Goal: Information Seeking & Learning: Learn about a topic

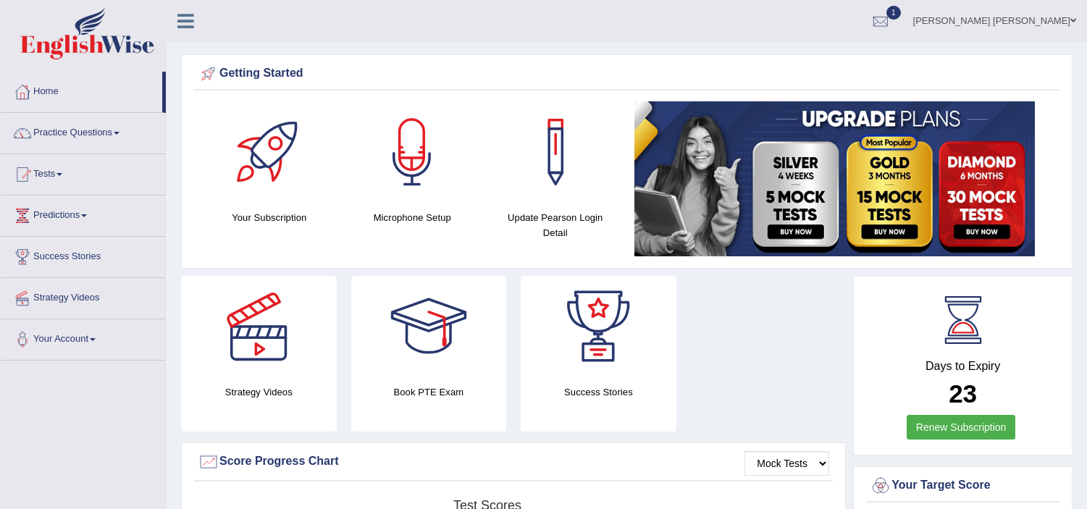
click at [45, 127] on link "Practice Questions" at bounding box center [83, 131] width 165 height 36
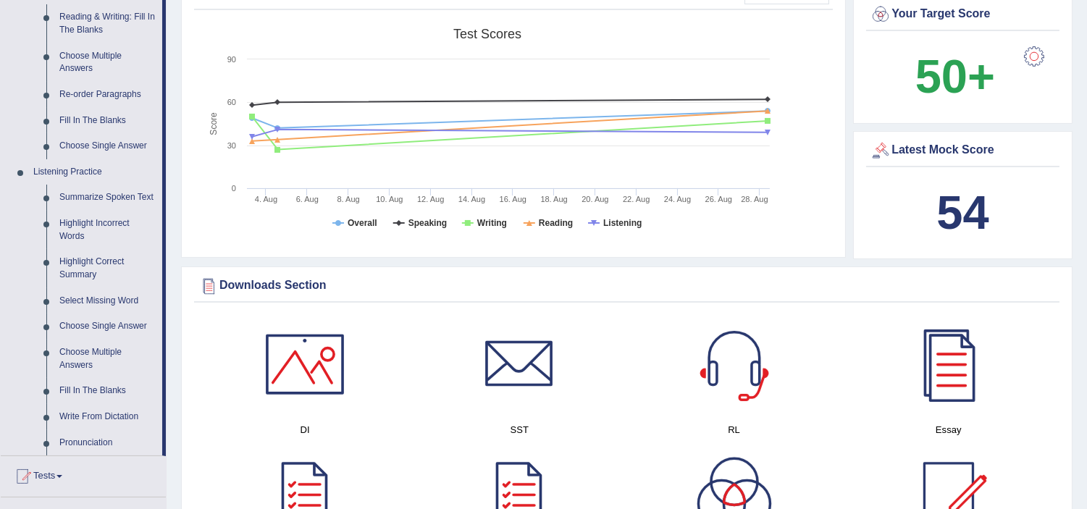
scroll to position [508, 0]
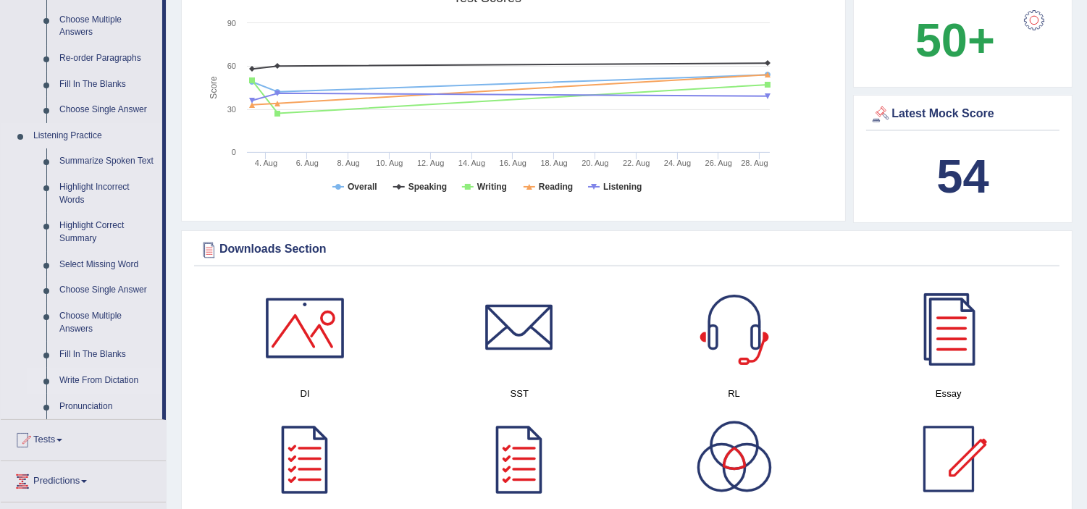
click at [93, 377] on link "Write From Dictation" at bounding box center [107, 381] width 109 height 26
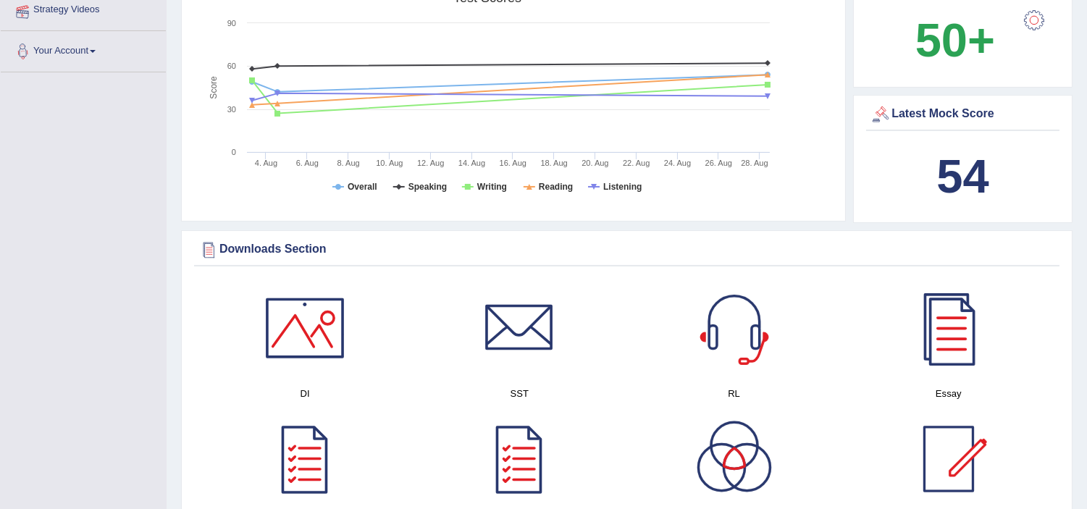
scroll to position [301, 0]
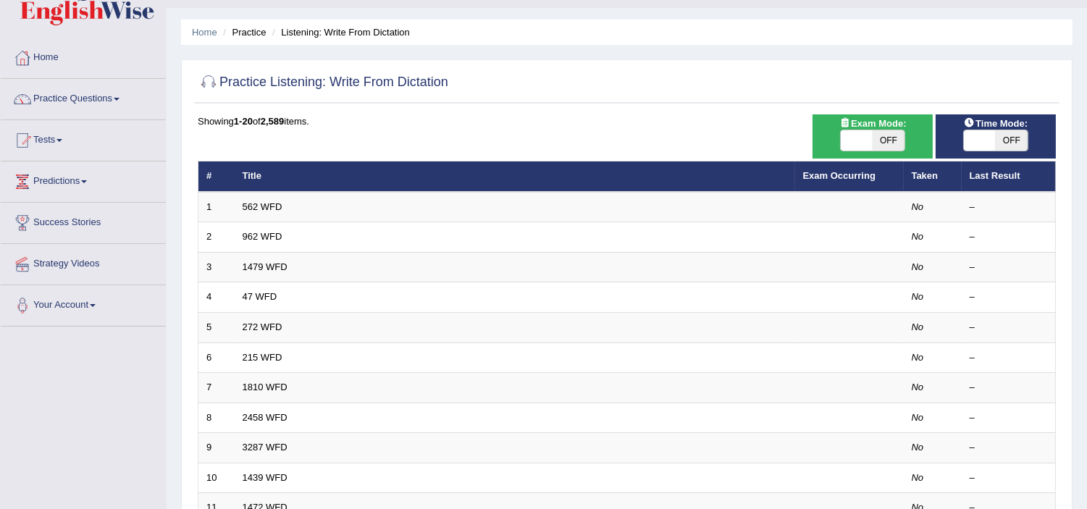
scroll to position [64, 0]
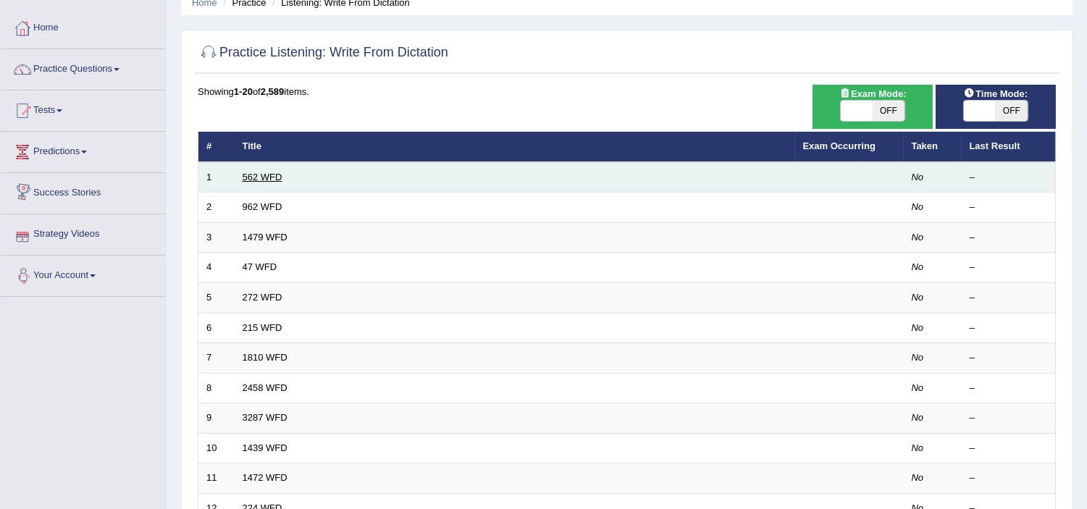
click at [261, 180] on link "562 WFD" at bounding box center [263, 177] width 40 height 11
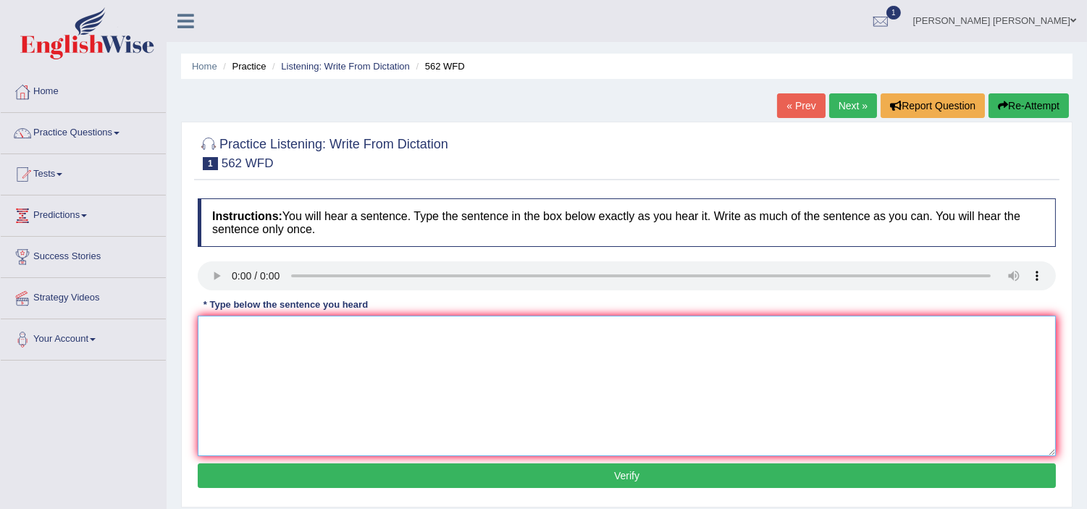
click at [386, 372] on textarea at bounding box center [627, 386] width 858 height 140
click at [261, 331] on div "Instructions: You will hear a sentence. Type the sentence in the box below exac…" at bounding box center [626, 345] width 865 height 308
click at [261, 331] on textarea at bounding box center [627, 386] width 858 height 140
click at [248, 348] on textarea at bounding box center [627, 386] width 858 height 140
type textarea "The gape between cannot digress"
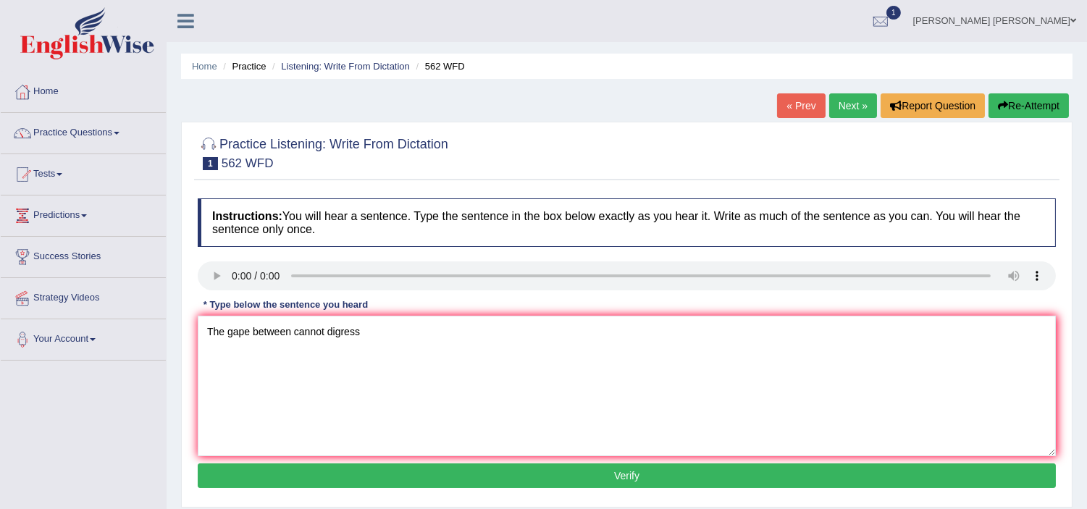
click at [579, 479] on button "Verify" at bounding box center [627, 475] width 858 height 25
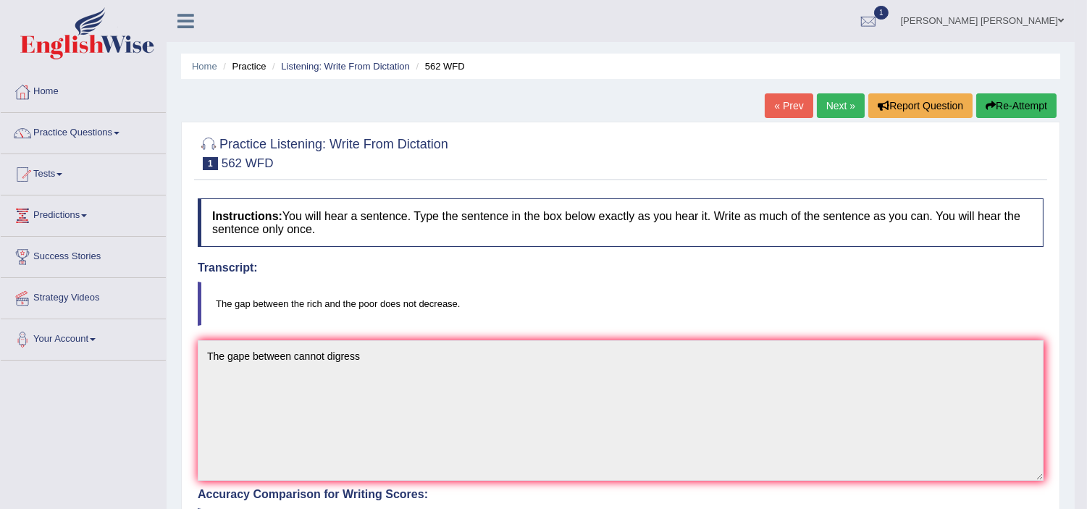
click at [1033, 97] on button "Re-Attempt" at bounding box center [1016, 105] width 80 height 25
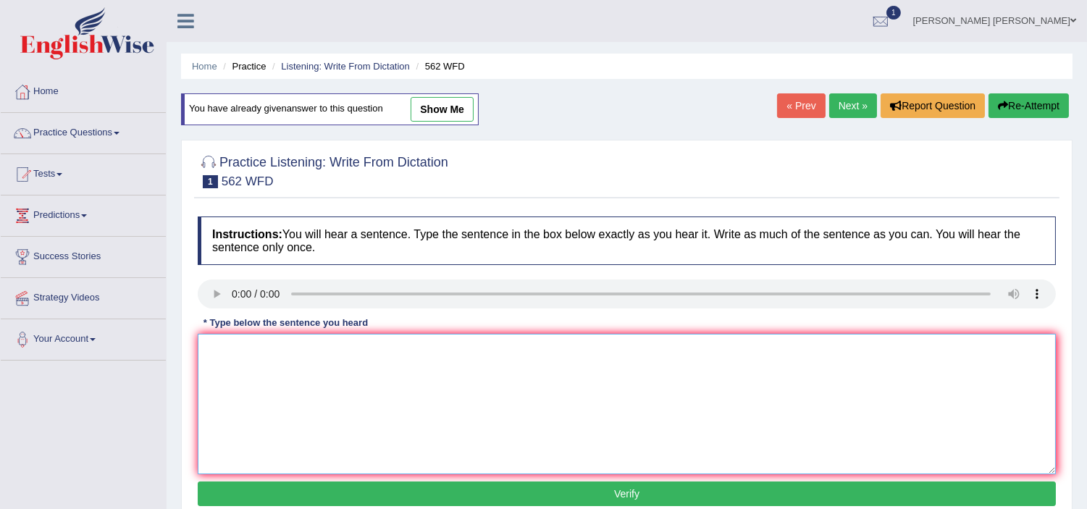
click at [603, 356] on textarea at bounding box center [627, 404] width 858 height 140
click at [249, 339] on textarea at bounding box center [627, 404] width 858 height 140
type textarea "The gap betwen rich and poor dose not desgres desgres is the ."
click at [534, 487] on button "Verify" at bounding box center [627, 494] width 858 height 25
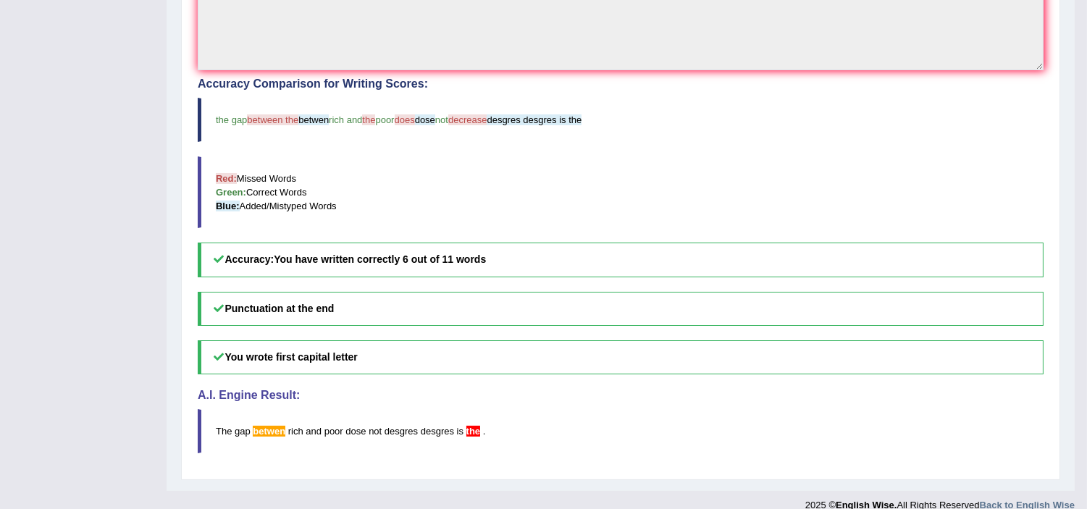
scroll to position [437, 0]
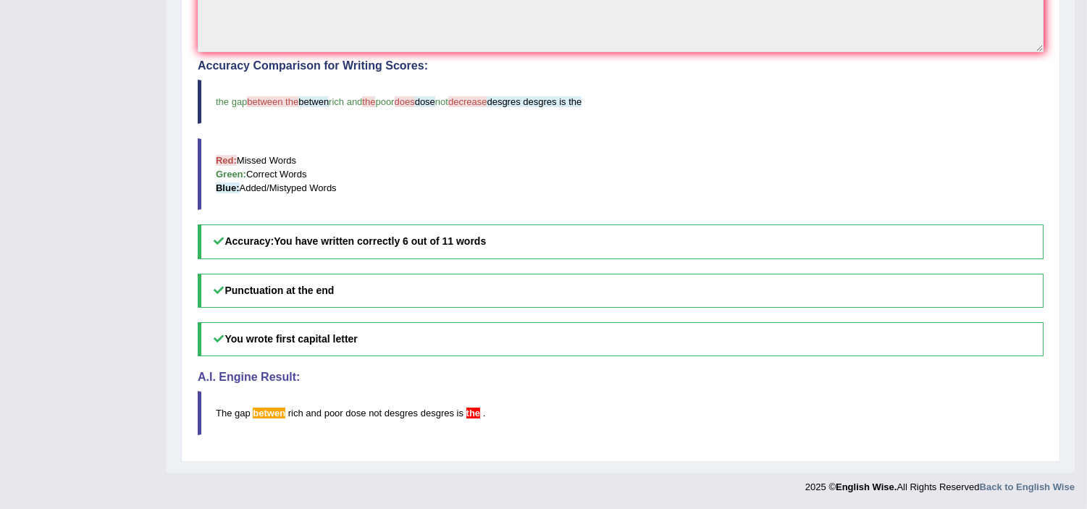
click at [536, 177] on blockquote "Red: Missed Words Green: Correct Words Blue: Added/Mistyped Words" at bounding box center [621, 174] width 846 height 72
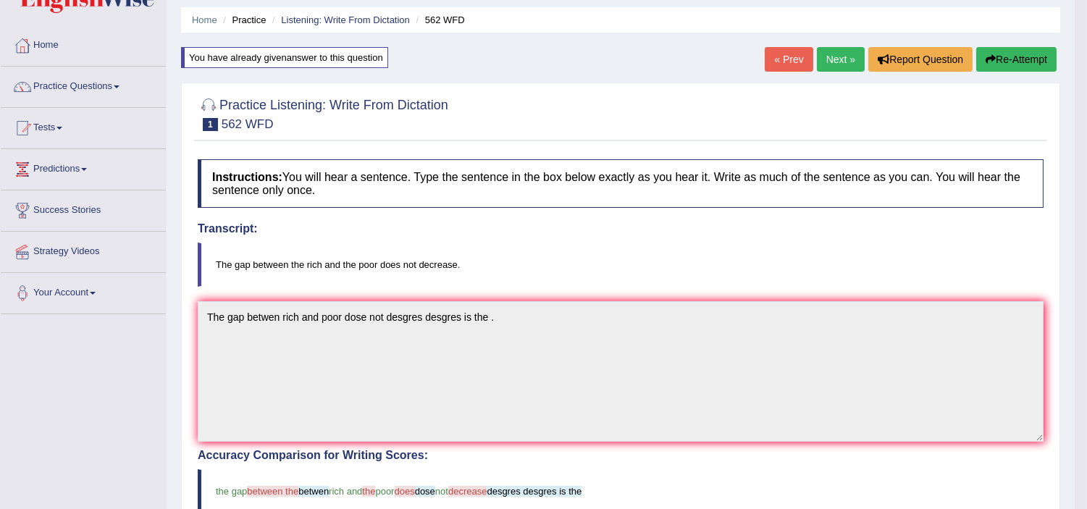
scroll to position [0, 0]
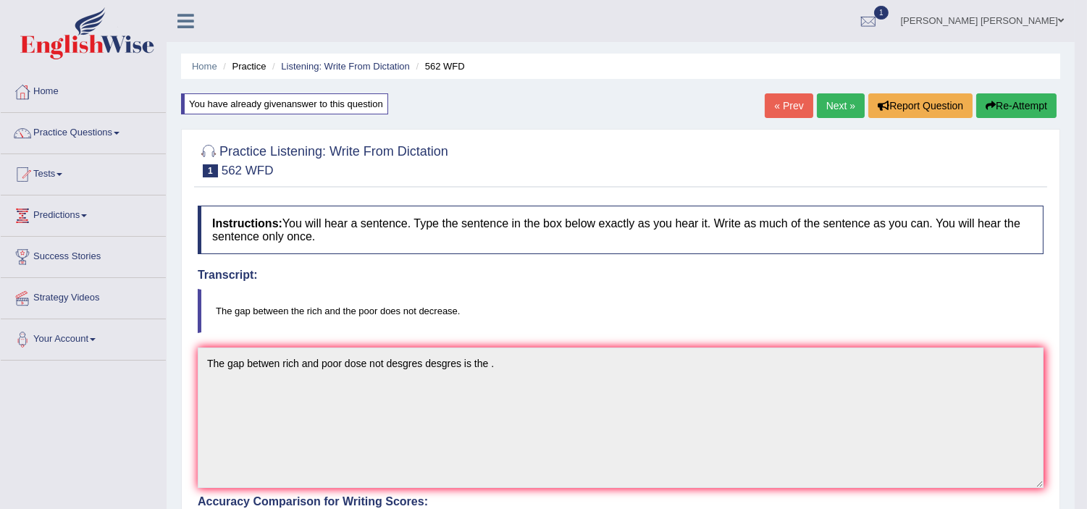
click at [1005, 107] on button "Re-Attempt" at bounding box center [1016, 105] width 80 height 25
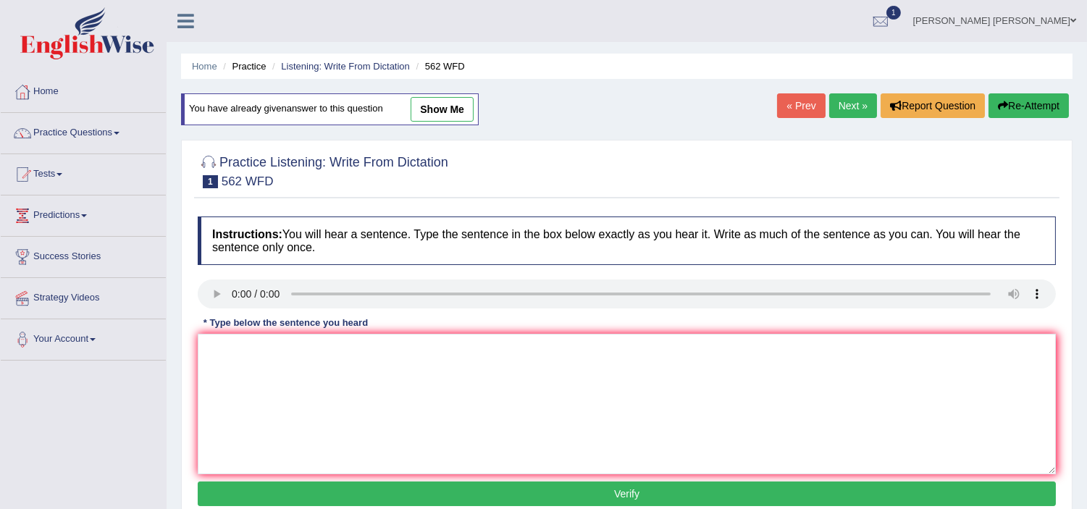
click at [532, 389] on textarea at bounding box center [627, 404] width 858 height 140
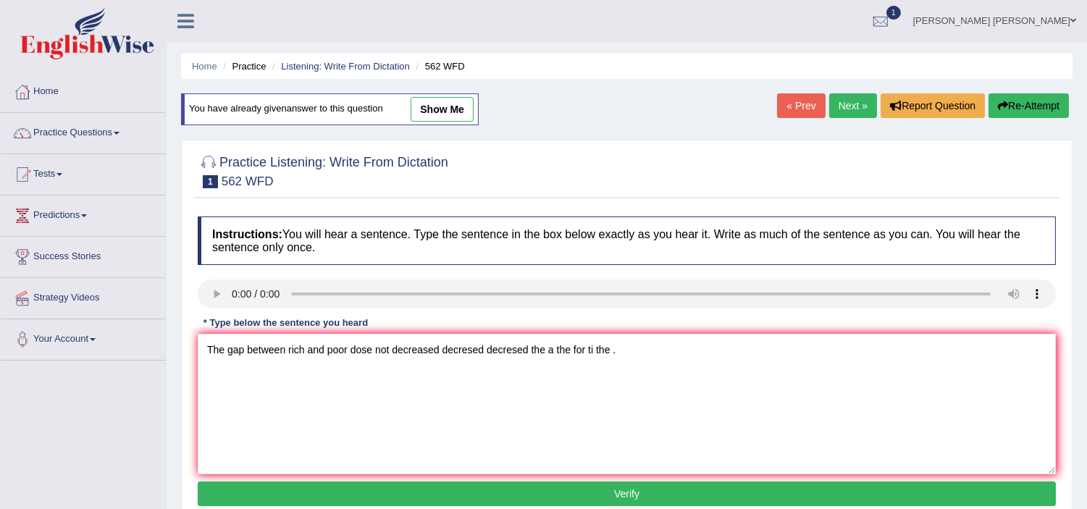
type textarea "The gap between rich and poor dose not decreased decresed decresed the a the fo…"
click at [489, 490] on button "Verify" at bounding box center [627, 494] width 858 height 25
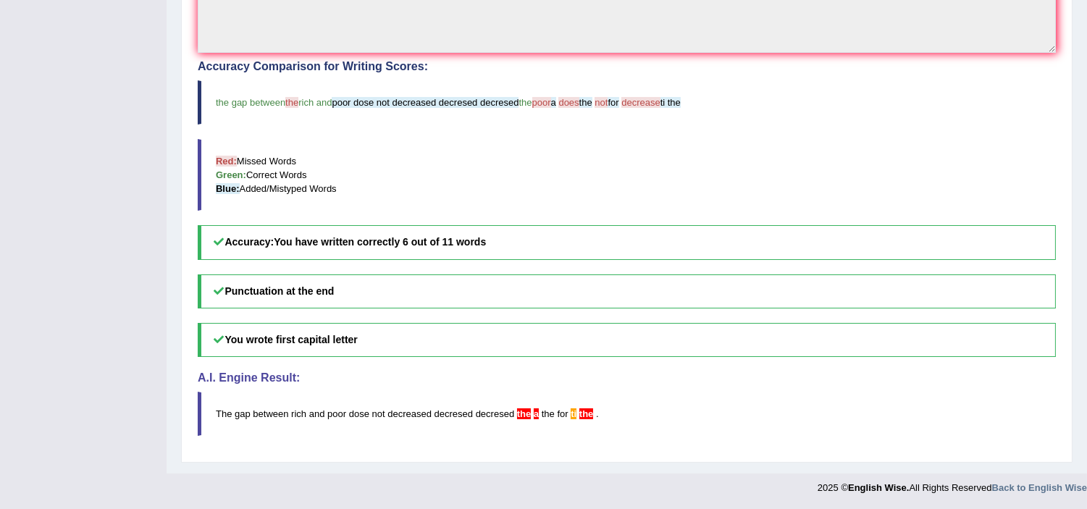
scroll to position [437, 0]
click at [493, 188] on blockquote "Red: Missed Words Green: Correct Words Blue: Added/Mistyped Words" at bounding box center [627, 174] width 858 height 72
click at [582, 186] on blockquote "Red: Missed Words Green: Correct Words Blue: Added/Mistyped Words" at bounding box center [627, 174] width 858 height 72
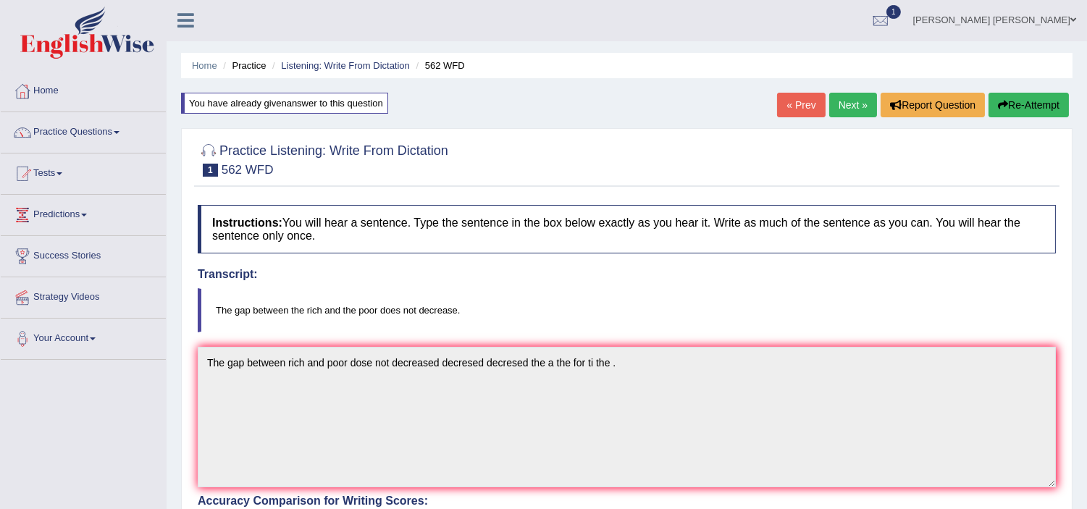
scroll to position [0, 0]
click at [841, 105] on link "Next »" at bounding box center [853, 105] width 48 height 25
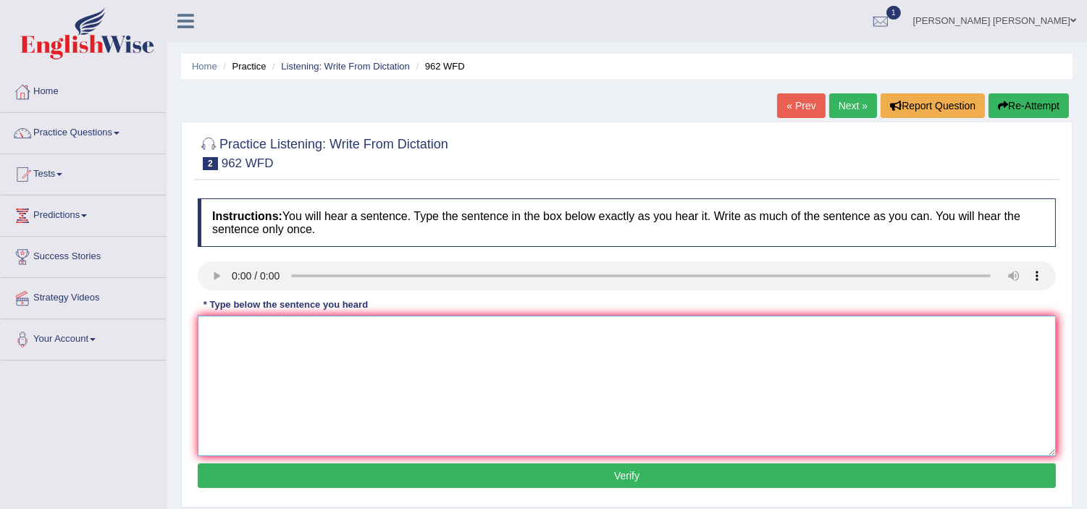
click at [252, 367] on textarea at bounding box center [627, 386] width 858 height 140
click at [298, 330] on textarea "If you have a any qutions about the exams exam please raise rise your hand hand…" at bounding box center [627, 386] width 858 height 140
click at [333, 333] on textarea "If you have a any questions about the exams exam please raise rise your hand ha…" at bounding box center [627, 386] width 858 height 140
click at [741, 357] on textarea "If you have a any questions question about the exams exam please raise rise you…" at bounding box center [627, 386] width 858 height 140
type textarea "If you have a any questions question about the exams exam please raise rise you…"
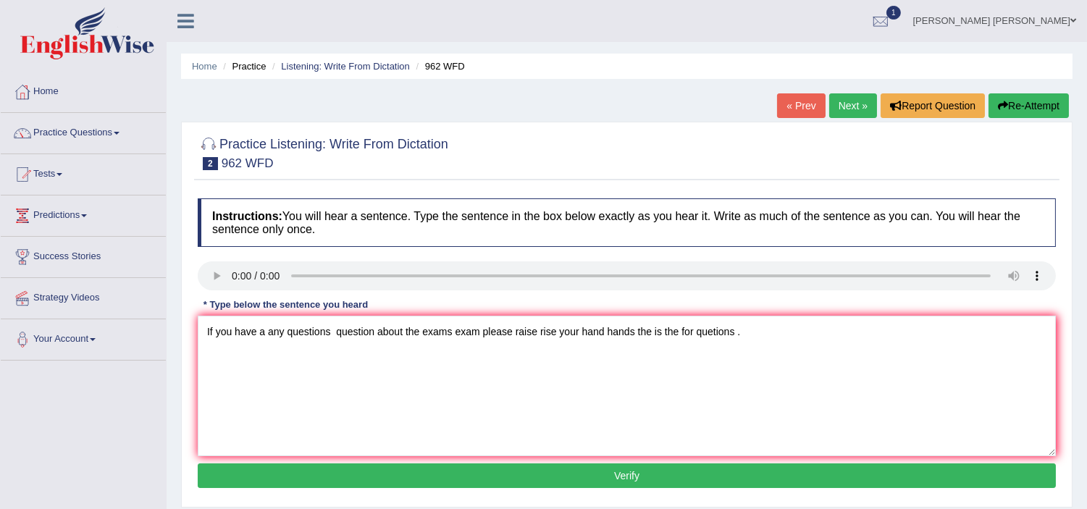
click at [602, 482] on button "Verify" at bounding box center [627, 475] width 858 height 25
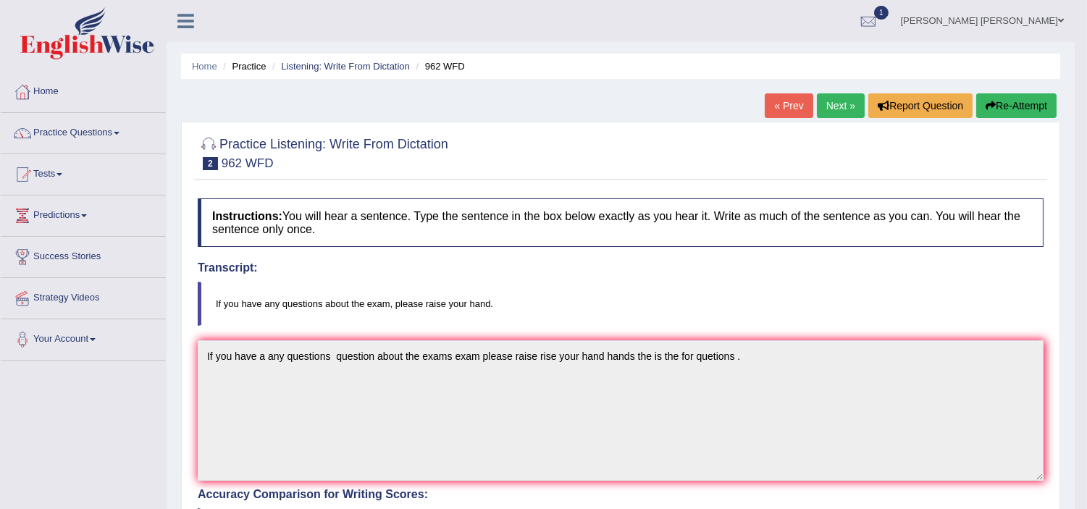
click at [838, 105] on link "Next »" at bounding box center [841, 105] width 48 height 25
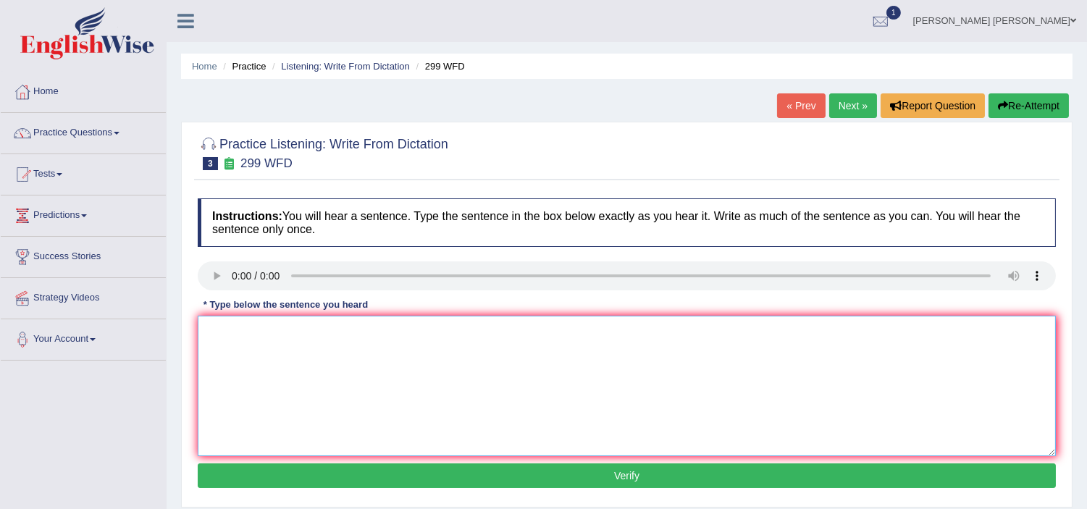
click at [232, 338] on textarea at bounding box center [627, 386] width 858 height 140
type textarea "The Students vesiting visiting the course for the visitors for it the an is the…"
click at [475, 476] on button "Verify" at bounding box center [627, 475] width 858 height 25
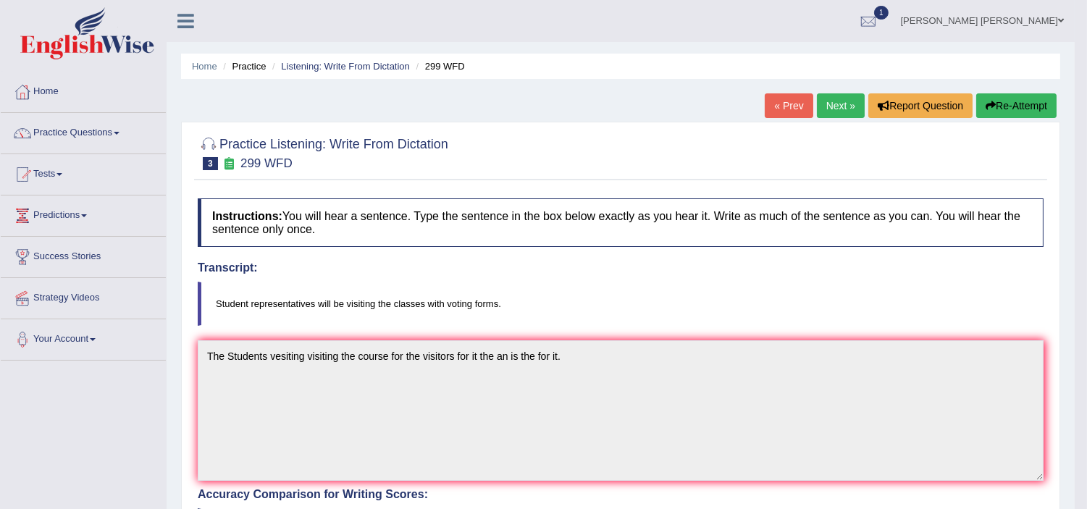
click at [1007, 101] on button "Re-Attempt" at bounding box center [1016, 105] width 80 height 25
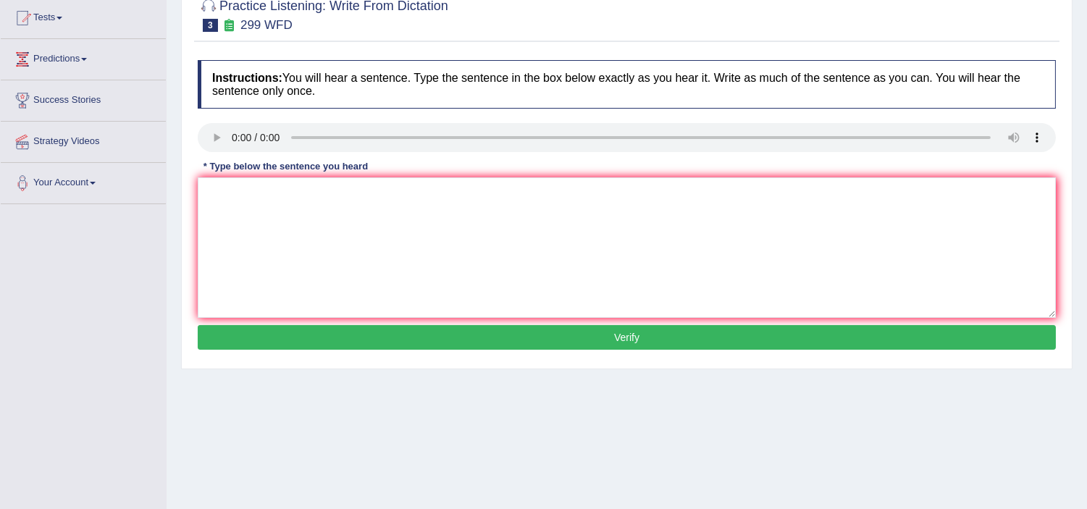
scroll to position [251, 0]
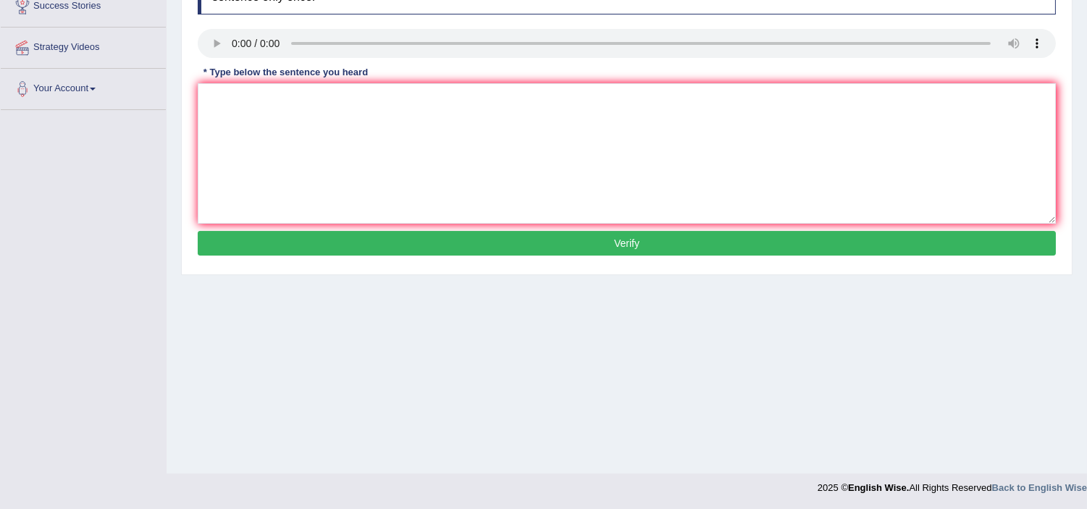
click at [619, 247] on button "Verify" at bounding box center [627, 243] width 858 height 25
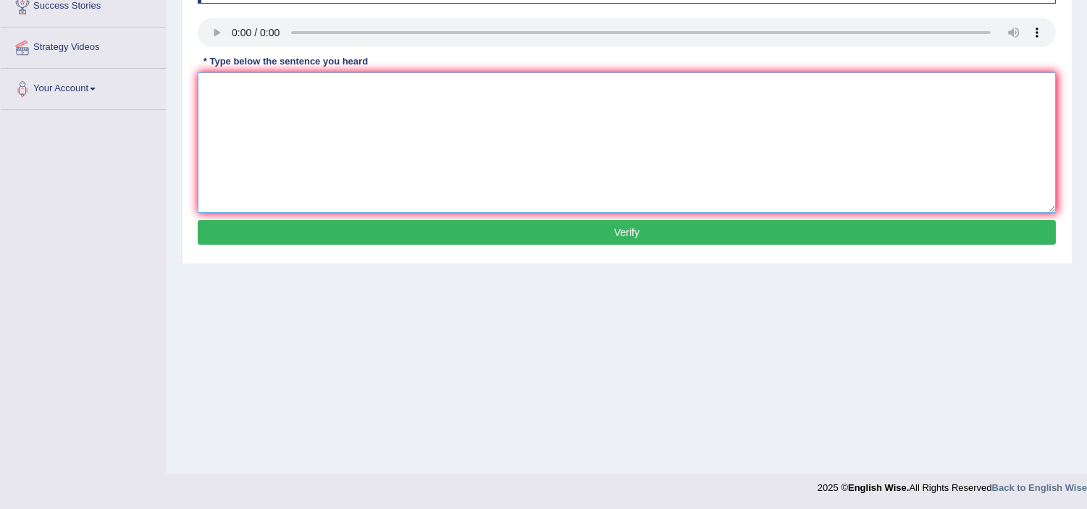
click at [240, 98] on textarea at bounding box center [627, 142] width 858 height 140
type textarea "t"
type textarea "The students representive for the voting for the course in the class room."
click at [404, 220] on button "Verify" at bounding box center [627, 232] width 858 height 25
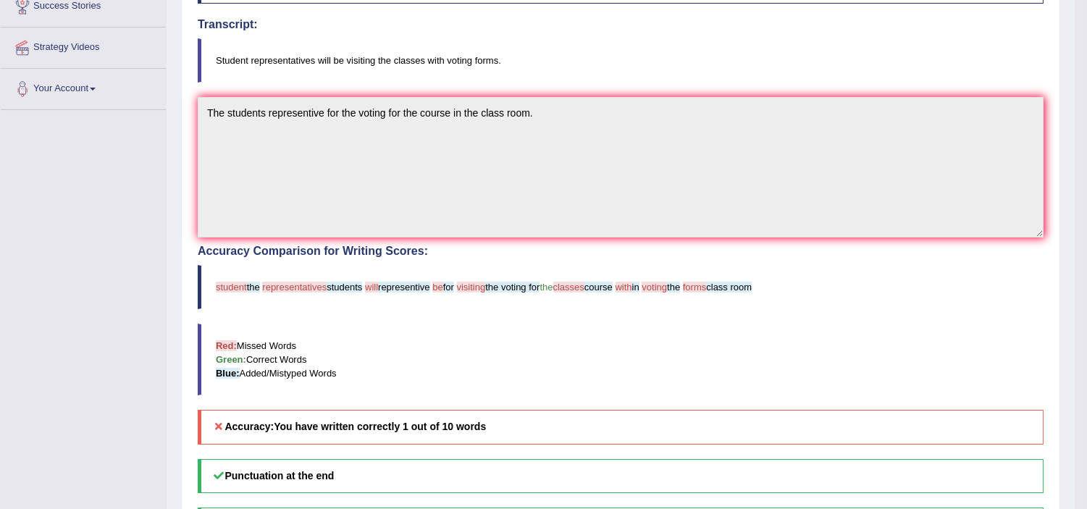
click at [333, 329] on blockquote "Red: Missed Words Green: Correct Words Blue: Added/Mistyped Words" at bounding box center [621, 360] width 846 height 72
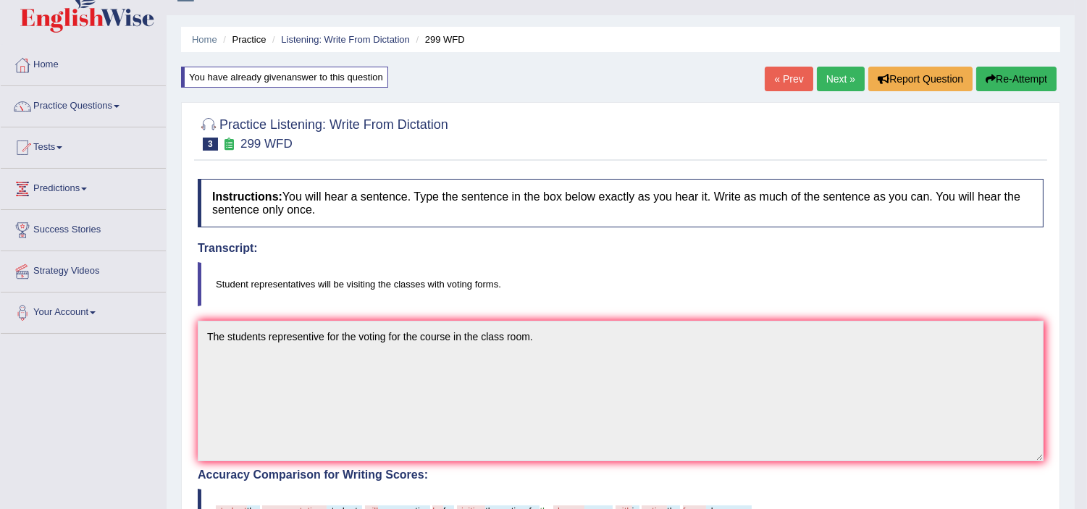
scroll to position [18, 0]
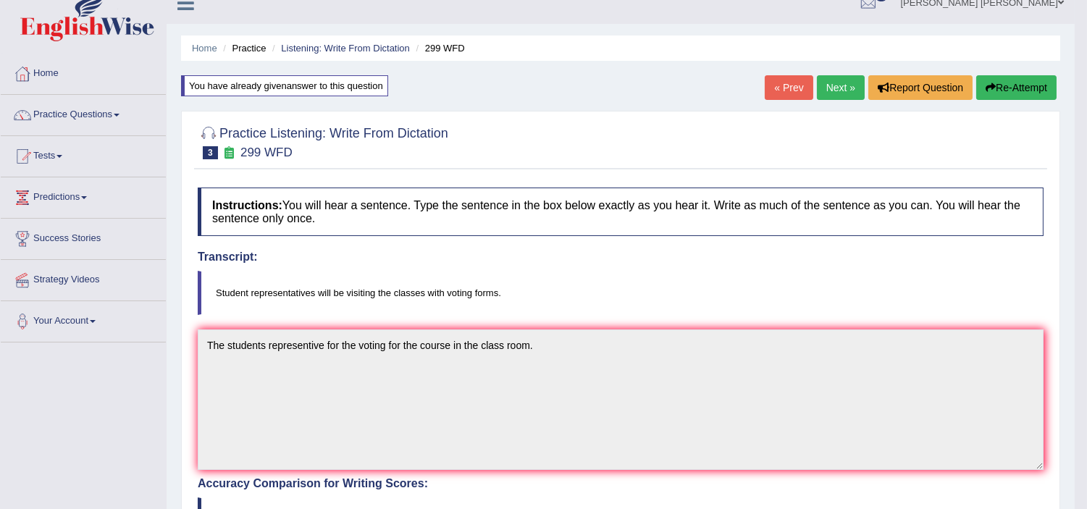
click at [1007, 80] on button "Re-Attempt" at bounding box center [1016, 87] width 80 height 25
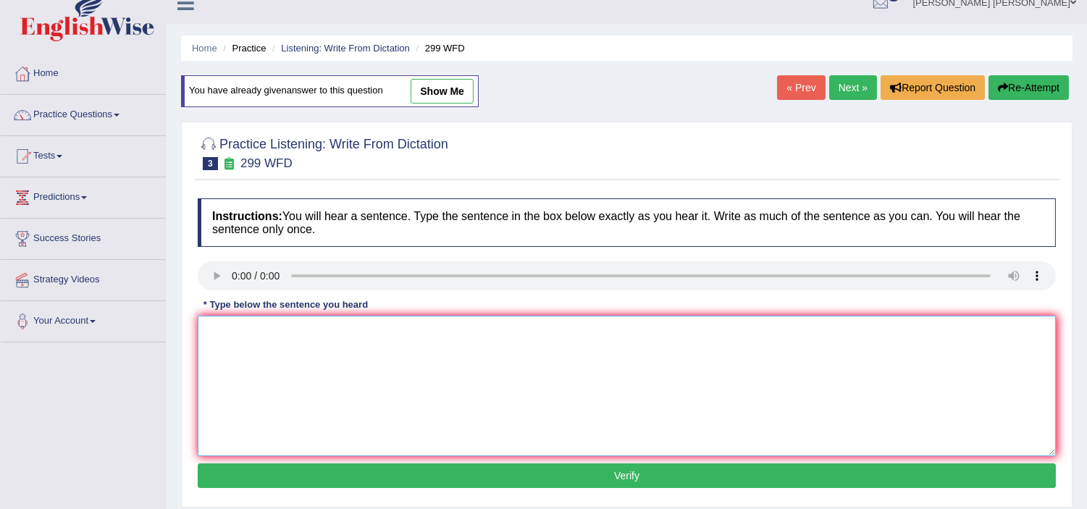
click at [413, 349] on textarea at bounding box center [627, 386] width 858 height 140
click at [531, 322] on textarea "the Students representive in the course for the voting in the classroom. class …" at bounding box center [627, 386] width 858 height 140
click at [526, 329] on textarea "the Students representive in the course for the voting in the classroom. class …" at bounding box center [627, 386] width 858 height 140
click at [603, 328] on textarea "the Students representive in the course for the voting in the classroom class r…" at bounding box center [627, 386] width 858 height 140
click at [609, 333] on textarea "the Students representive in the course for the voting in the classroom class r…" at bounding box center [627, 386] width 858 height 140
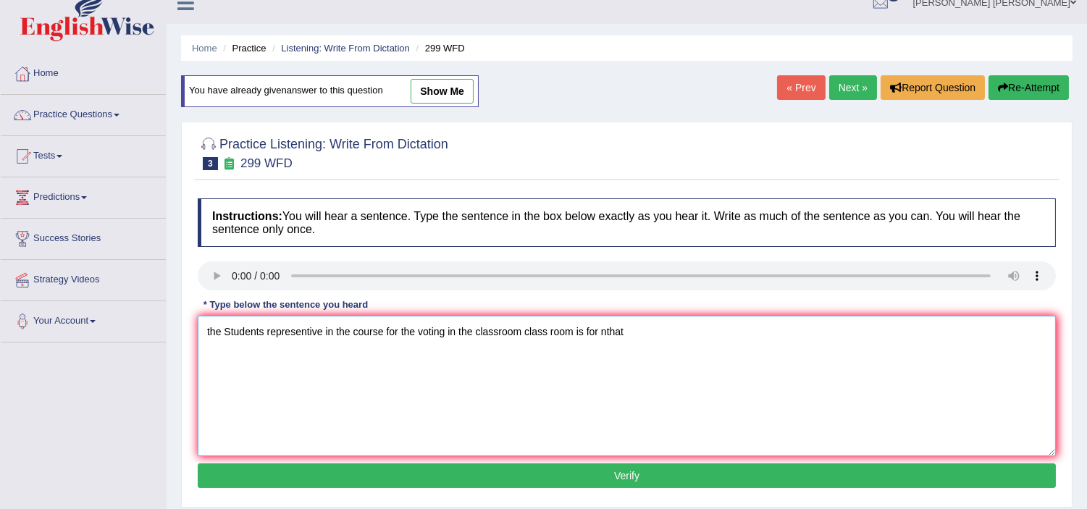
click at [609, 333] on textarea "the Students representive in the course for the voting in the classroom class r…" at bounding box center [627, 386] width 858 height 140
type textarea "the Students representive in the course for the voting in the classroom class r…"
click at [513, 484] on button "Verify" at bounding box center [627, 475] width 858 height 25
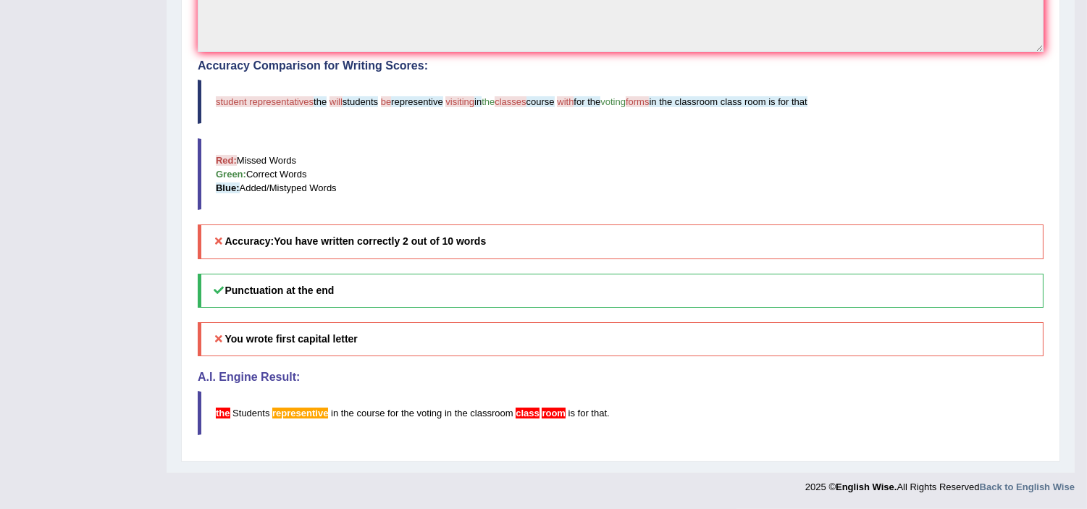
scroll to position [404, 0]
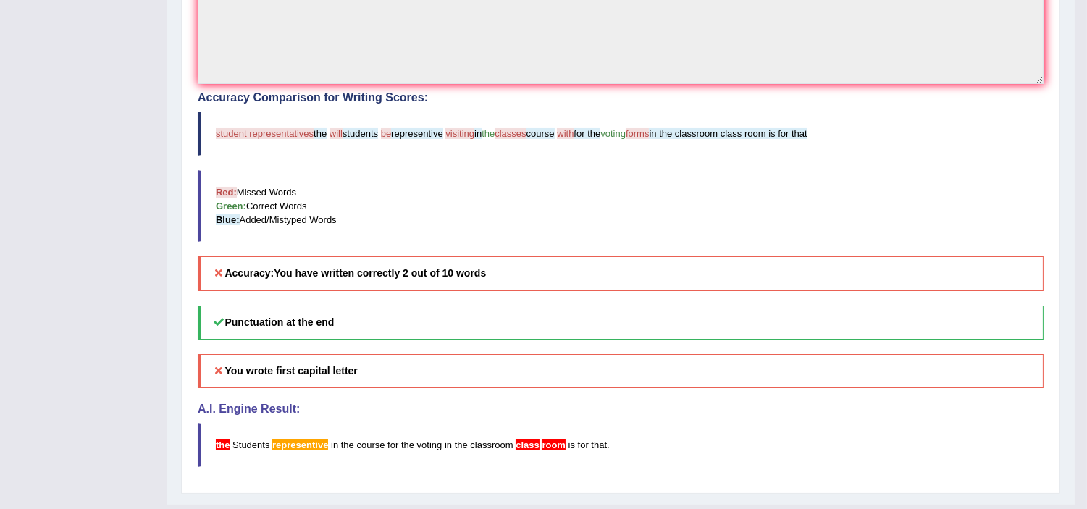
click at [335, 312] on h5 "Punctuation at the end" at bounding box center [621, 323] width 846 height 34
click at [324, 319] on h5 "Punctuation at the end" at bounding box center [621, 323] width 846 height 34
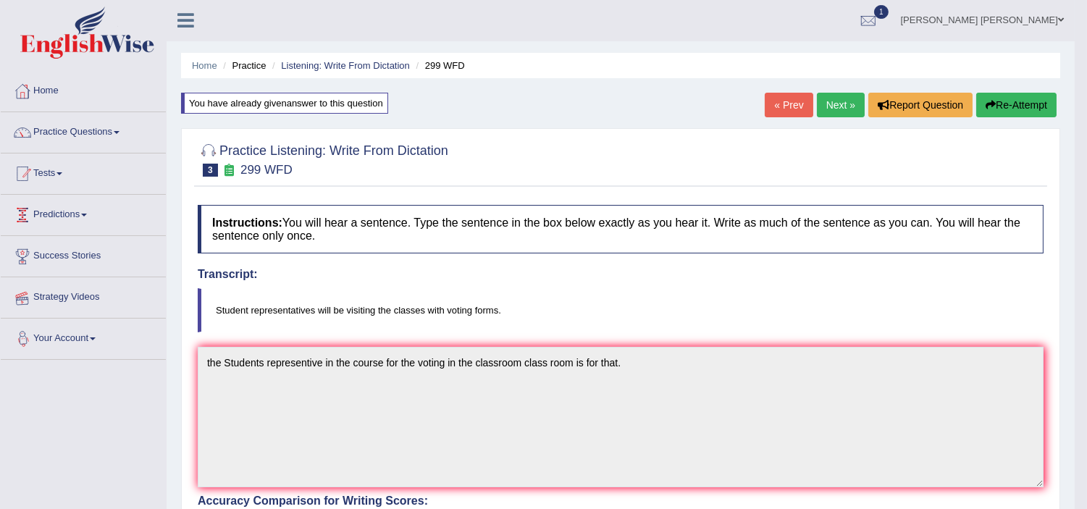
scroll to position [0, 0]
click at [47, 92] on link "Home" at bounding box center [83, 90] width 165 height 36
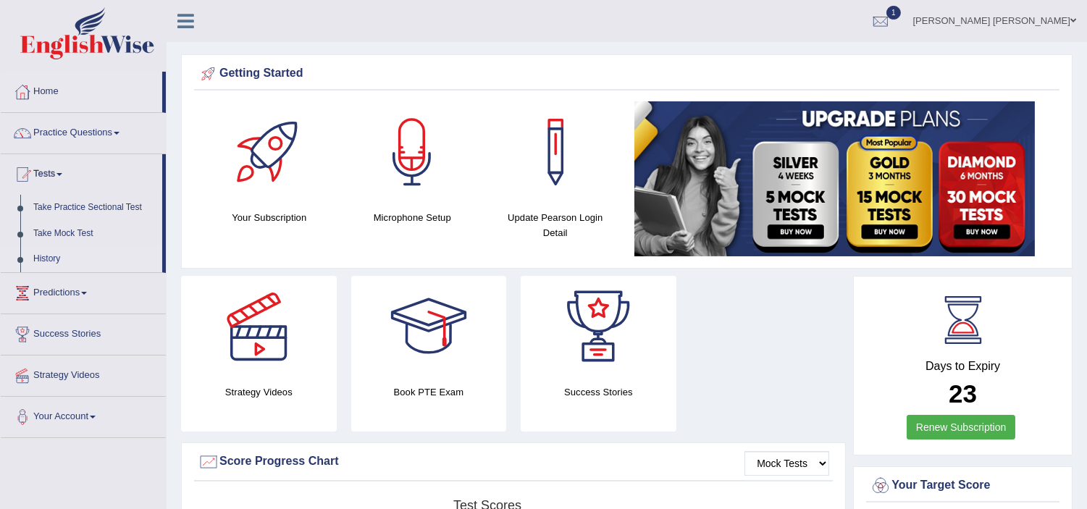
click at [49, 263] on link "History" at bounding box center [94, 259] width 135 height 26
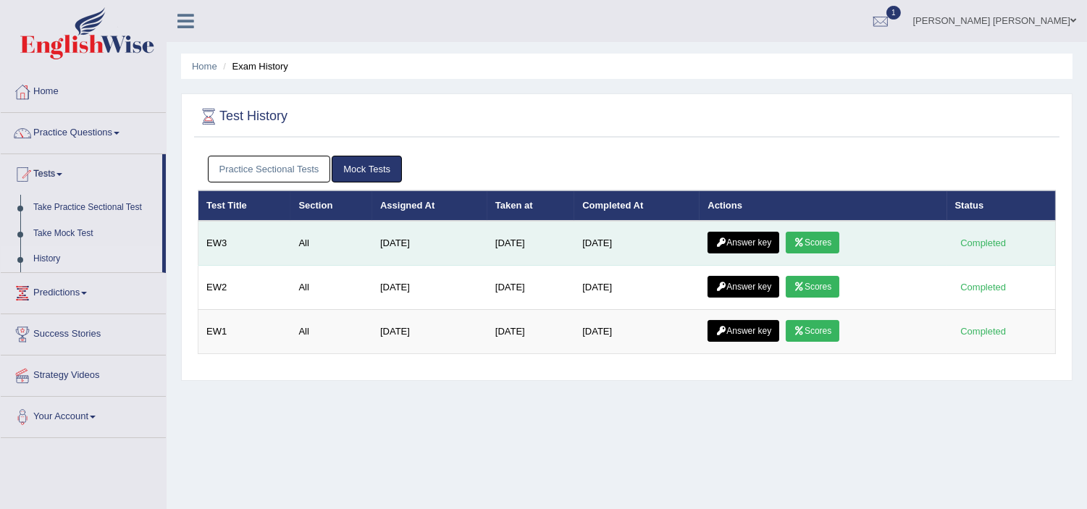
click at [757, 245] on link "Answer key" at bounding box center [744, 243] width 72 height 22
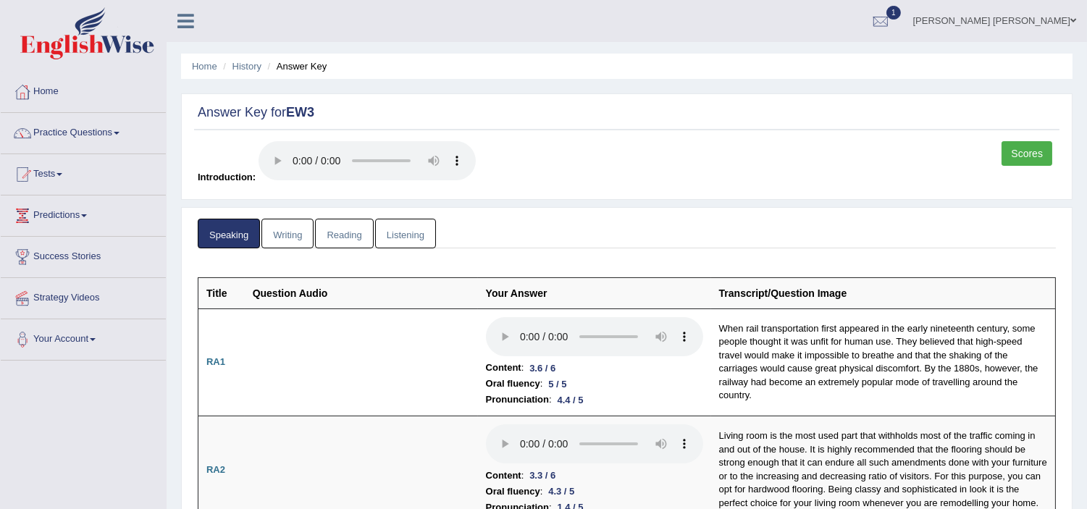
click at [1027, 157] on link "Scores" at bounding box center [1027, 153] width 51 height 25
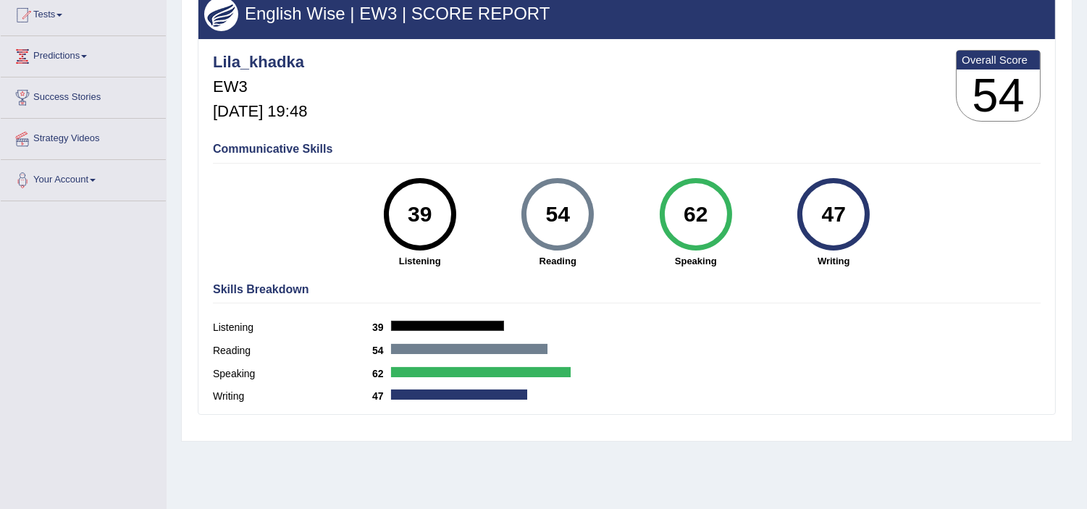
scroll to position [161, 0]
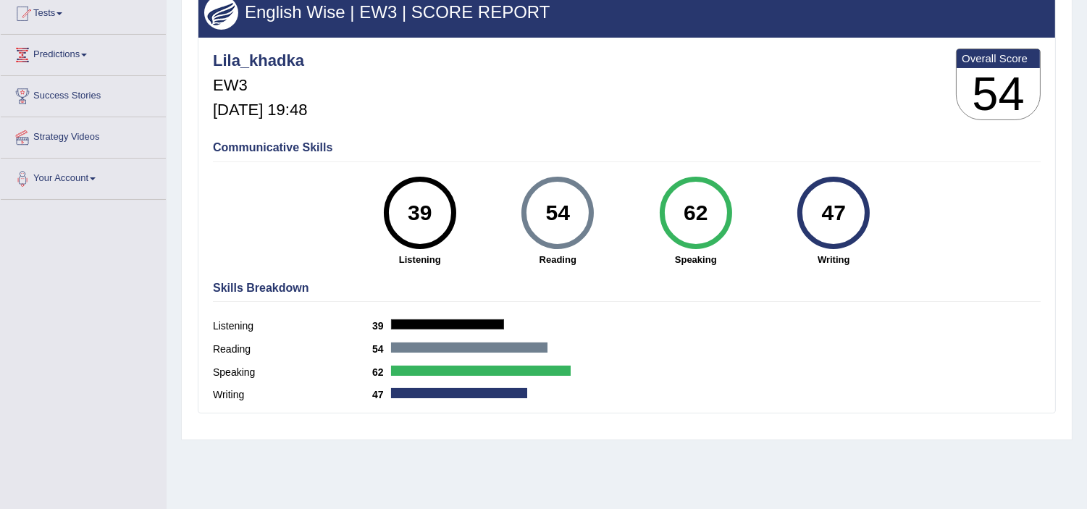
click at [829, 152] on h4 "Communicative Skills" at bounding box center [627, 147] width 828 height 13
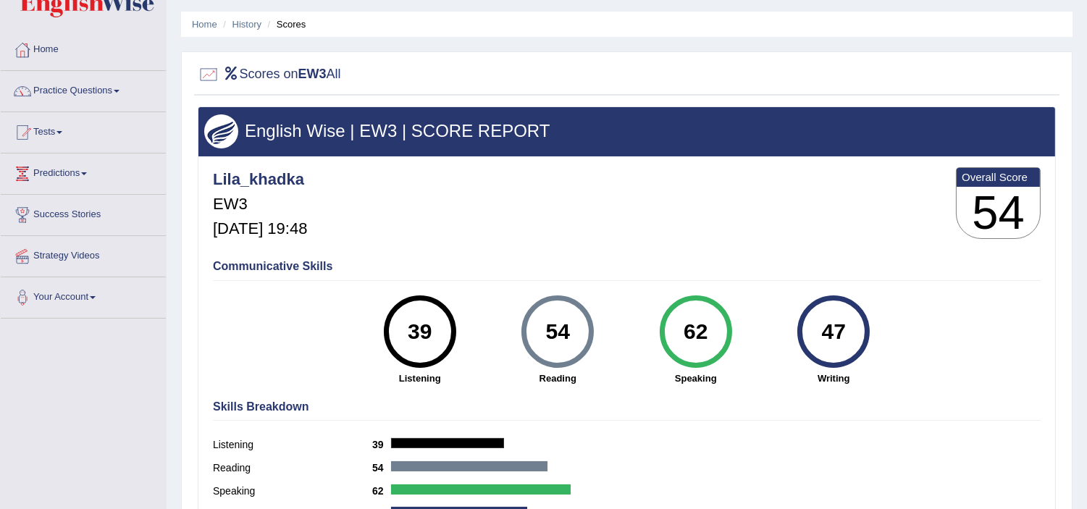
scroll to position [0, 0]
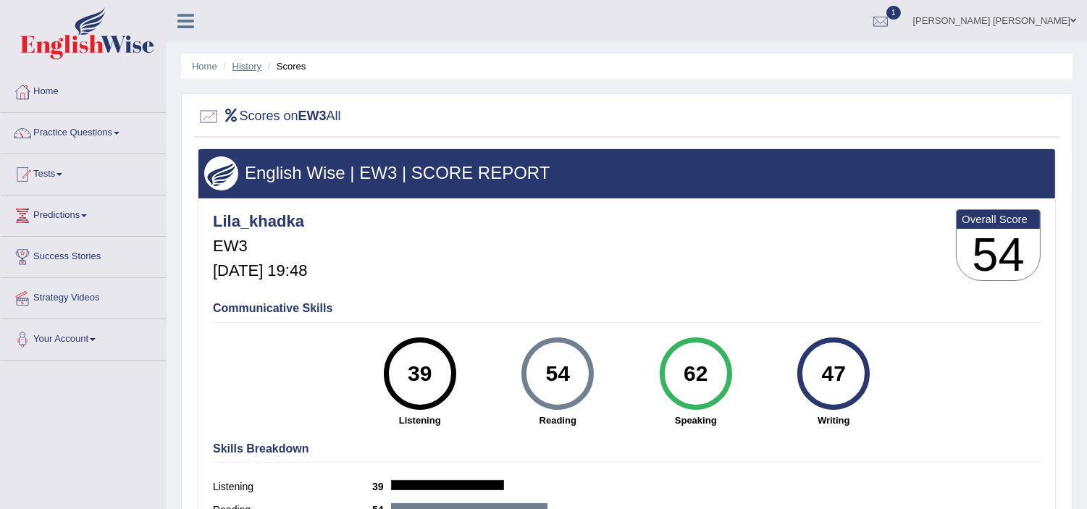
click at [238, 66] on link "History" at bounding box center [246, 66] width 29 height 11
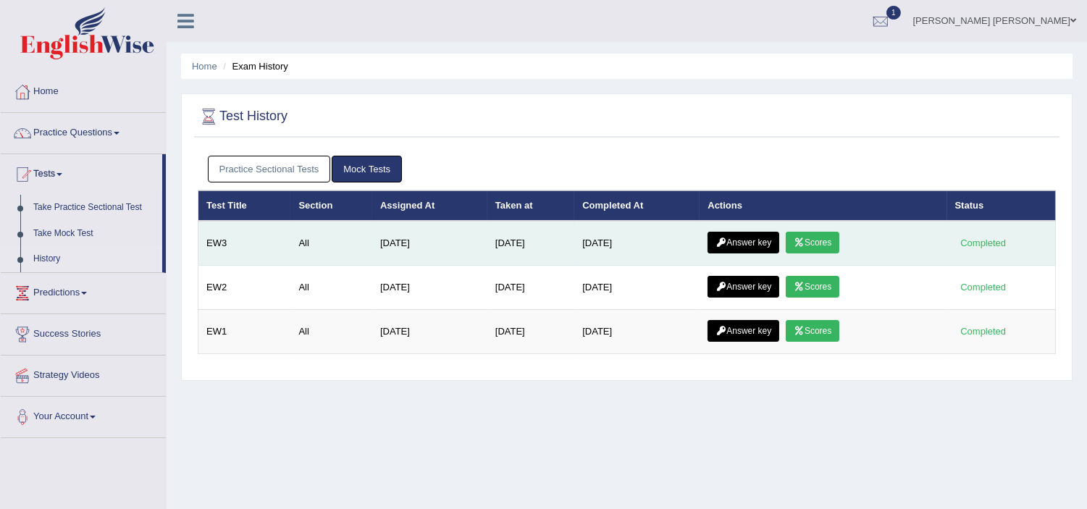
click at [742, 238] on link "Answer key" at bounding box center [744, 243] width 72 height 22
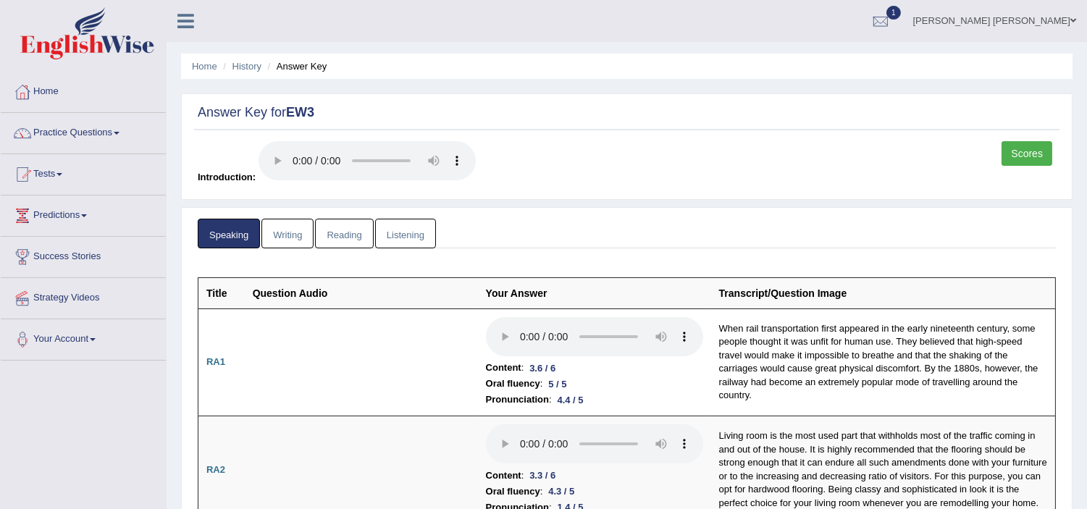
click at [408, 239] on link "Listening" at bounding box center [405, 234] width 61 height 30
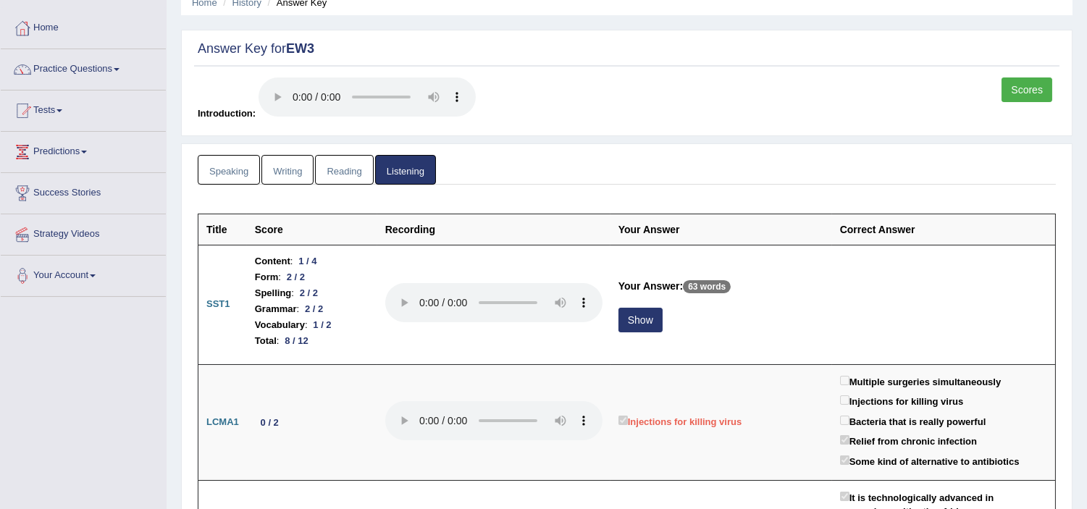
scroll to position [96, 0]
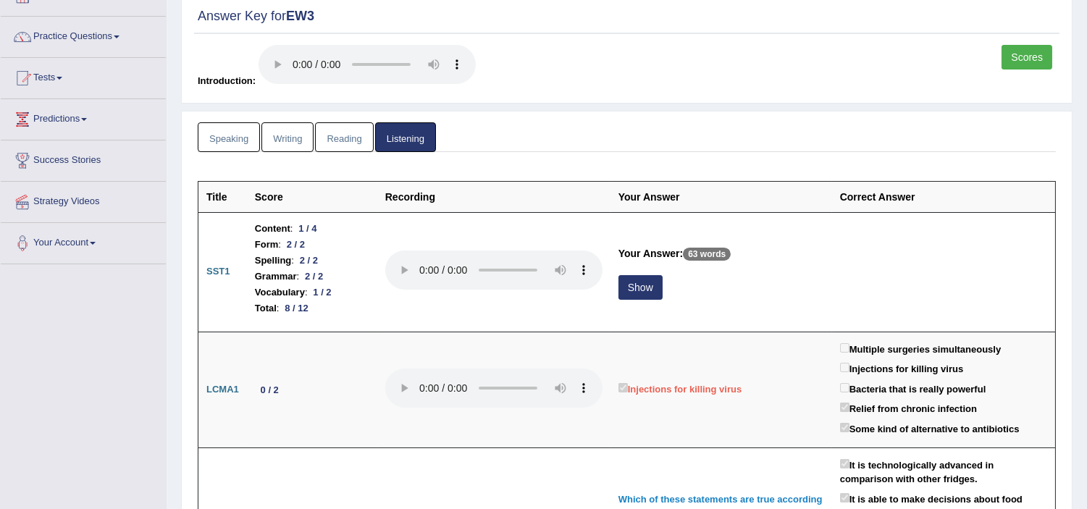
click at [275, 139] on link "Writing" at bounding box center [287, 137] width 52 height 30
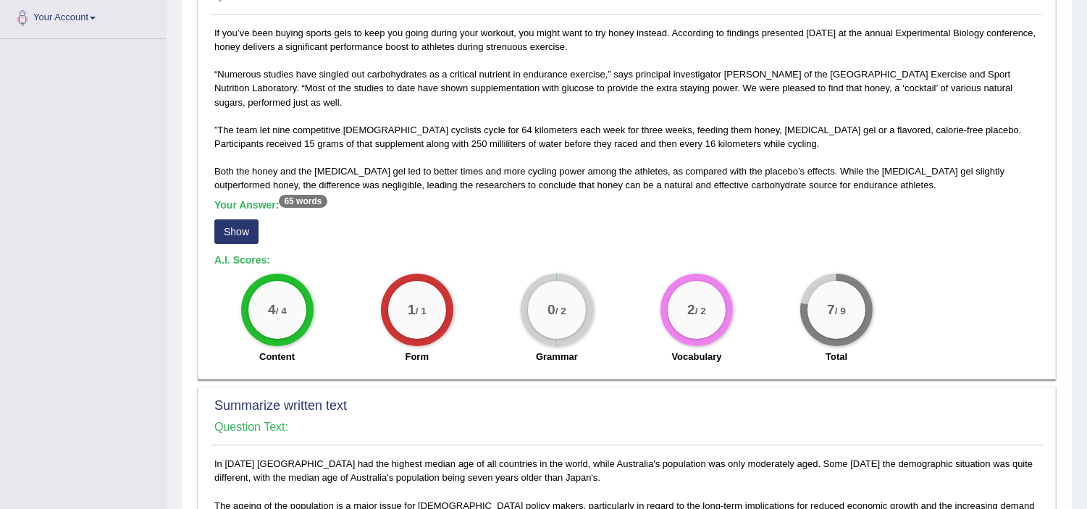
scroll to position [353, 0]
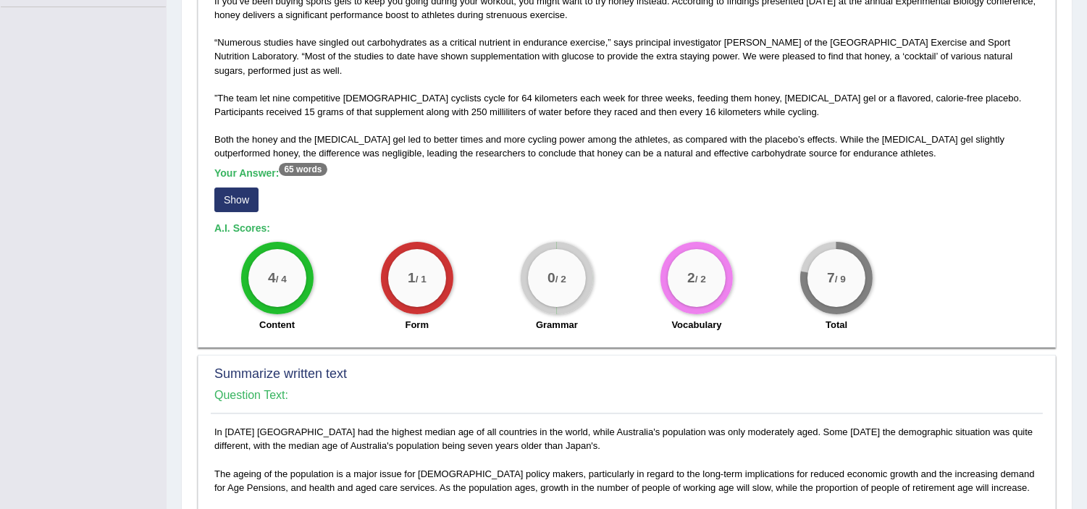
click at [226, 199] on button "Show" at bounding box center [236, 200] width 44 height 25
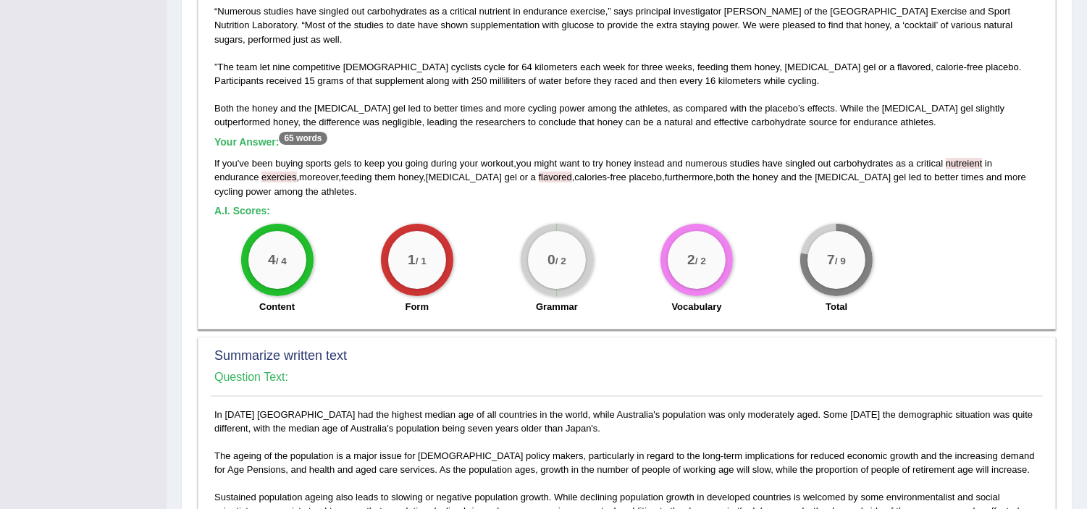
scroll to position [386, 0]
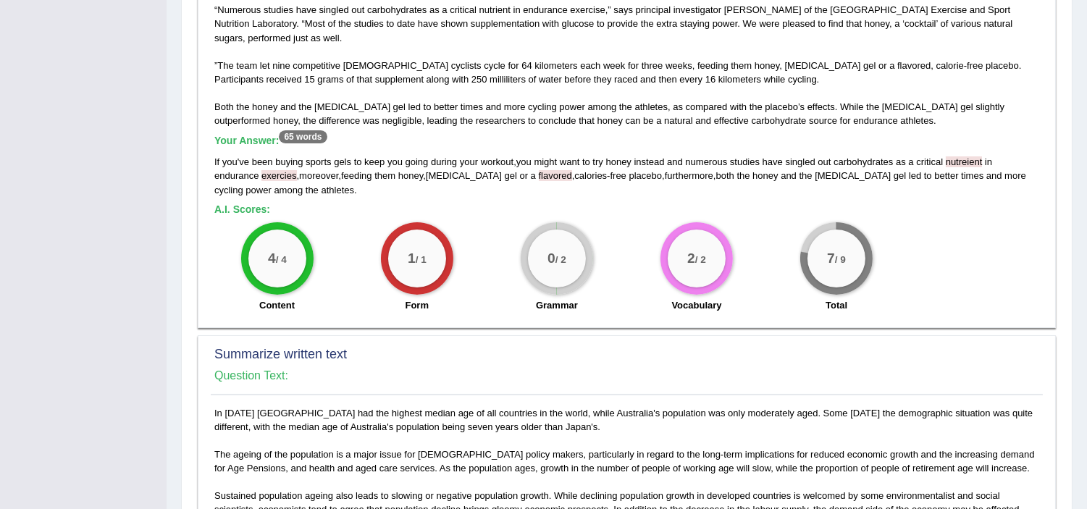
click at [660, 194] on div "If you ' ve been buying sports gels to keep you going during your workout , you…" at bounding box center [626, 175] width 825 height 41
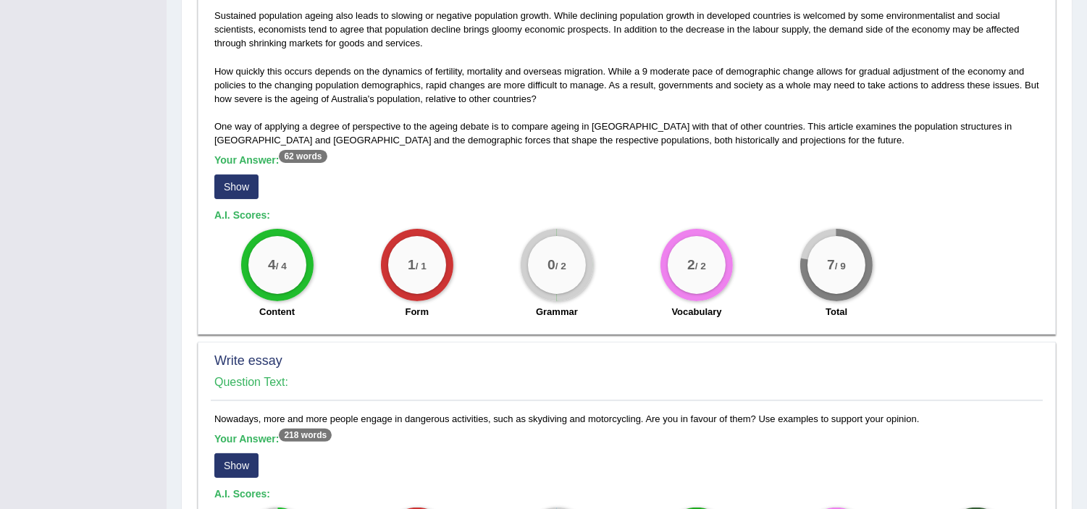
scroll to position [869, 0]
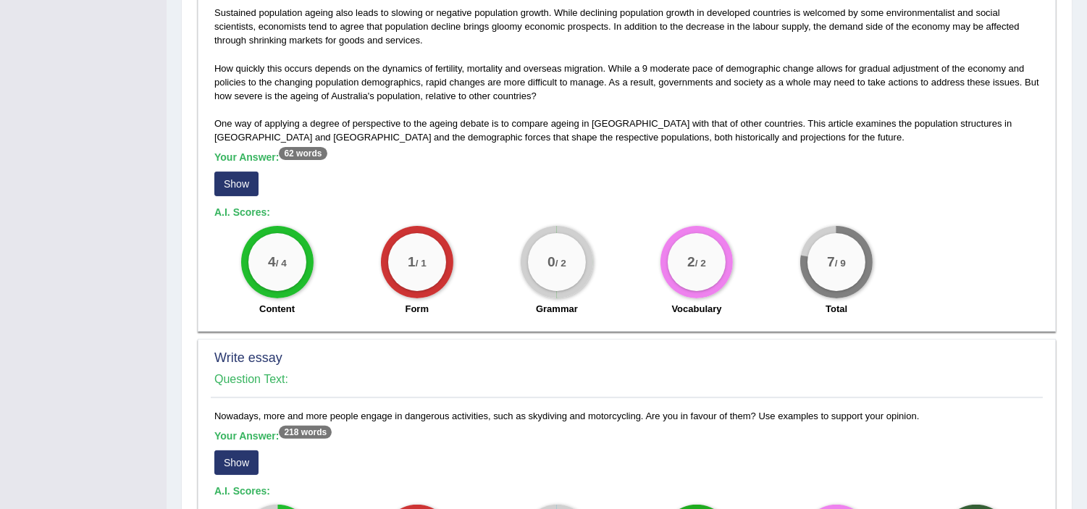
click at [237, 181] on button "Show" at bounding box center [236, 184] width 44 height 25
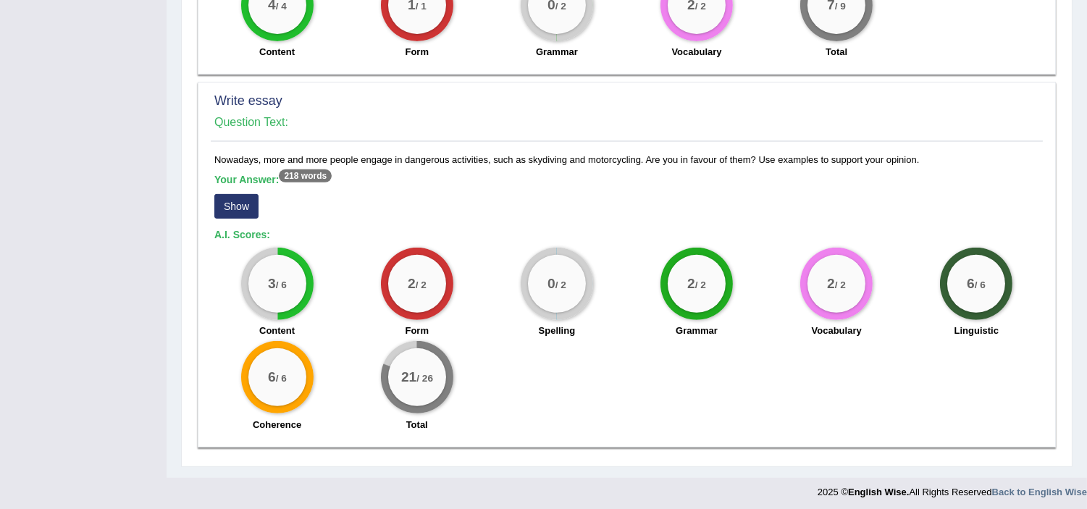
scroll to position [1140, 0]
click at [240, 201] on button "Show" at bounding box center [236, 205] width 44 height 25
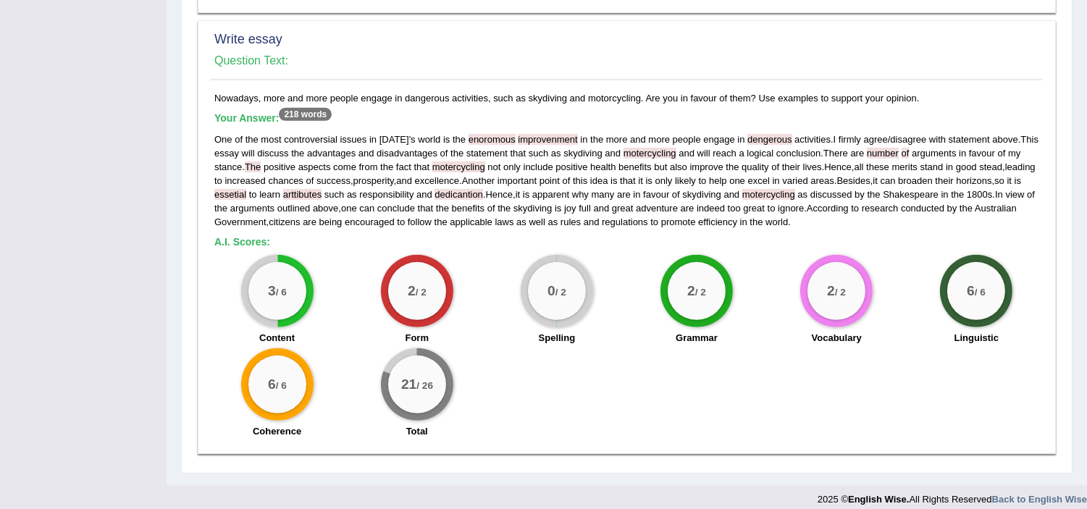
scroll to position [1208, 0]
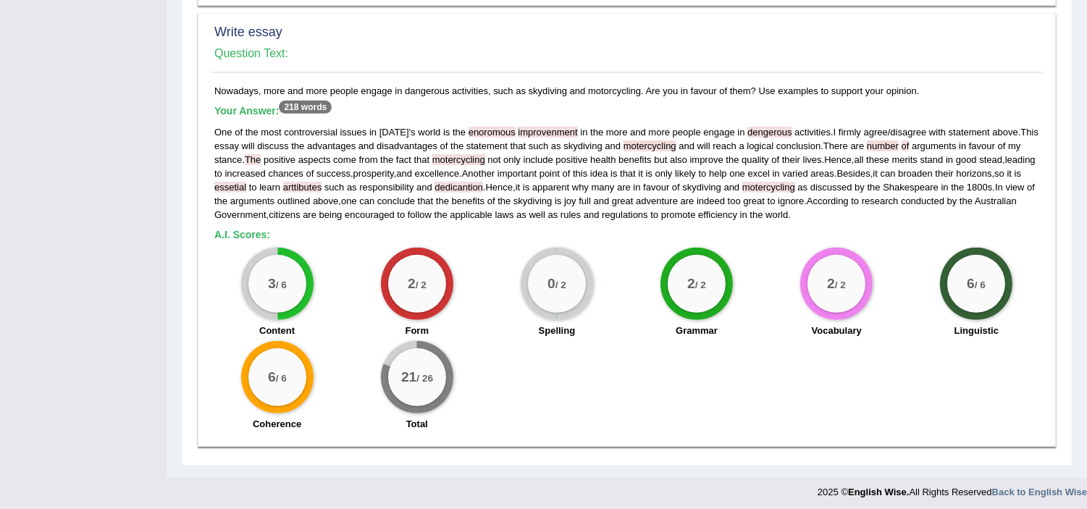
click at [479, 237] on div "Nowadays, more and more people engage in dangerous activities, such as skydivin…" at bounding box center [627, 262] width 832 height 356
click at [1005, 192] on span "view" at bounding box center [1014, 187] width 19 height 11
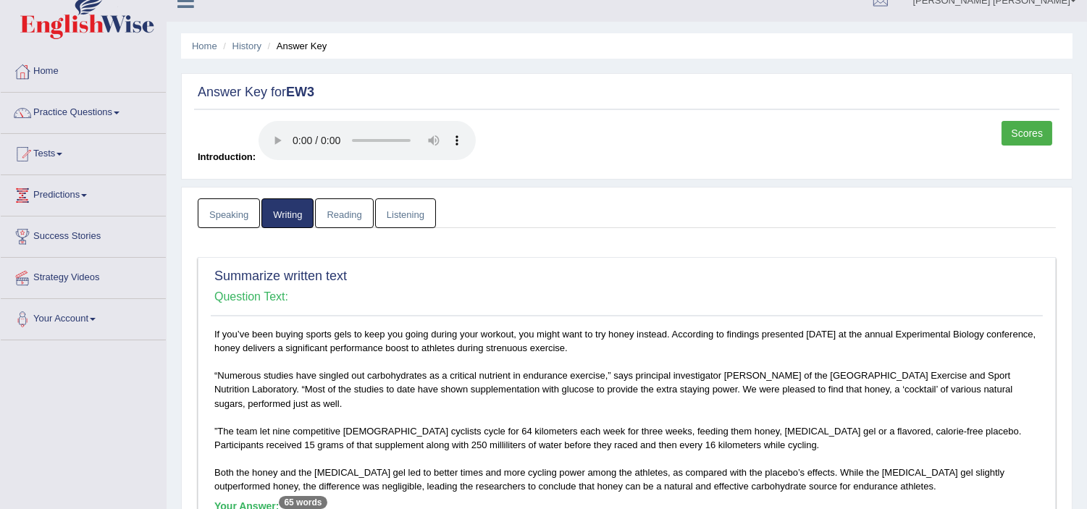
scroll to position [0, 0]
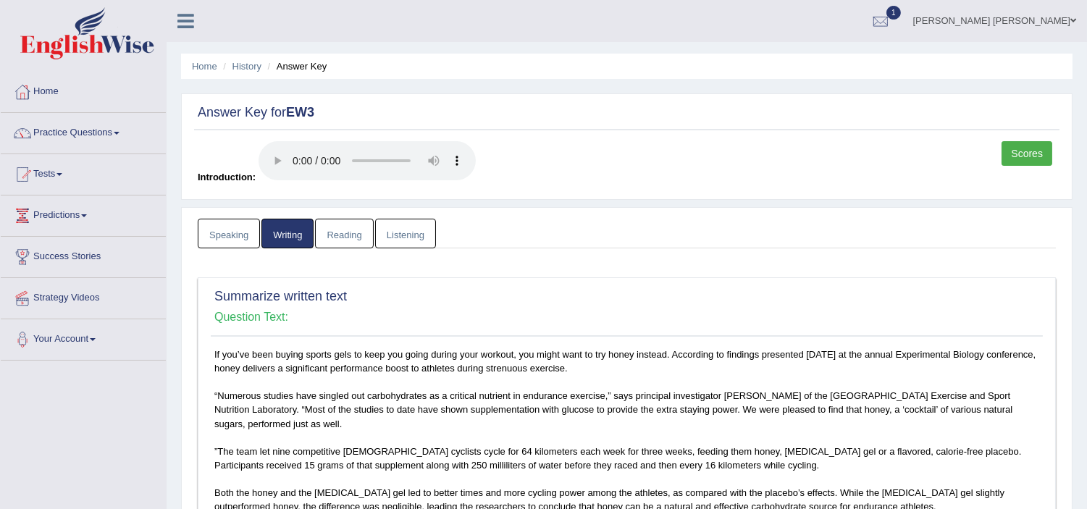
click at [344, 242] on link "Reading" at bounding box center [344, 234] width 58 height 30
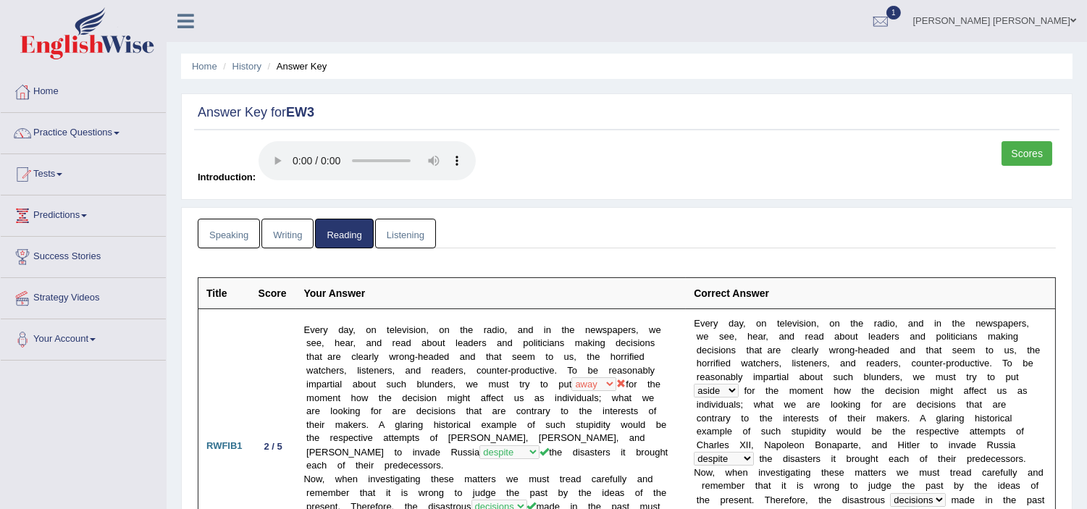
click at [563, 227] on ul "Speaking Writing Reading Listening" at bounding box center [627, 234] width 858 height 30
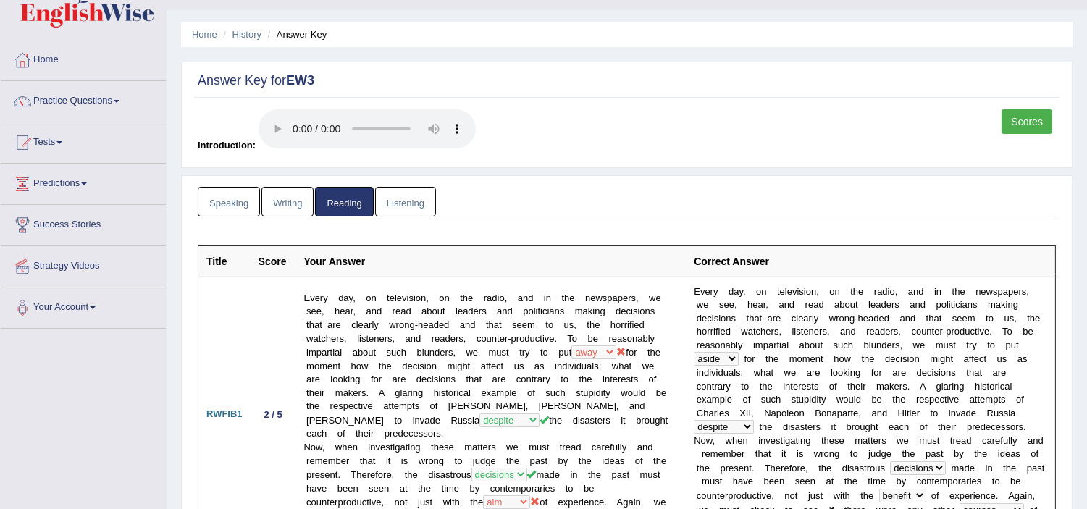
scroll to position [64, 0]
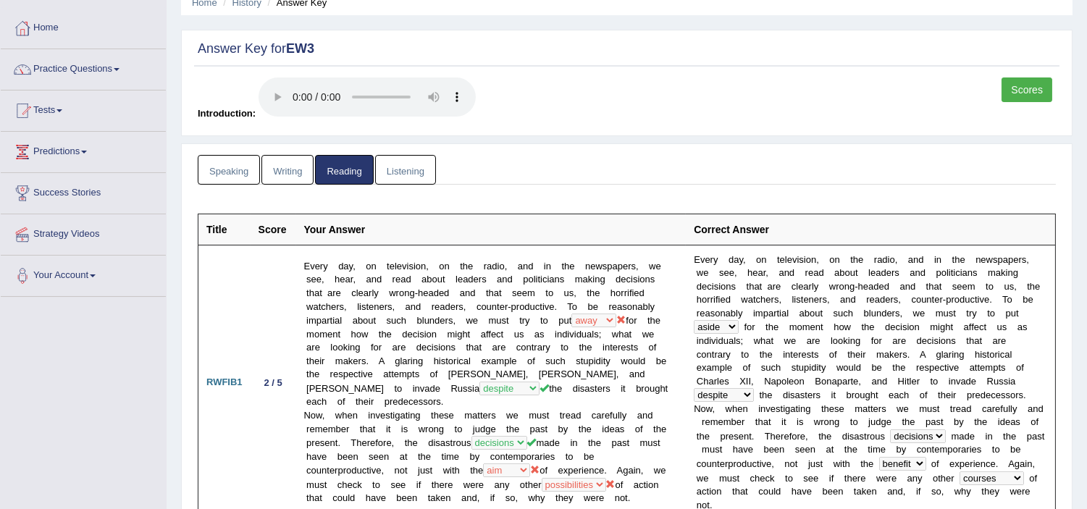
click at [400, 169] on link "Listening" at bounding box center [405, 170] width 61 height 30
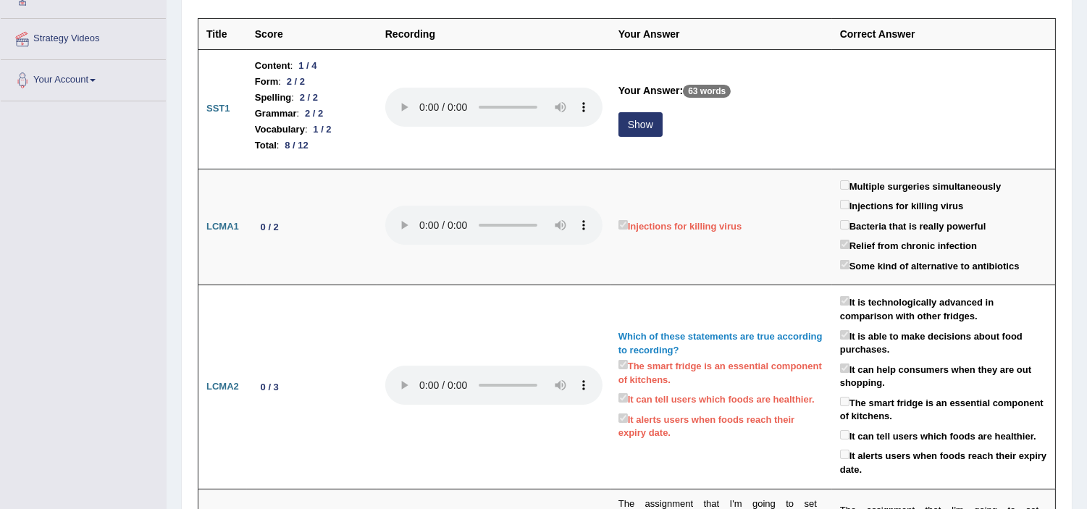
scroll to position [257, 0]
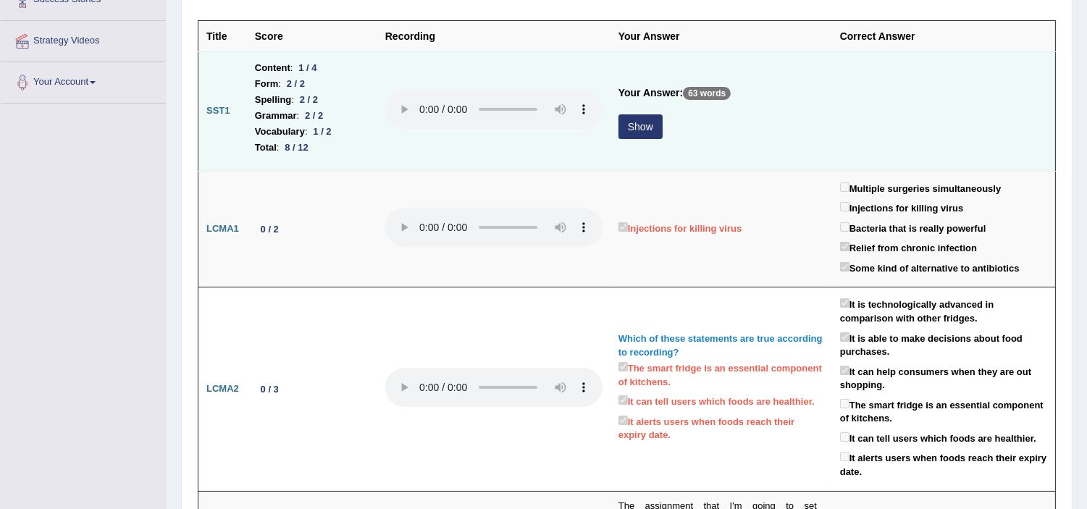
click at [645, 125] on button "Show" at bounding box center [640, 126] width 44 height 25
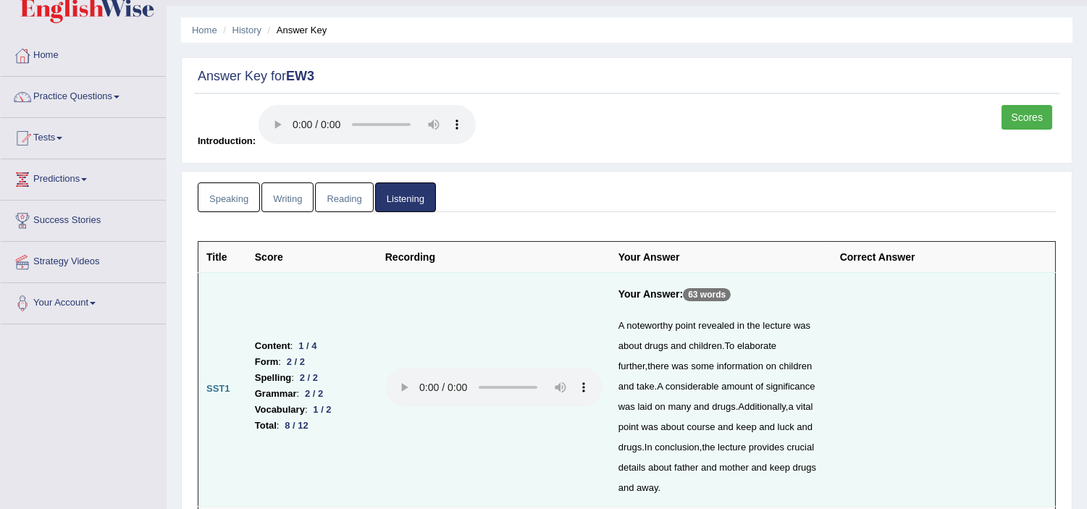
scroll to position [0, 0]
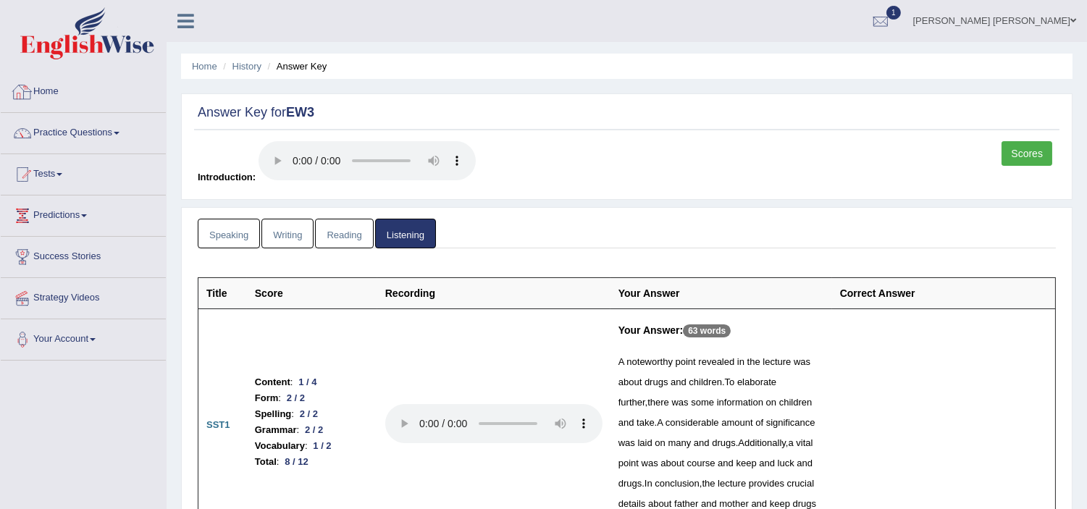
click at [44, 94] on link "Home" at bounding box center [83, 90] width 165 height 36
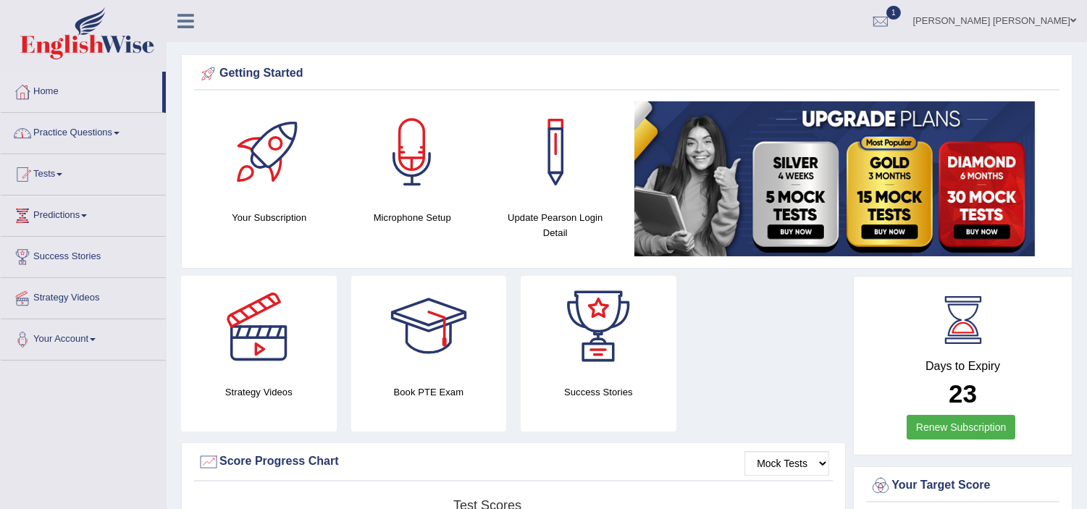
click at [58, 138] on link "Practice Questions" at bounding box center [83, 131] width 165 height 36
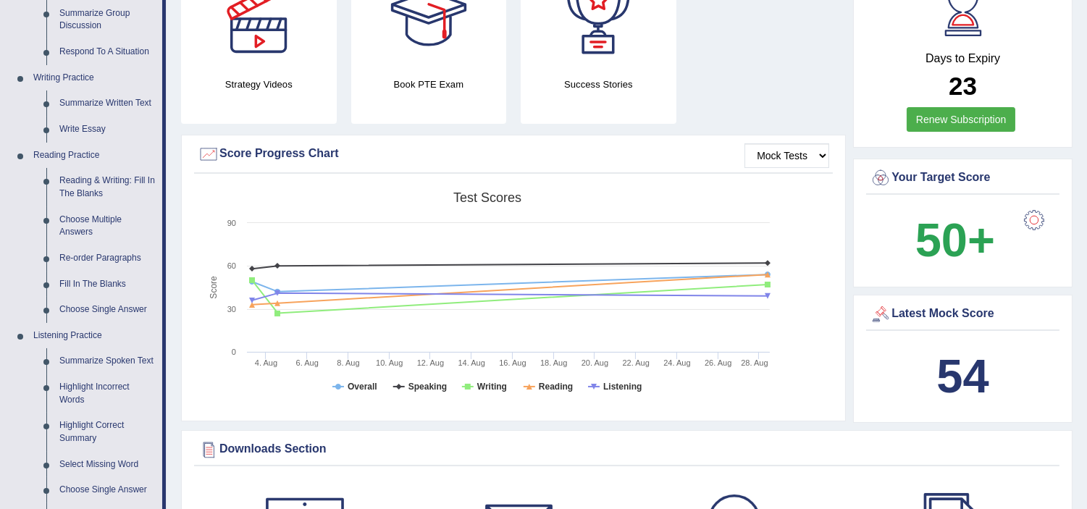
scroll to position [276, 0]
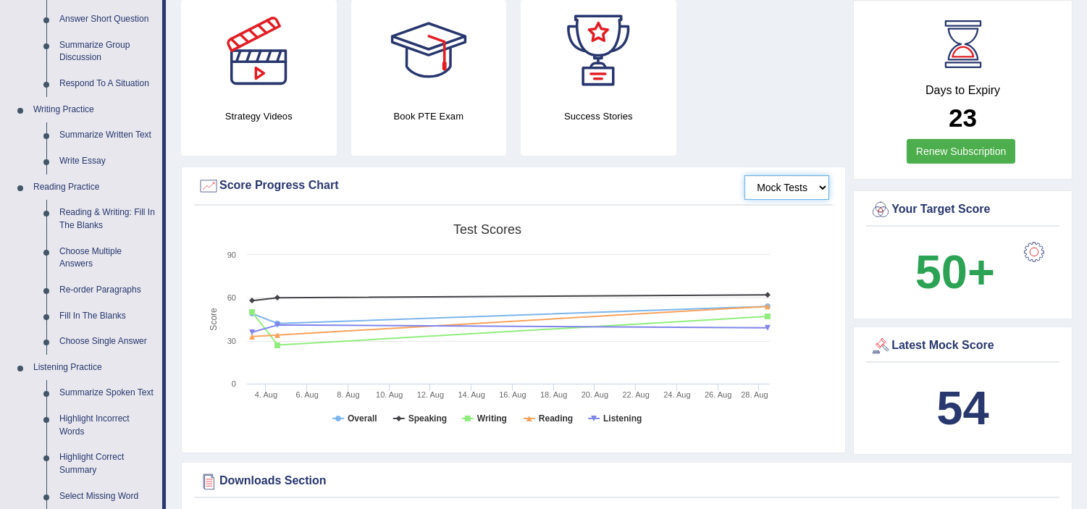
click at [781, 190] on select "Mock Tests" at bounding box center [786, 187] width 85 height 25
click at [744, 175] on select "Mock Tests" at bounding box center [786, 187] width 85 height 25
click at [726, 222] on rect at bounding box center [487, 329] width 579 height 224
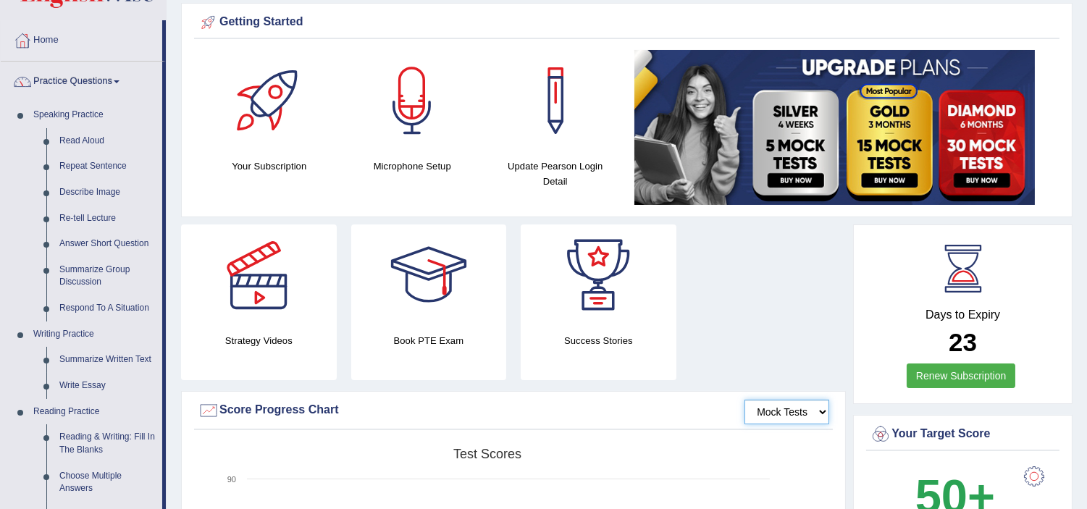
scroll to position [51, 0]
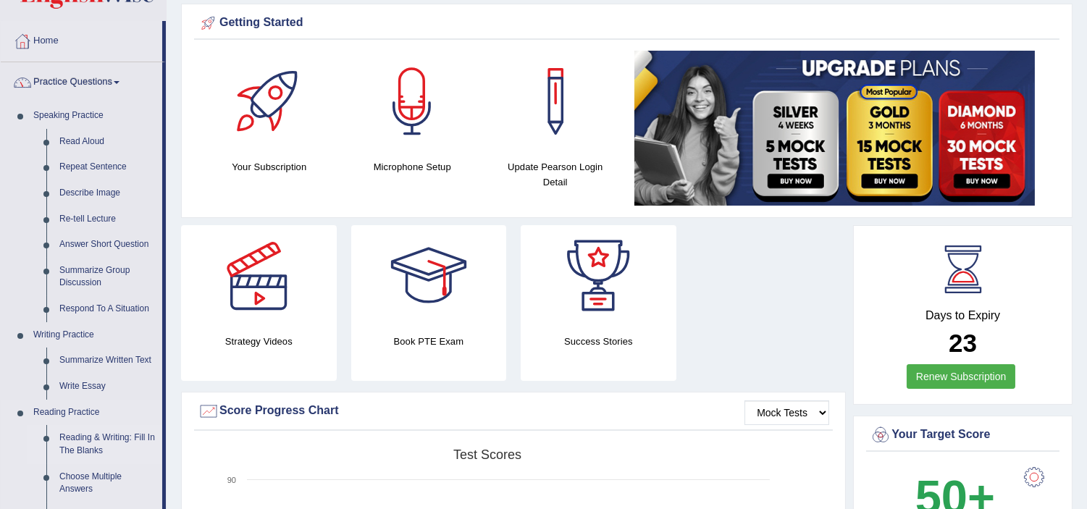
click at [105, 440] on link "Reading & Writing: Fill In The Blanks" at bounding box center [107, 444] width 109 height 38
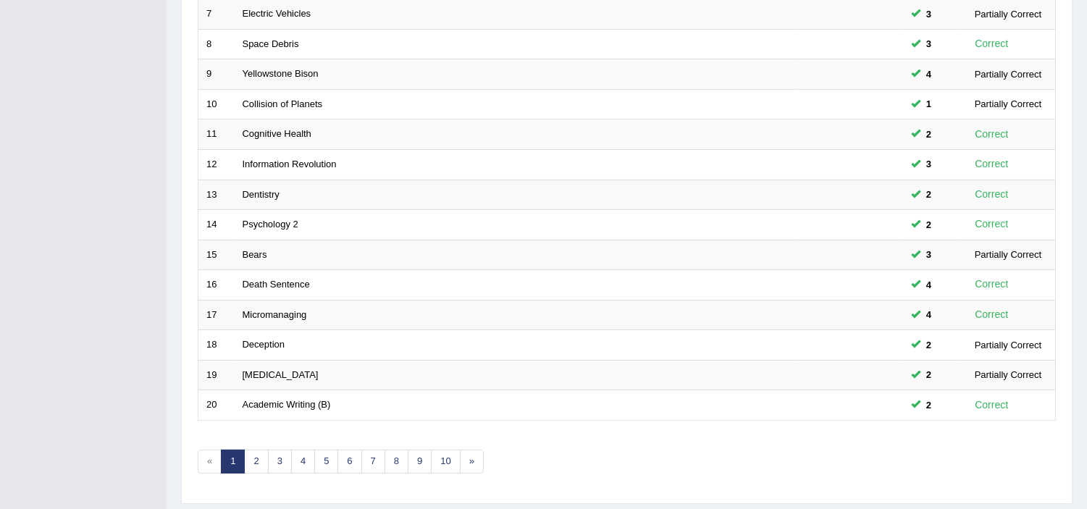
scroll to position [450, 0]
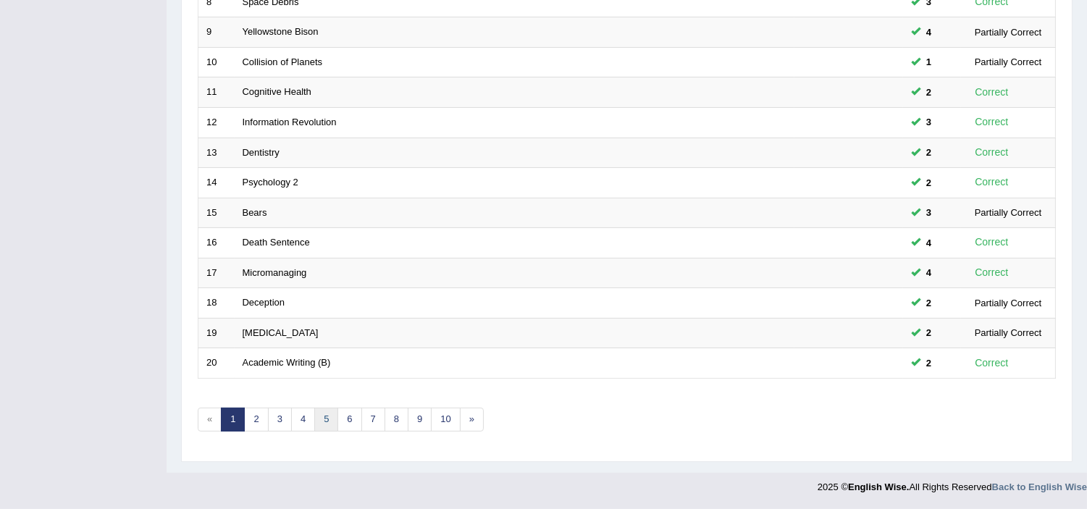
click at [329, 421] on link "5" at bounding box center [326, 420] width 24 height 24
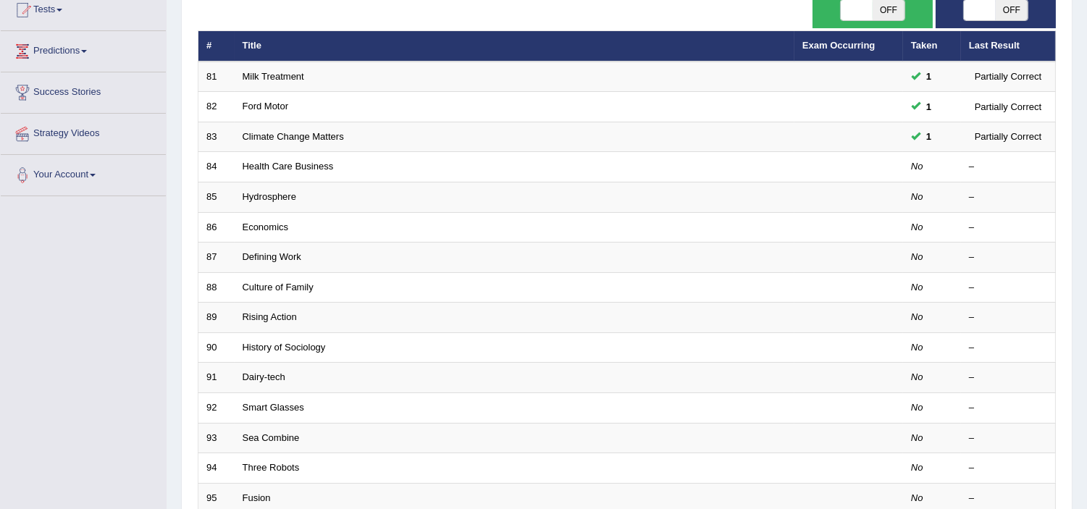
scroll to position [161, 0]
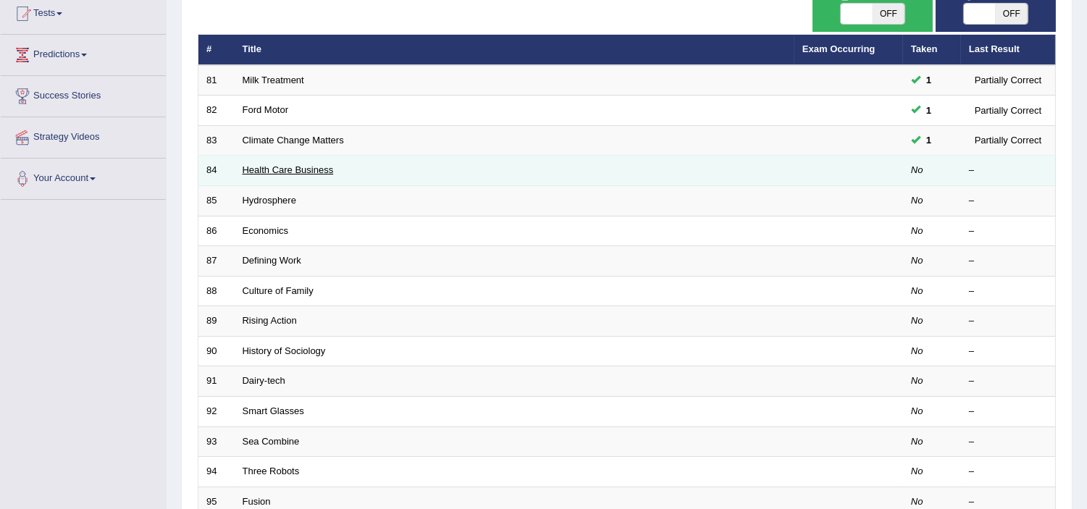
click at [287, 164] on link "Health Care Business" at bounding box center [288, 169] width 91 height 11
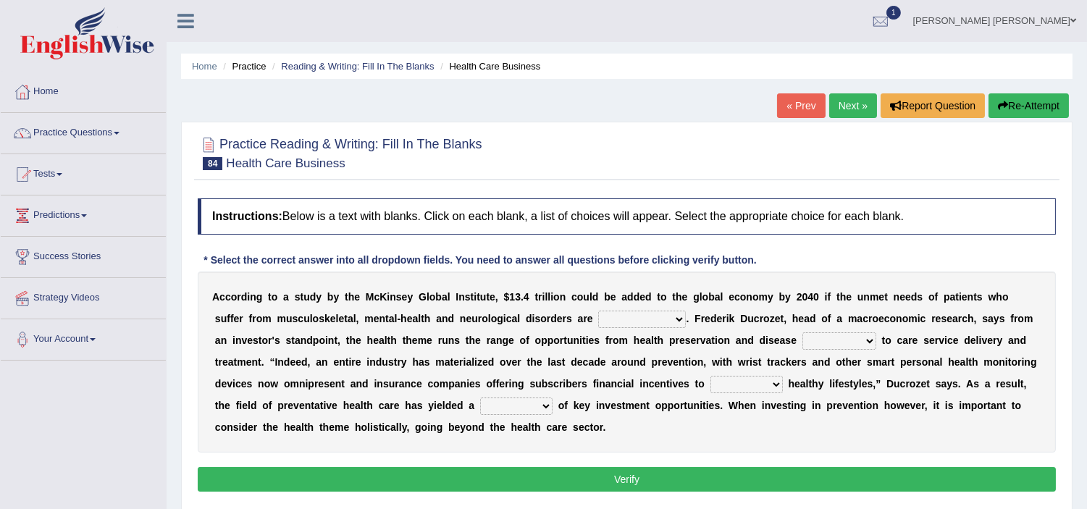
click at [624, 322] on select "demonstrated created addressed altered" at bounding box center [642, 319] width 88 height 17
select select "addressed"
click at [598, 311] on select "demonstrated created addressed altered" at bounding box center [642, 319] width 88 height 17
click at [840, 345] on select "prevention projection promotion prohibition" at bounding box center [839, 340] width 74 height 17
select select "prevention"
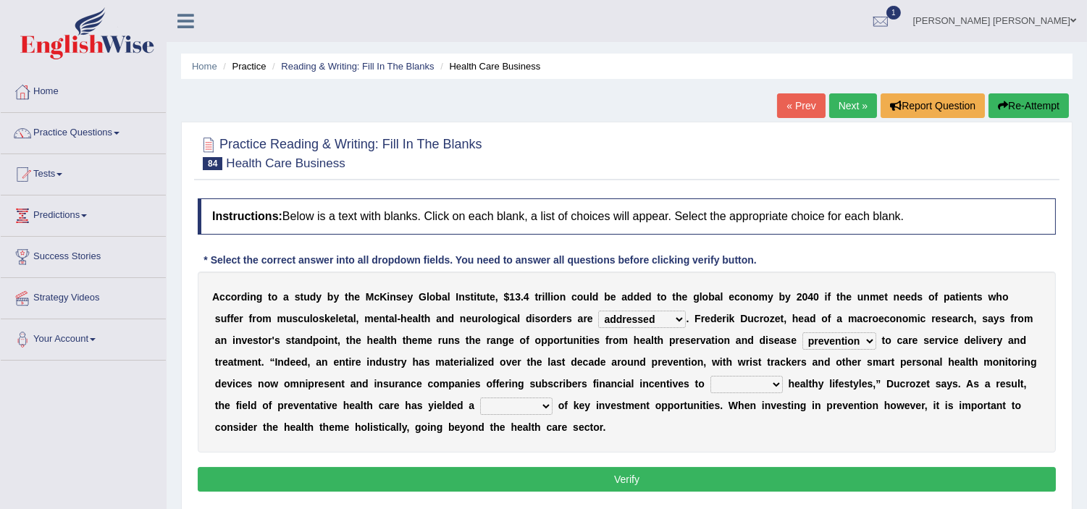
click at [802, 332] on select "prevention projection promotion prohibition" at bounding box center [839, 340] width 74 height 17
click at [737, 380] on select "adopt effect abandon extend" at bounding box center [746, 384] width 72 height 17
click at [710, 376] on select "adopt effect abandon extend" at bounding box center [746, 384] width 72 height 17
click at [747, 378] on select "adopt effect abandon extend" at bounding box center [746, 384] width 72 height 17
select select "adopt"
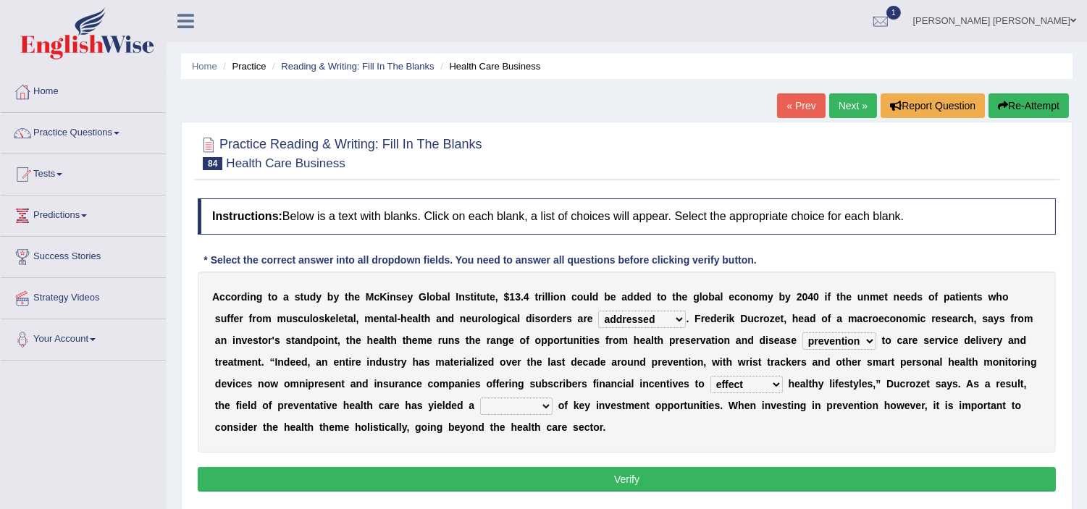
click at [710, 376] on select "adopt effect abandon extend" at bounding box center [746, 384] width 72 height 17
click at [509, 401] on select "number means team network" at bounding box center [516, 406] width 72 height 17
click at [480, 398] on select "number means team network" at bounding box center [516, 406] width 72 height 17
click at [513, 404] on select "number means team network" at bounding box center [516, 406] width 72 height 17
click at [480, 398] on select "number means team network" at bounding box center [516, 406] width 72 height 17
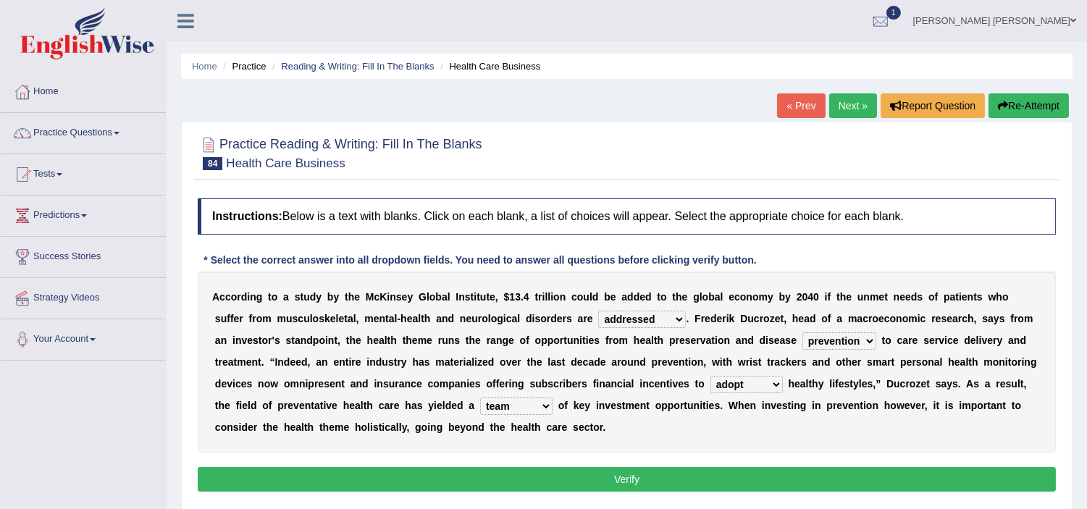
click at [503, 399] on select "number means team network" at bounding box center [516, 406] width 72 height 17
select select "number"
click at [480, 398] on select "number means team network" at bounding box center [516, 406] width 72 height 17
click at [580, 472] on button "Verify" at bounding box center [627, 479] width 858 height 25
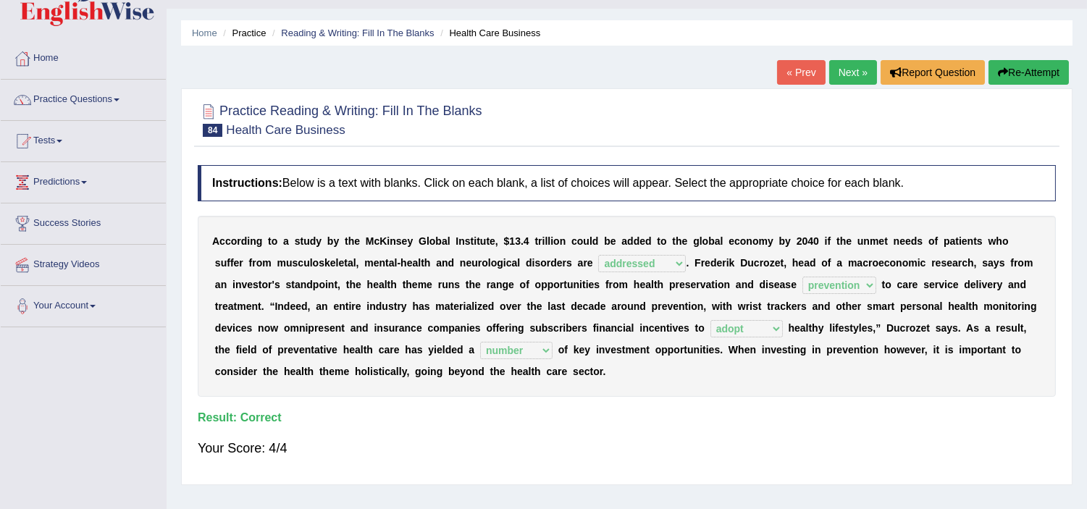
scroll to position [32, 0]
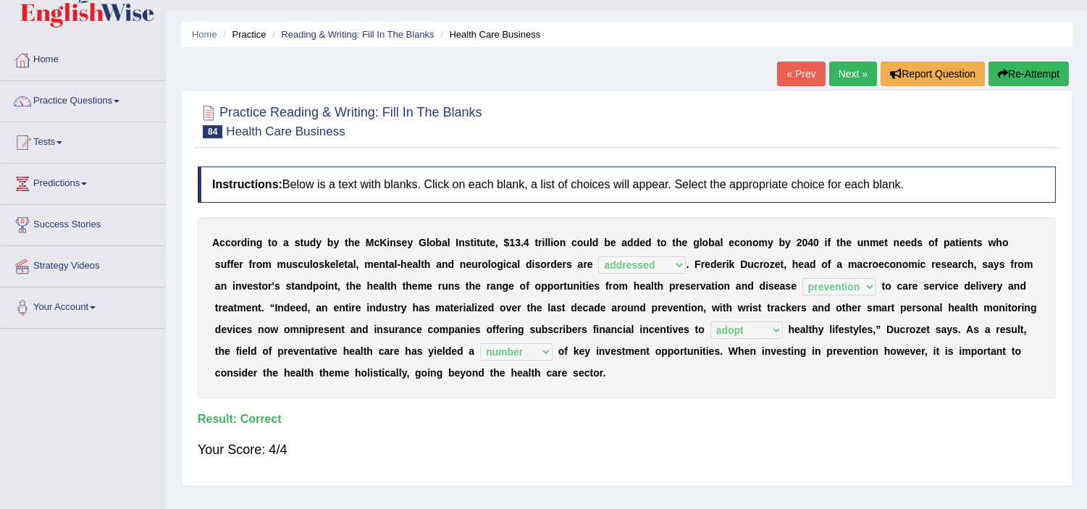
click at [857, 78] on link "Next »" at bounding box center [853, 74] width 48 height 25
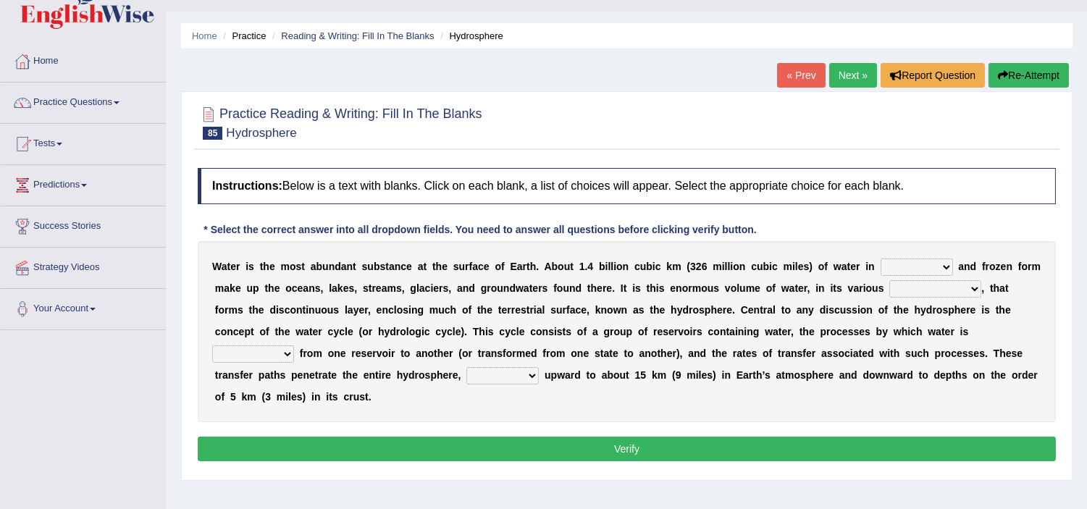
scroll to position [32, 0]
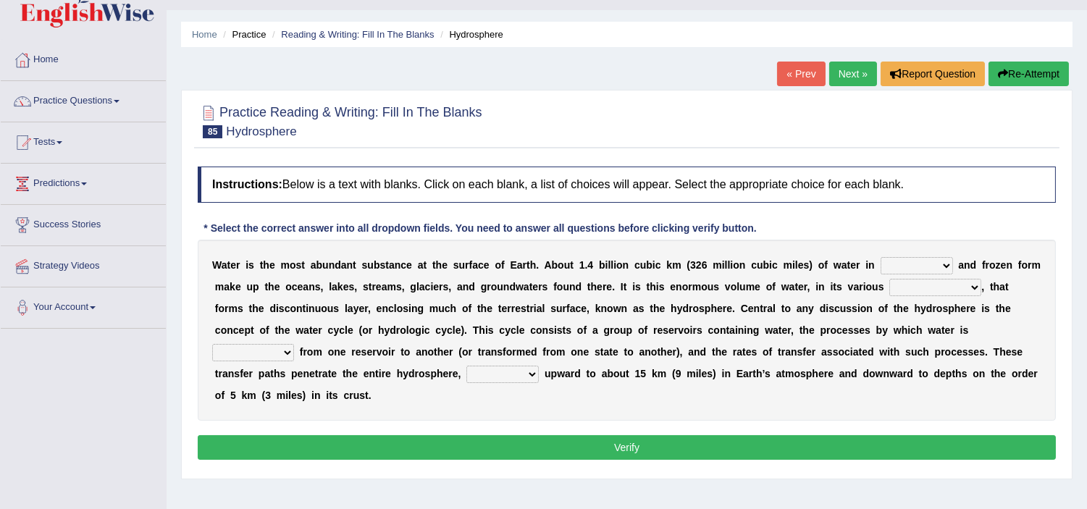
click at [928, 265] on select "liquid mixed gaseous solid" at bounding box center [917, 265] width 72 height 17
select select "liquid"
click at [881, 257] on select "liquid mixed gaseous solid" at bounding box center [917, 265] width 72 height 17
click at [938, 291] on select "levels formats fields manifestations" at bounding box center [935, 287] width 92 height 17
select select "levels"
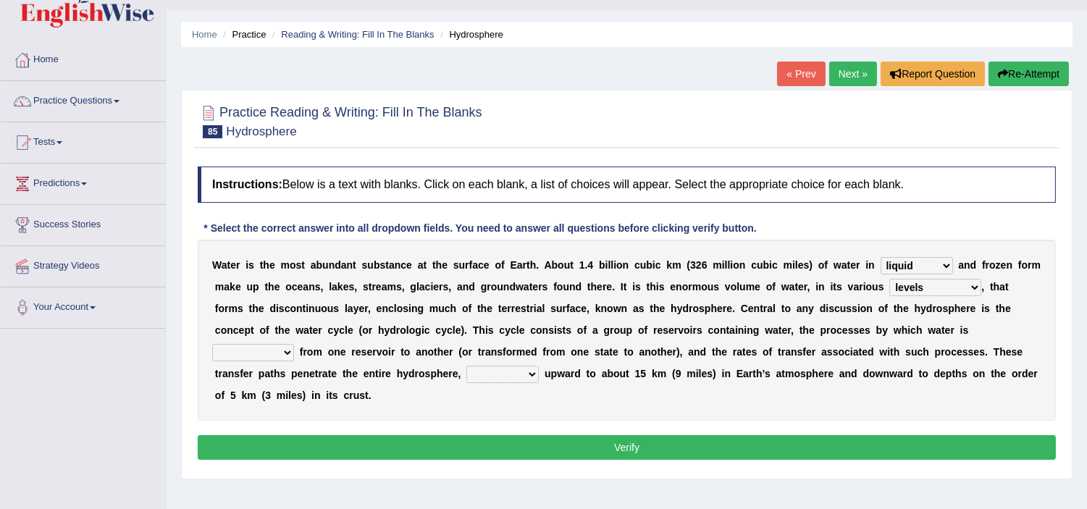
click at [889, 279] on select "levels formats fields manifestations" at bounding box center [935, 287] width 92 height 17
click at [920, 288] on select "levels formats fields manifestations" at bounding box center [935, 287] width 92 height 17
click at [889, 279] on select "levels formats fields manifestations" at bounding box center [935, 287] width 92 height 17
click at [256, 346] on select "transmitted transferred translated transplanted" at bounding box center [253, 352] width 82 height 17
select select "transferred"
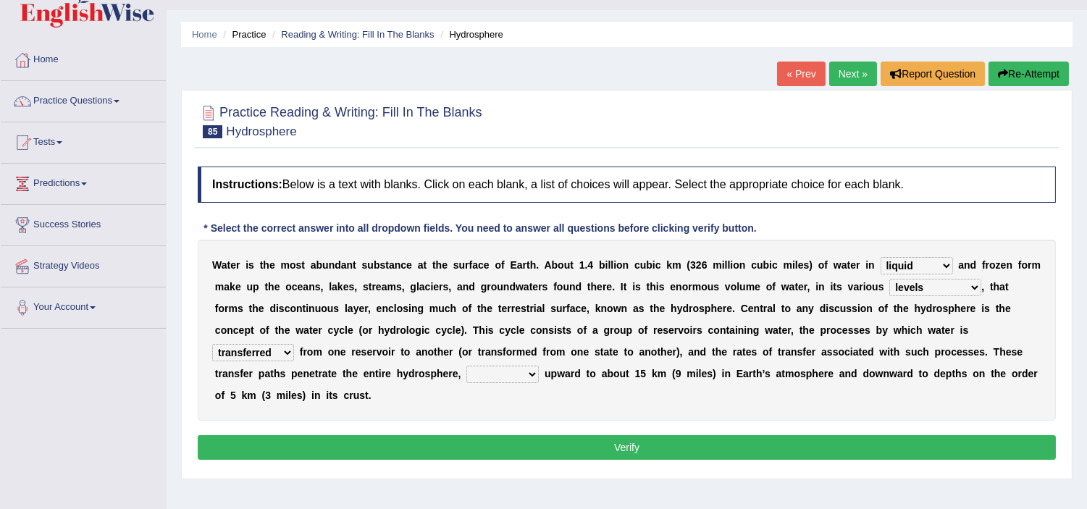
click at [212, 344] on select "transmitted transferred translated transplanted" at bounding box center [253, 352] width 82 height 17
click at [252, 353] on select "transmitted transferred translated transplanted" at bounding box center [253, 352] width 82 height 17
click at [212, 344] on select "transmitted transferred translated transplanted" at bounding box center [253, 352] width 82 height 17
click at [492, 379] on select "extending diving flying soanng" at bounding box center [502, 374] width 72 height 17
click at [466, 366] on select "extending diving flying soanng" at bounding box center [502, 374] width 72 height 17
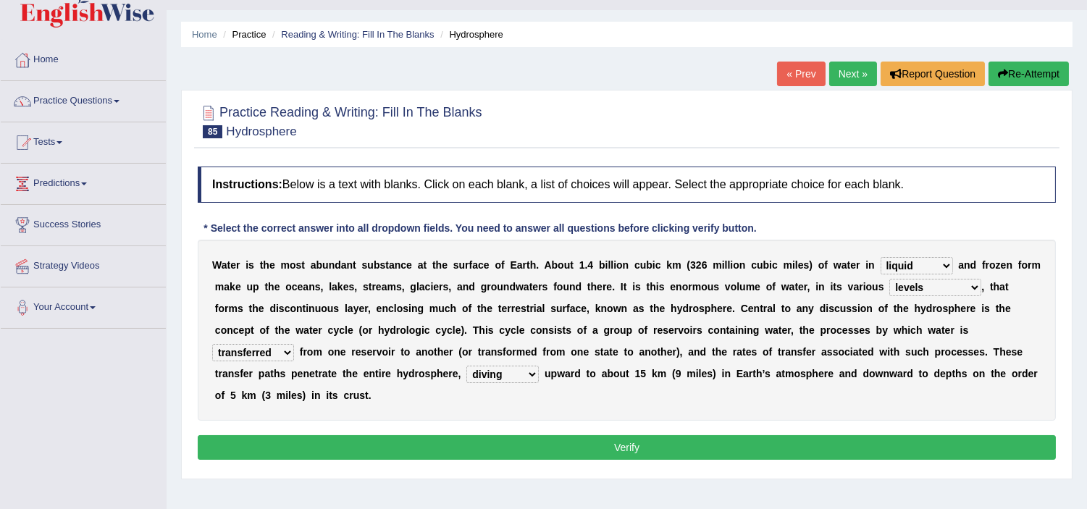
click at [497, 369] on select "extending diving flying soanng" at bounding box center [502, 374] width 72 height 17
select select "extending"
click at [466, 366] on select "extending diving flying soanng" at bounding box center [502, 374] width 72 height 17
click at [918, 287] on select "levels formats fields manifestations" at bounding box center [935, 287] width 92 height 17
select select "manifestations"
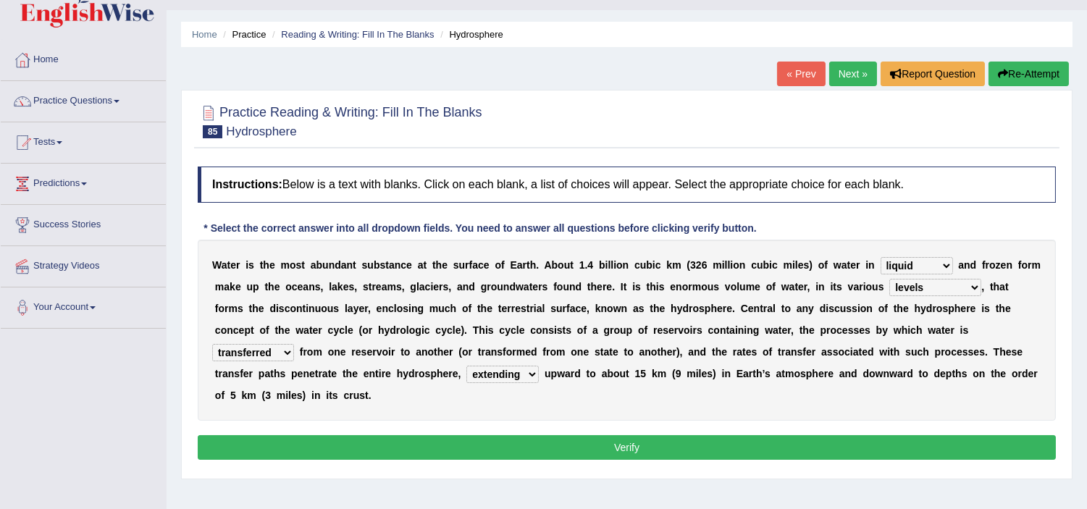
click at [889, 279] on select "levels formats fields manifestations" at bounding box center [935, 287] width 92 height 17
click at [435, 448] on button "Verify" at bounding box center [627, 447] width 858 height 25
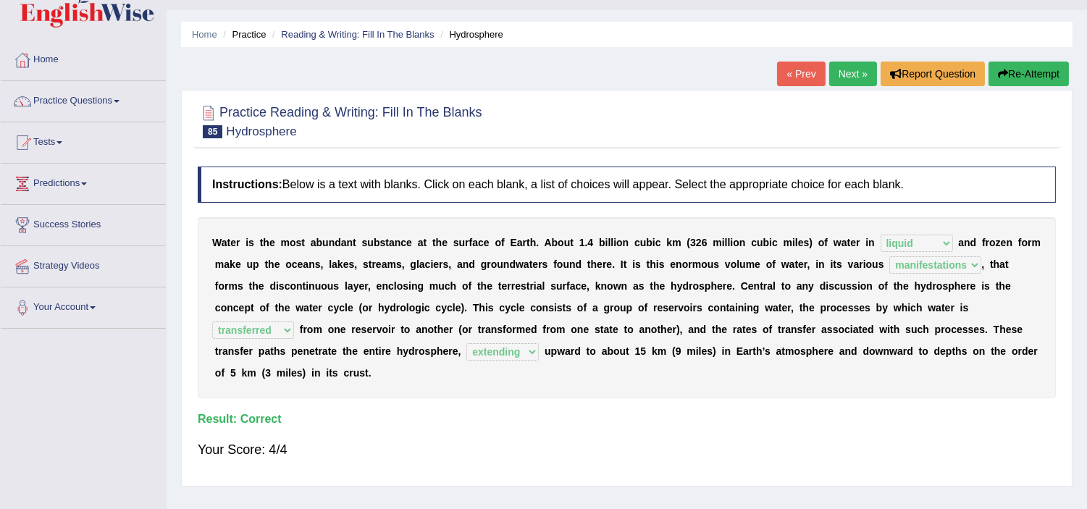
click at [850, 63] on link "Next »" at bounding box center [853, 74] width 48 height 25
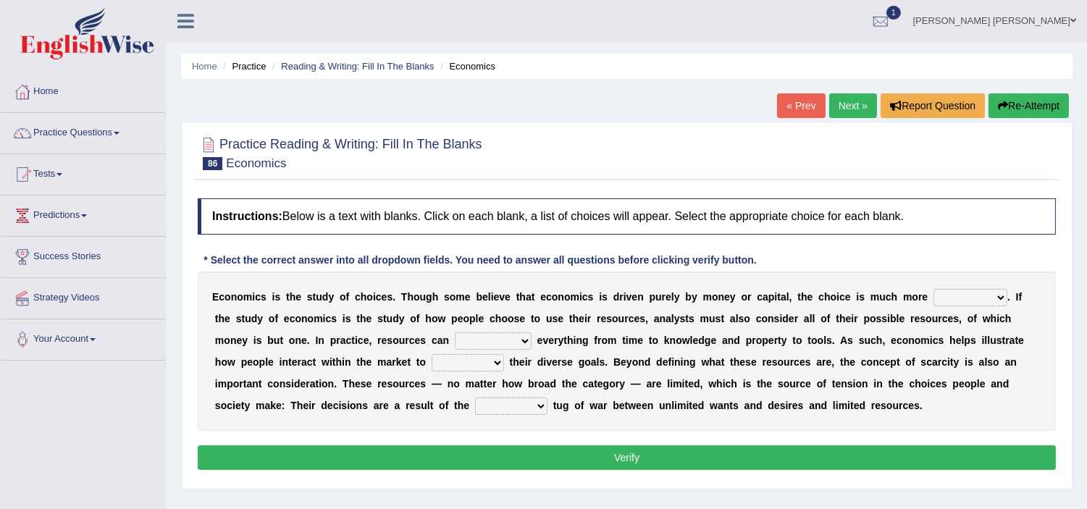
click at [967, 299] on select "discursive permissive expansive expensive" at bounding box center [970, 297] width 74 height 17
select select "expansive"
click at [933, 289] on select "discursive permissive expansive expensive" at bounding box center [970, 297] width 74 height 17
click at [496, 343] on select "trespass surpass debate encompass" at bounding box center [493, 340] width 77 height 17
select select "encompass"
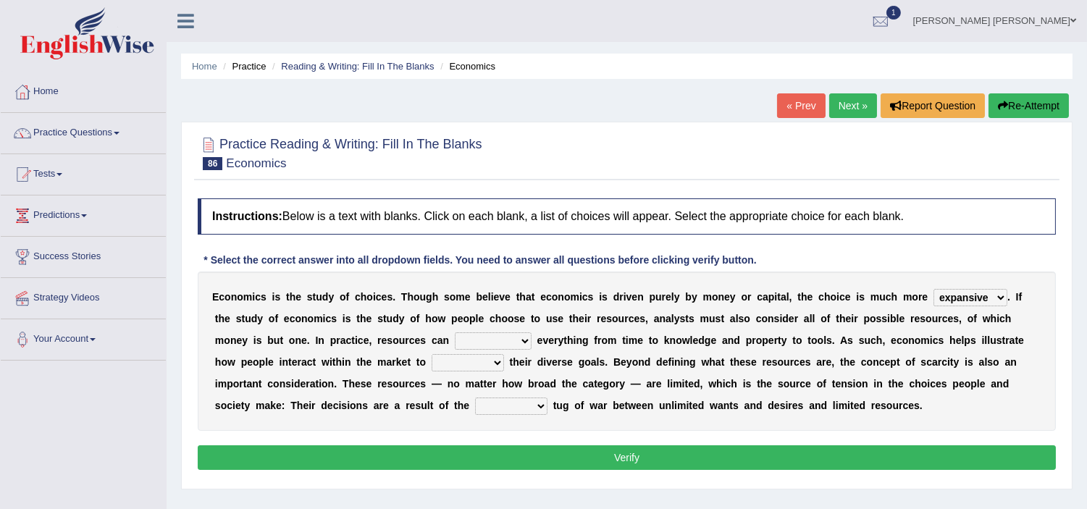
click at [455, 332] on select "trespass surpass debate encompass" at bounding box center [493, 340] width 77 height 17
click at [473, 364] on select "idolize realize utilize finalize" at bounding box center [468, 362] width 72 height 17
click at [432, 354] on select "idolize realize utilize finalize" at bounding box center [468, 362] width 72 height 17
click at [300, 420] on div "E c o n o m i c s i s t h e s t u d y o f c h o i c e s . T [PERSON_NAME] s o m…" at bounding box center [627, 351] width 858 height 159
click at [511, 410] on select "resonant extant blatant constant" at bounding box center [511, 406] width 72 height 17
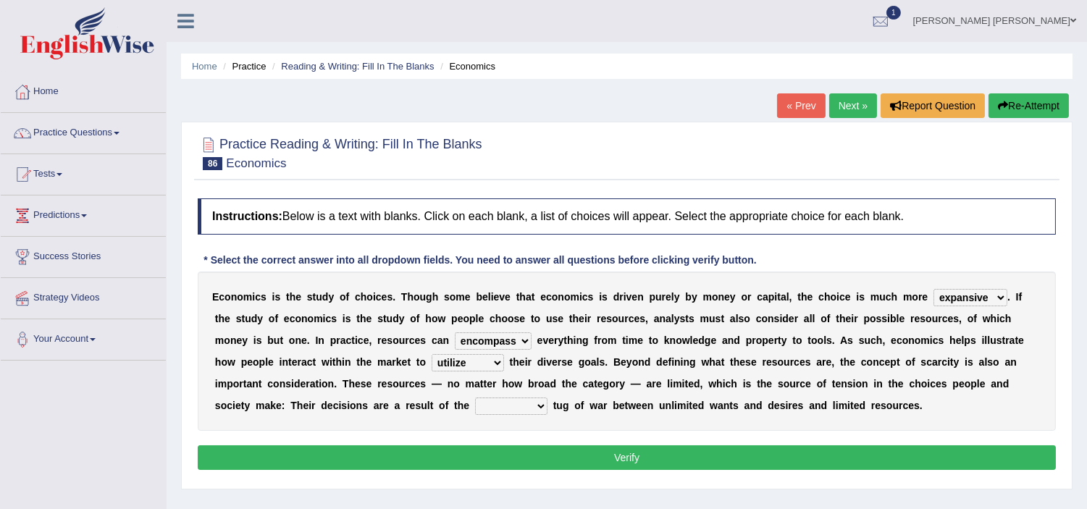
click at [511, 410] on select "resonant extant blatant constant" at bounding box center [511, 406] width 72 height 17
click at [446, 362] on select "idolize realize utilize finalize" at bounding box center [468, 362] width 72 height 17
click at [432, 354] on select "idolize realize utilize finalize" at bounding box center [468, 362] width 72 height 17
click at [504, 406] on select "resonant extant blatant constant" at bounding box center [511, 406] width 72 height 17
click at [235, 364] on b at bounding box center [238, 362] width 6 height 12
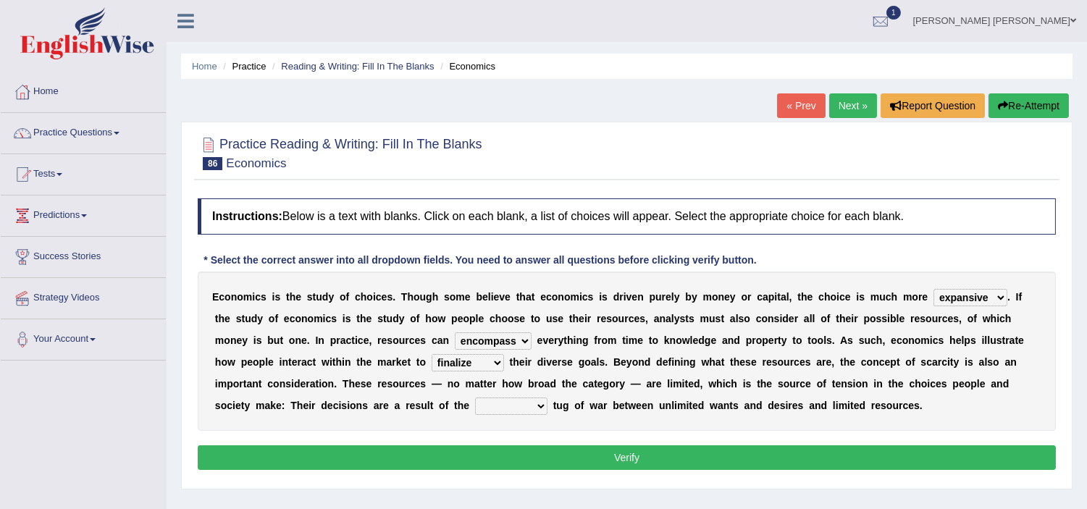
click at [455, 366] on select "idolize realize utilize finalize" at bounding box center [468, 362] width 72 height 17
select select "realize"
click at [432, 354] on select "idolize realize utilize finalize" at bounding box center [468, 362] width 72 height 17
click at [503, 408] on select "resonant extant blatant constant" at bounding box center [511, 406] width 72 height 17
click at [475, 398] on select "resonant extant blatant constant" at bounding box center [511, 406] width 72 height 17
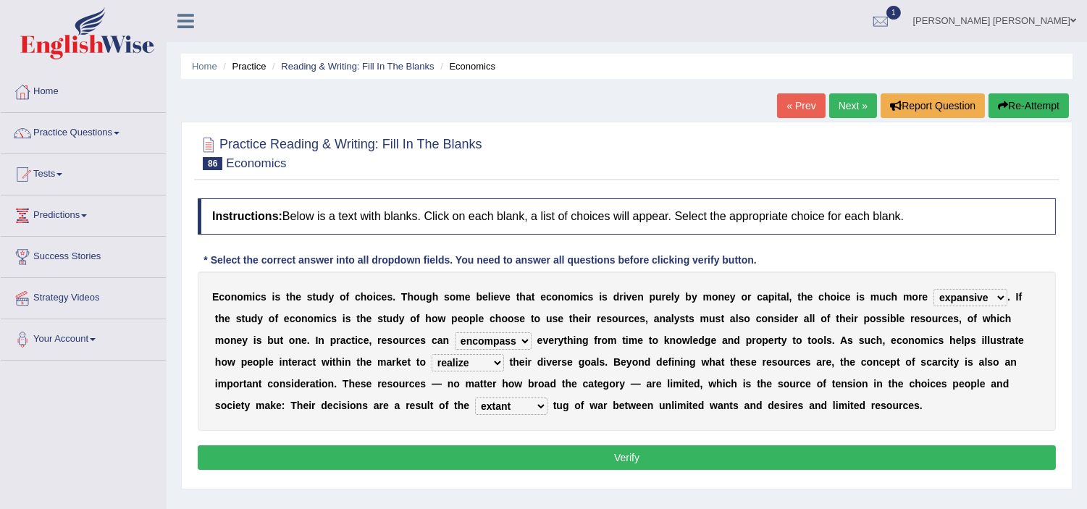
click at [512, 409] on select "resonant extant blatant constant" at bounding box center [511, 406] width 72 height 17
select select "constant"
click at [475, 398] on select "resonant extant blatant constant" at bounding box center [511, 406] width 72 height 17
click at [614, 455] on button "Verify" at bounding box center [627, 457] width 858 height 25
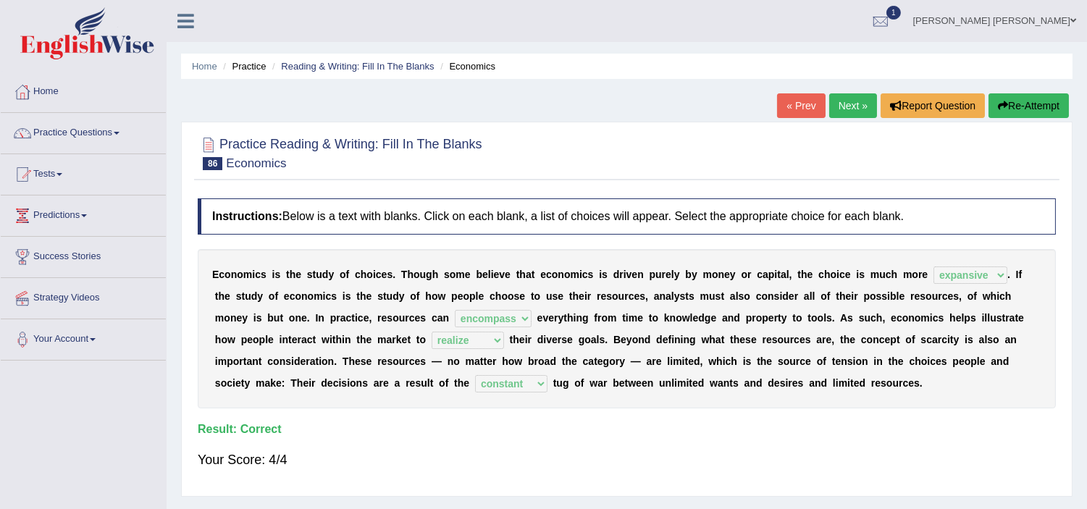
click at [836, 103] on link "Next »" at bounding box center [853, 105] width 48 height 25
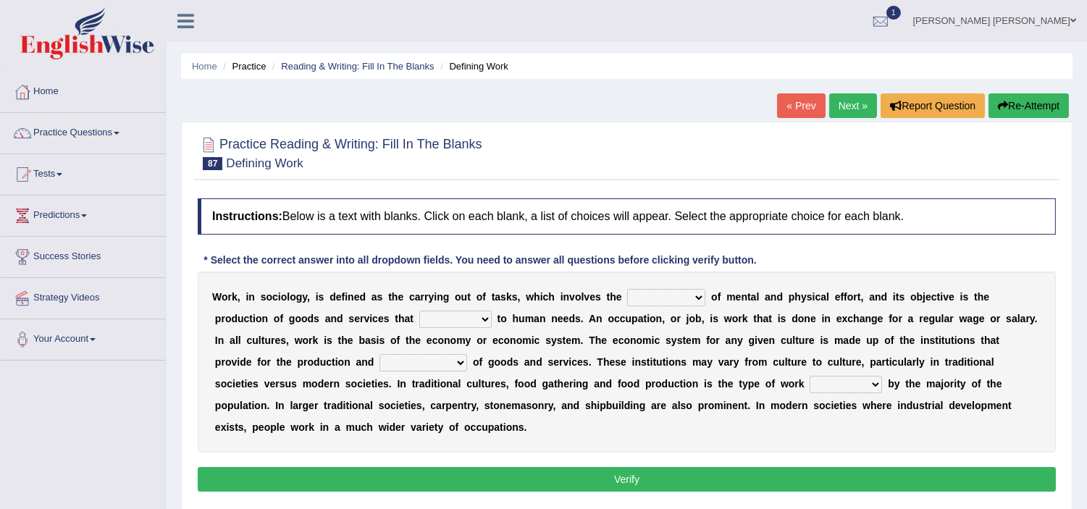
click at [660, 305] on select "conjecture apiculture posture expenditure" at bounding box center [666, 297] width 78 height 17
select select "conjecture"
click at [627, 289] on select "conjecture apiculture posture expenditure" at bounding box center [666, 297] width 78 height 17
click at [449, 321] on select "add design relate cater" at bounding box center [455, 319] width 72 height 17
click at [419, 311] on select "add design relate cater" at bounding box center [455, 319] width 72 height 17
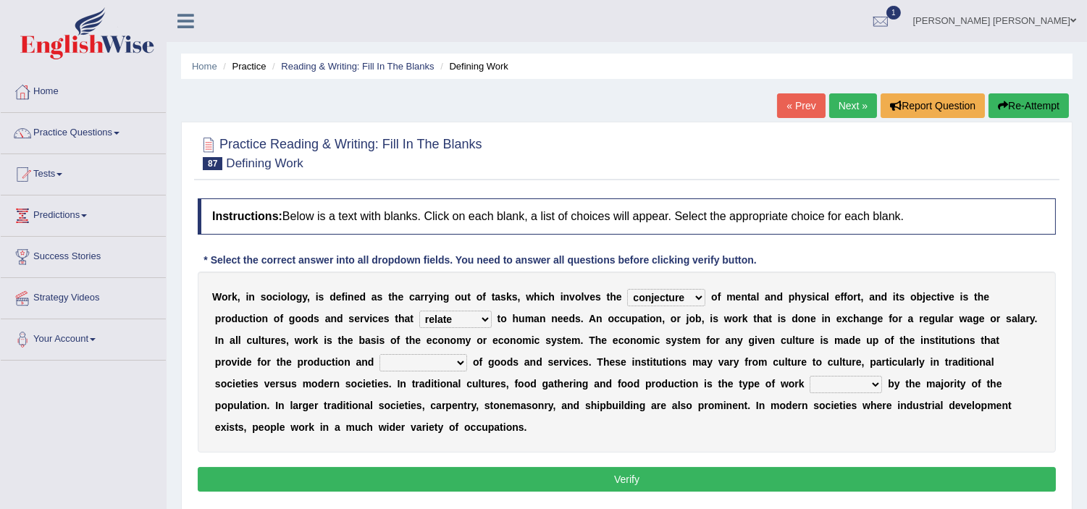
click at [450, 315] on select "add design relate cater" at bounding box center [455, 319] width 72 height 17
click at [419, 311] on select "add design relate cater" at bounding box center [455, 319] width 72 height 17
click at [464, 316] on select "add design relate cater" at bounding box center [455, 319] width 72 height 17
select select "cater"
click at [419, 311] on select "add design relate cater" at bounding box center [455, 319] width 72 height 17
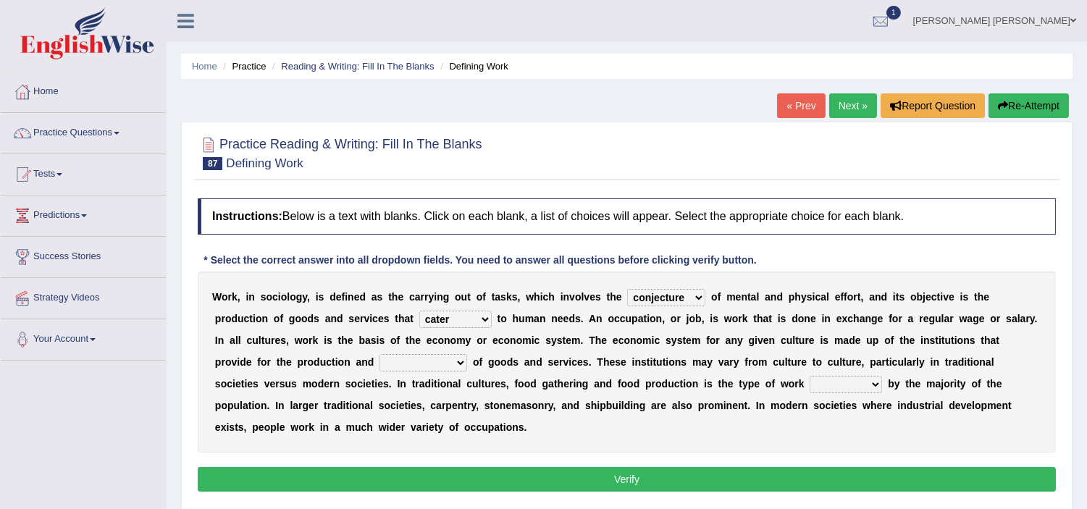
click at [414, 358] on select "figuration distribution consumption disintegration" at bounding box center [423, 362] width 88 height 17
select select "distribution"
click at [379, 354] on select "figuration distribution consumption disintegration" at bounding box center [423, 362] width 88 height 17
click at [841, 386] on select "canopied built occupied simplified" at bounding box center [846, 384] width 72 height 17
click at [810, 376] on select "canopied built occupied simplified" at bounding box center [846, 384] width 72 height 17
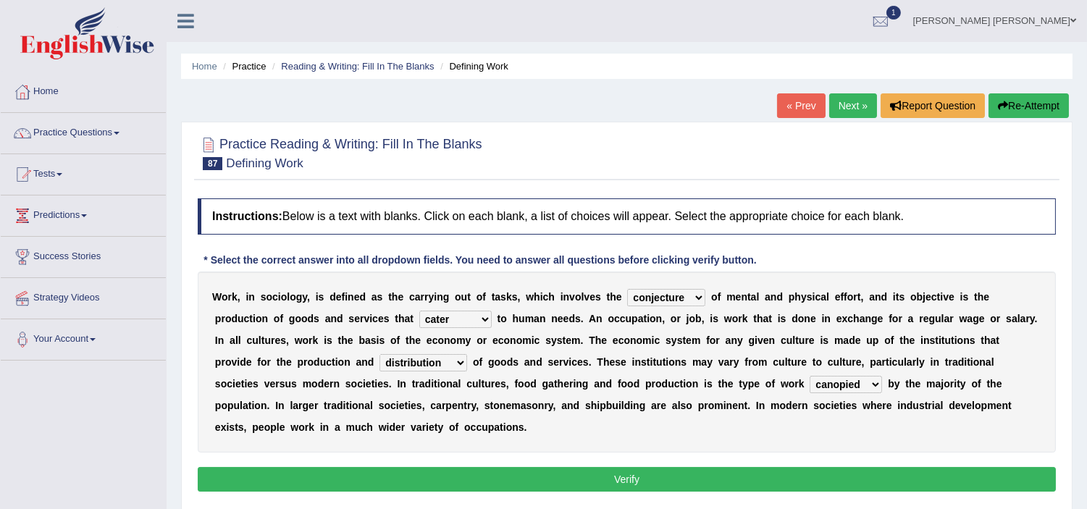
click at [844, 385] on select "canopied built occupied simplified" at bounding box center [846, 384] width 72 height 17
click at [757, 422] on div "W o r k , i n s o c i o l o g y , i s d e f i n e d a s t h e c a r r y i n g o…" at bounding box center [627, 362] width 858 height 181
click at [846, 382] on select "canopied built occupied simplified" at bounding box center [846, 384] width 72 height 17
select select "occupied"
click at [810, 376] on select "canopied built occupied simplified" at bounding box center [846, 384] width 72 height 17
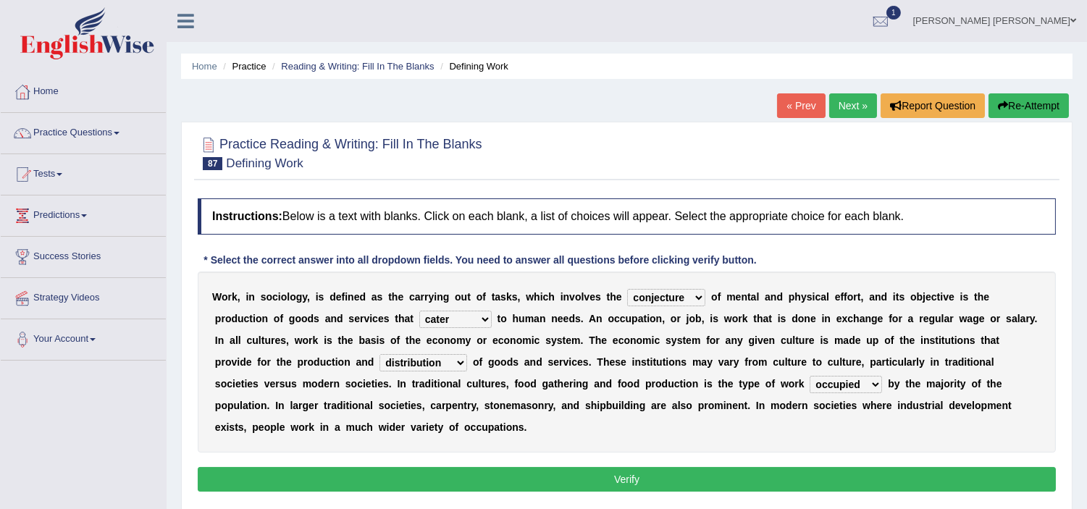
click at [632, 480] on button "Verify" at bounding box center [627, 479] width 858 height 25
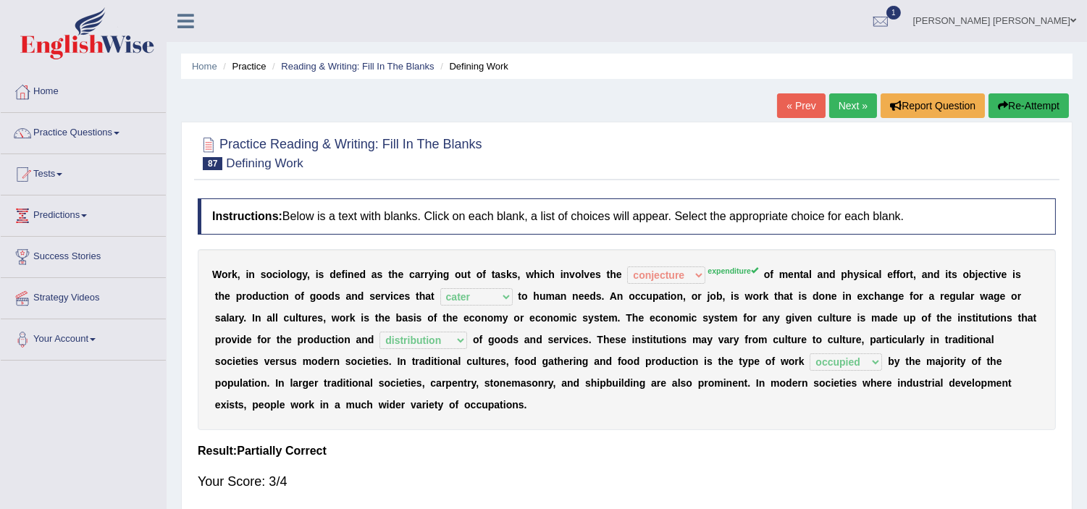
click at [847, 109] on link "Next »" at bounding box center [853, 105] width 48 height 25
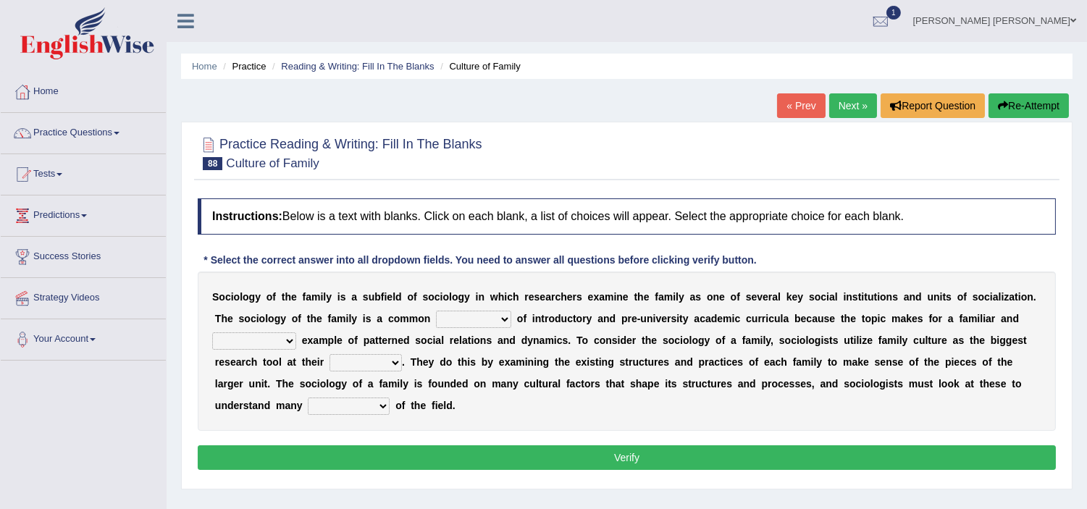
click at [476, 321] on select "component eminent opponent continent" at bounding box center [473, 319] width 75 height 17
select select "opponent"
click at [436, 311] on select "component eminent opponent continent" at bounding box center [473, 319] width 75 height 17
click at [252, 345] on select "ineffective introspective illustrative inoperative" at bounding box center [254, 340] width 84 height 17
click at [212, 332] on select "ineffective introspective illustrative inoperative" at bounding box center [254, 340] width 84 height 17
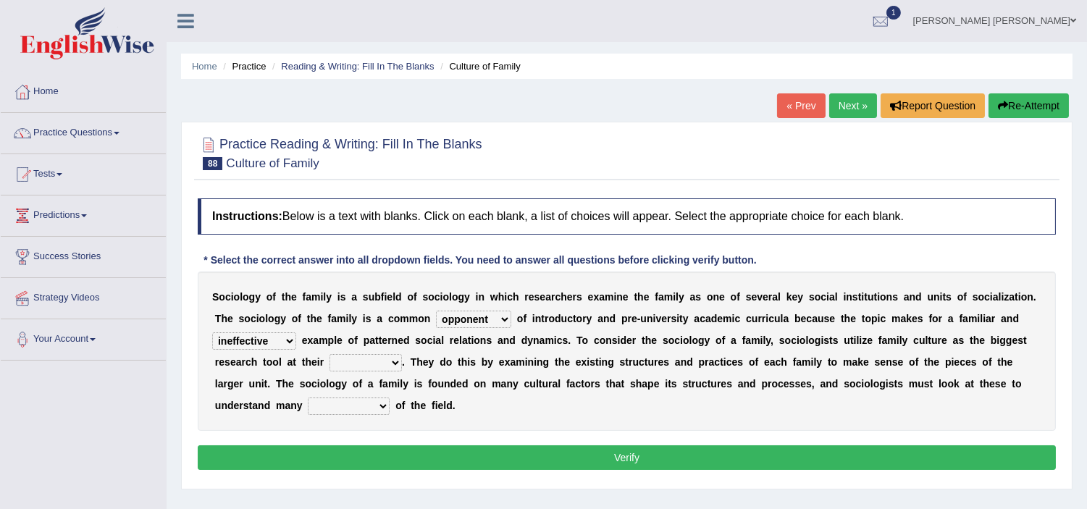
click at [249, 344] on select "ineffective introspective illustrative inoperative" at bounding box center [254, 340] width 84 height 17
select select "illustrative"
click at [212, 332] on select "ineffective introspective illustrative inoperative" at bounding box center [254, 340] width 84 height 17
click at [371, 366] on select "disposal proposal rehearsal refusal" at bounding box center [366, 362] width 72 height 17
click at [330, 354] on select "disposal proposal rehearsal refusal" at bounding box center [366, 362] width 72 height 17
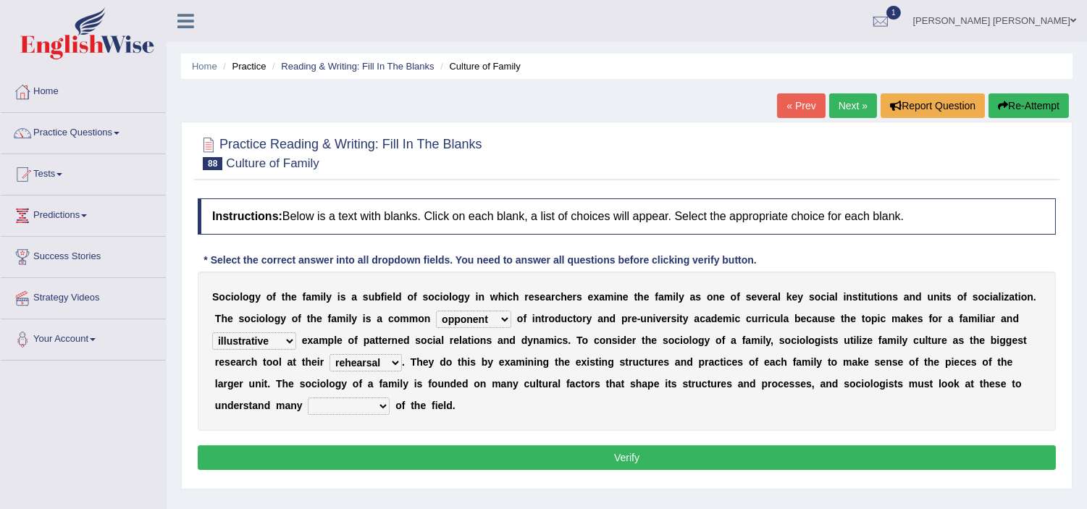
click at [380, 364] on select "disposal proposal rehearsal refusal" at bounding box center [366, 362] width 72 height 17
click at [330, 354] on select "disposal proposal rehearsal refusal" at bounding box center [366, 362] width 72 height 17
click at [366, 363] on select "disposal proposal rehearsal refusal" at bounding box center [366, 362] width 72 height 17
select select "disposal"
click at [330, 354] on select "disposal proposal rehearsal refusal" at bounding box center [366, 362] width 72 height 17
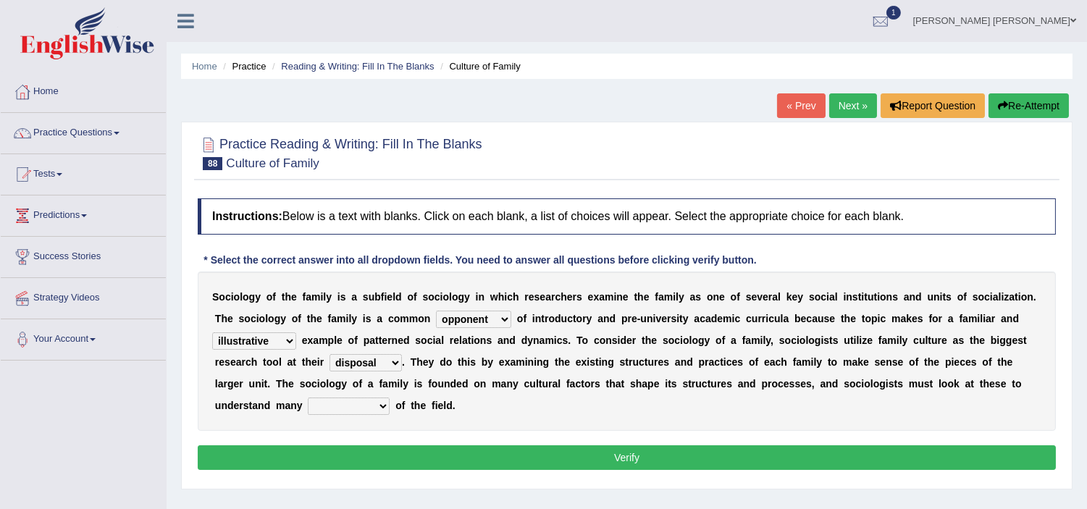
click at [345, 408] on select "refusal frailties amenities complexities" at bounding box center [349, 406] width 82 height 17
select select "complexities"
click at [308, 398] on select "refusal frailties amenities complexities" at bounding box center [349, 406] width 82 height 17
click at [556, 457] on button "Verify" at bounding box center [627, 457] width 858 height 25
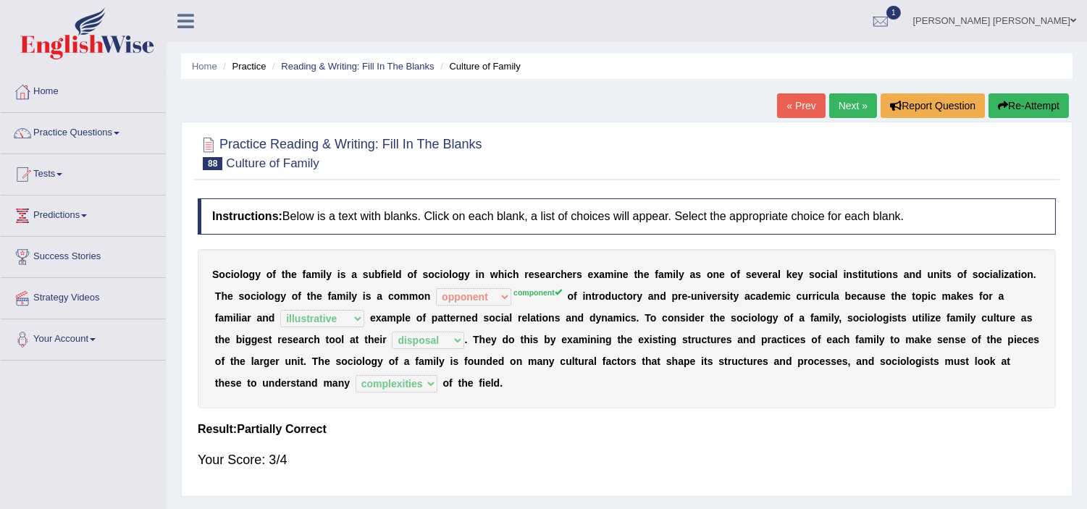
click at [845, 107] on link "Next »" at bounding box center [853, 105] width 48 height 25
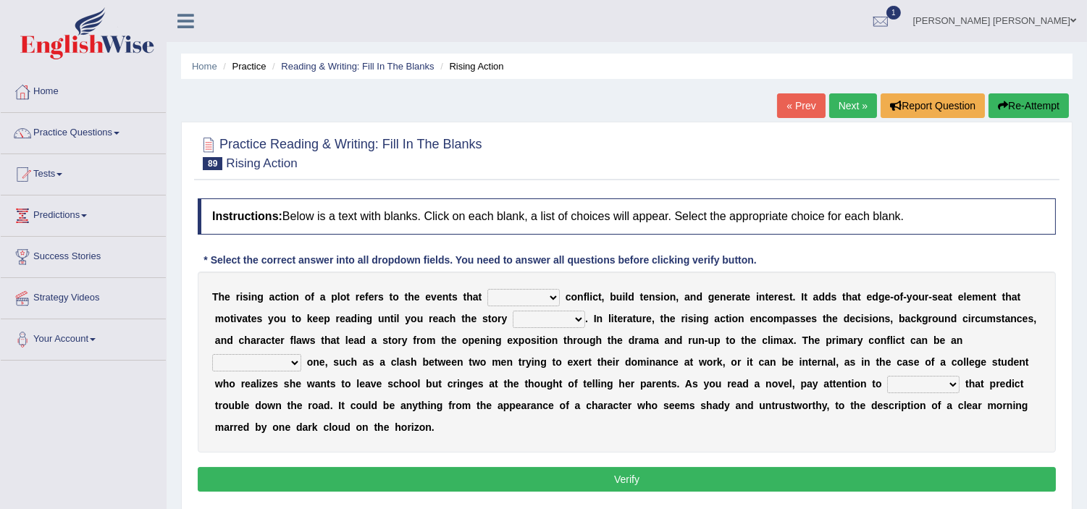
click at [522, 294] on select "provoke invoke revoke convoke" at bounding box center [523, 297] width 72 height 17
click at [487, 289] on select "provoke invoke revoke convoke" at bounding box center [523, 297] width 72 height 17
click at [521, 297] on select "provoke invoke revoke convoke" at bounding box center [523, 297] width 72 height 17
click at [487, 289] on select "provoke invoke revoke convoke" at bounding box center [523, 297] width 72 height 17
click at [532, 294] on select "provoke invoke revoke convoke" at bounding box center [523, 297] width 72 height 17
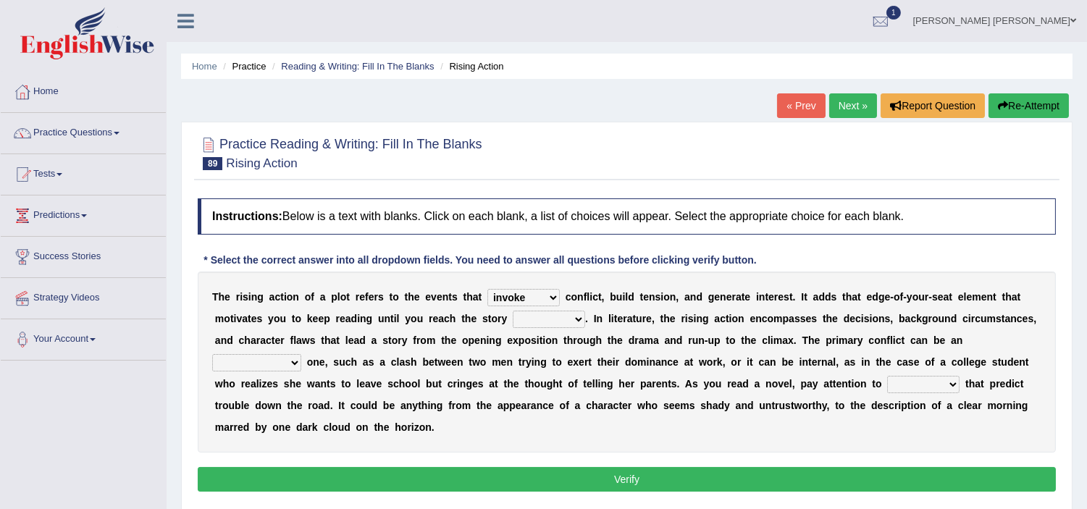
click at [487, 289] on select "provoke invoke revoke convoke" at bounding box center [523, 297] width 72 height 17
click at [526, 294] on select "provoke invoke revoke convoke" at bounding box center [523, 297] width 72 height 17
click at [487, 289] on select "provoke invoke revoke convoke" at bounding box center [523, 297] width 72 height 17
click at [533, 293] on select "provoke invoke revoke convoke" at bounding box center [523, 297] width 72 height 17
select select "provoke"
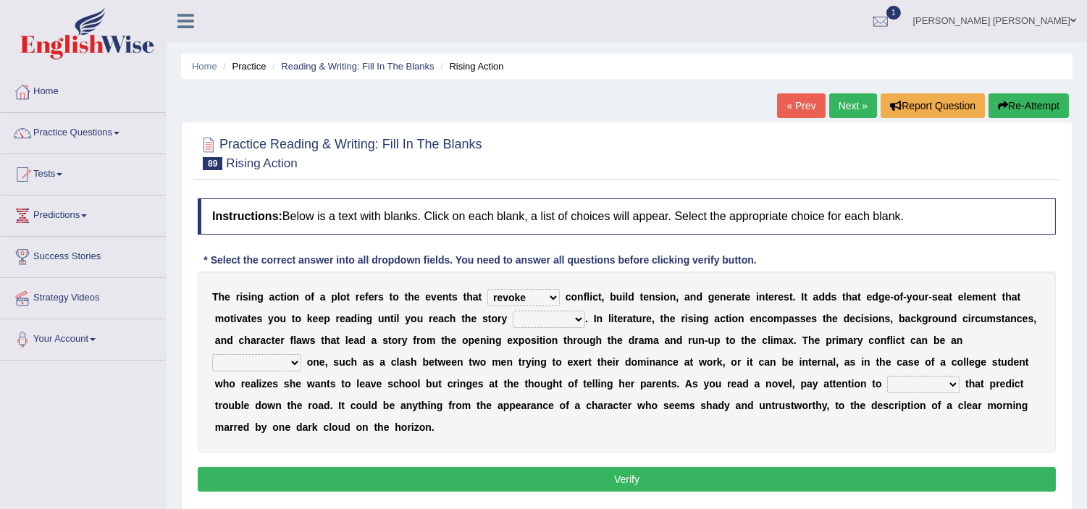
click at [487, 289] on select "provoke invoke revoke convoke" at bounding box center [523, 297] width 72 height 17
click at [545, 320] on select "element line flow climax" at bounding box center [549, 319] width 72 height 17
select select "line"
click at [513, 311] on select "element line flow climax" at bounding box center [549, 319] width 72 height 17
click at [243, 361] on select "conditional external compositional functional" at bounding box center [256, 362] width 89 height 17
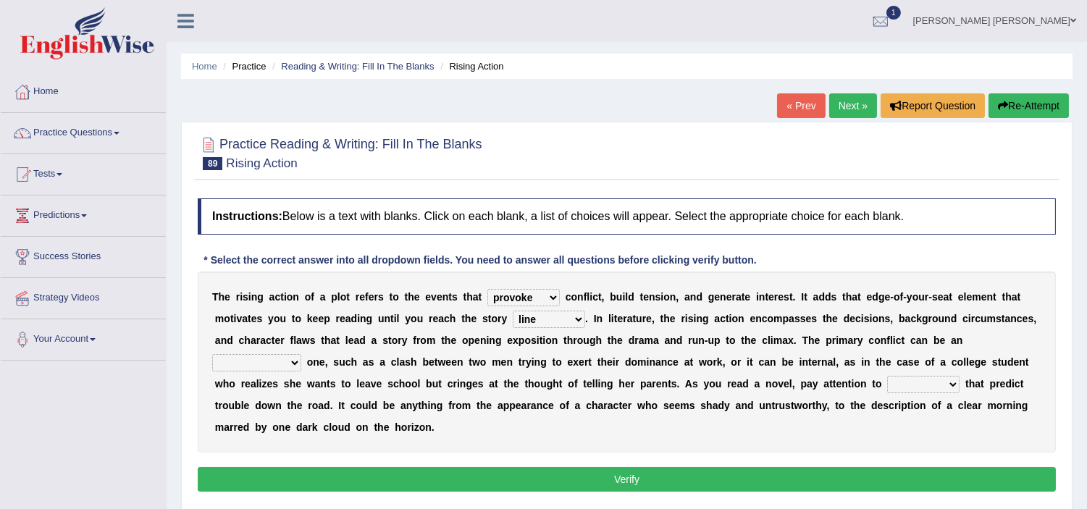
select select "compositional"
click at [212, 354] on select "conditional external compositional functional" at bounding box center [256, 362] width 89 height 17
click at [542, 319] on select "element line flow climax" at bounding box center [549, 319] width 72 height 17
select select "climax"
click at [513, 311] on select "element line flow climax" at bounding box center [549, 319] width 72 height 17
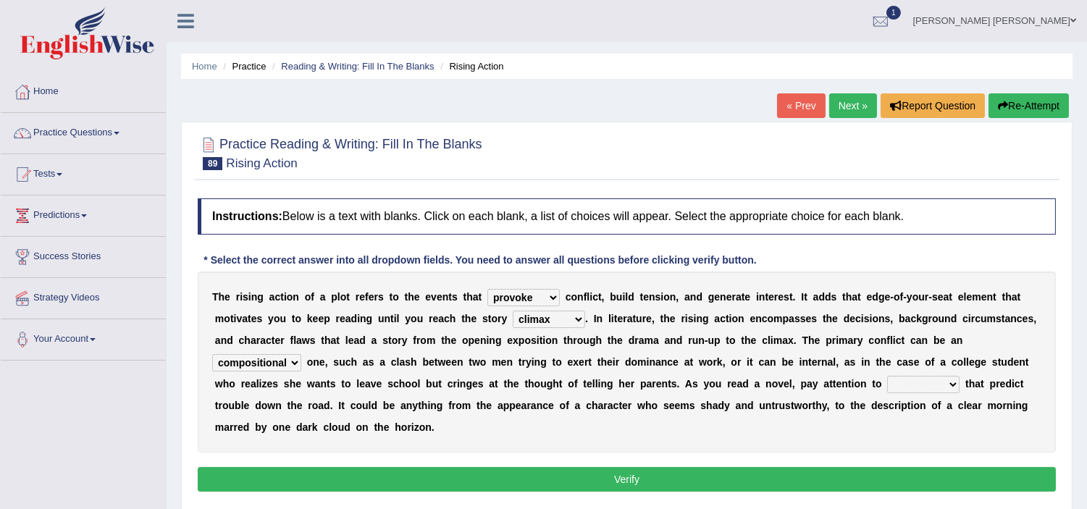
click at [915, 381] on select "features glues clues traits" at bounding box center [923, 384] width 72 height 17
click at [887, 376] on select "features glues clues traits" at bounding box center [923, 384] width 72 height 17
click at [918, 385] on select "features glues clues traits" at bounding box center [923, 384] width 72 height 17
select select "clues"
click at [887, 376] on select "features glues clues traits" at bounding box center [923, 384] width 72 height 17
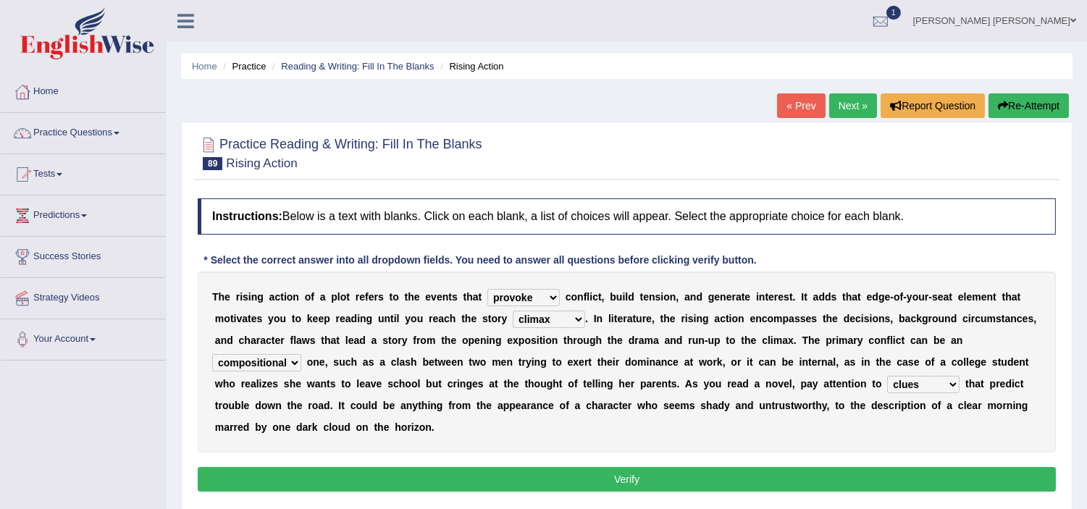
click at [921, 380] on select "features glues clues traits" at bounding box center [923, 384] width 72 height 17
click at [887, 376] on select "features glues clues traits" at bounding box center [923, 384] width 72 height 17
click at [256, 361] on select "conditional external compositional functional" at bounding box center [256, 362] width 89 height 17
click at [212, 354] on select "conditional external compositional functional" at bounding box center [256, 362] width 89 height 17
click at [235, 364] on select "conditional external compositional functional" at bounding box center [256, 362] width 89 height 17
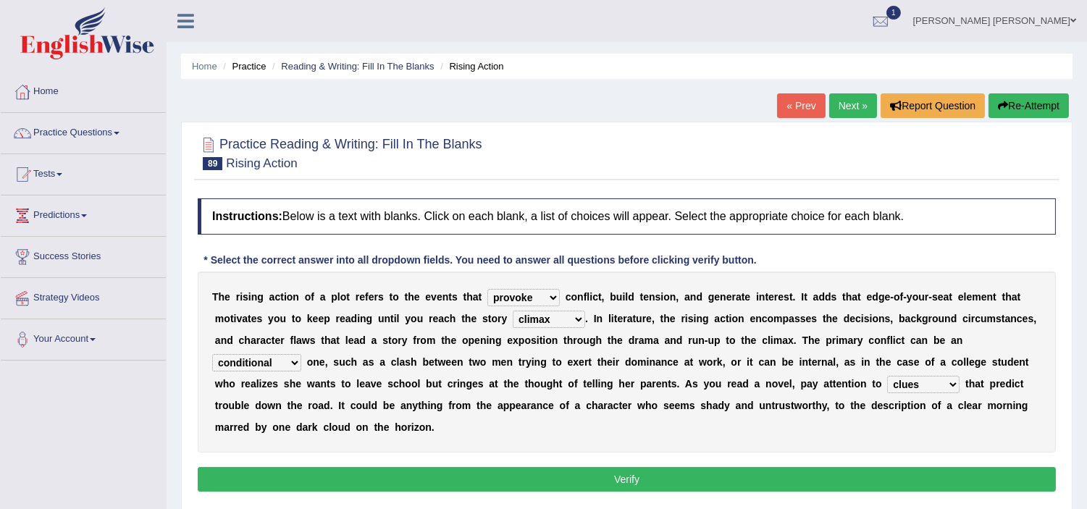
select select "external"
click at [212, 354] on select "conditional external compositional functional" at bounding box center [256, 362] width 89 height 17
click at [581, 485] on button "Verify" at bounding box center [627, 479] width 858 height 25
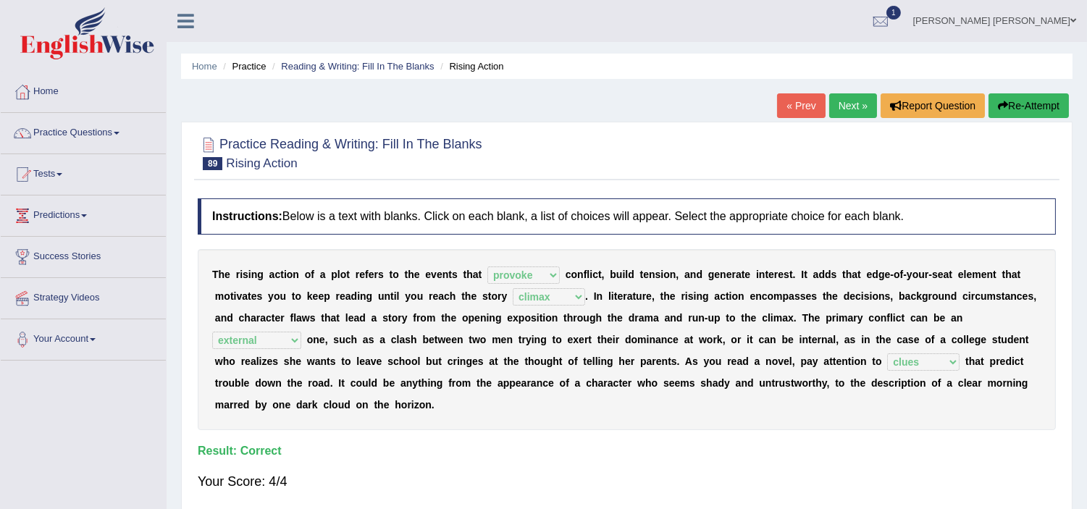
click at [855, 103] on link "Next »" at bounding box center [853, 105] width 48 height 25
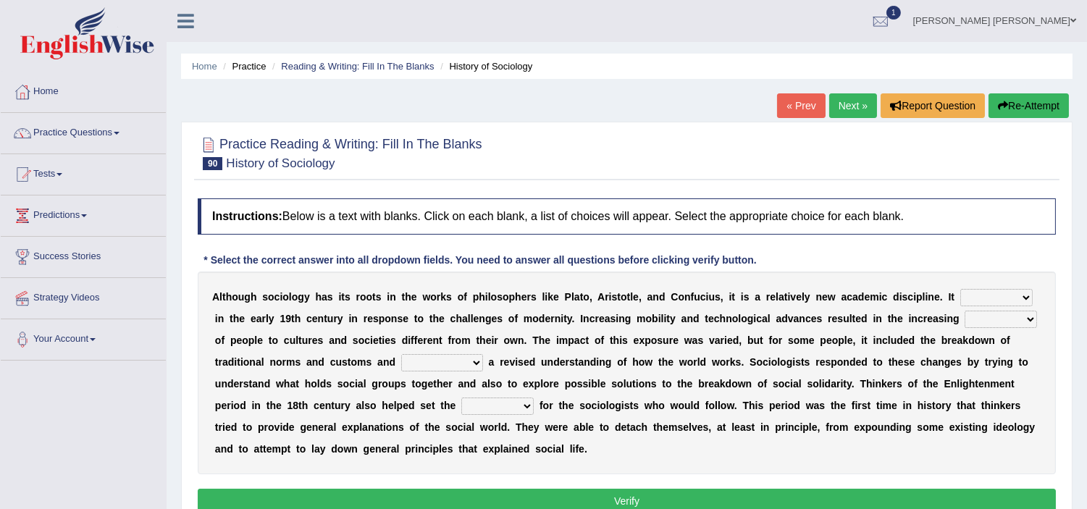
click at [72, 140] on link "Practice Questions" at bounding box center [83, 131] width 165 height 36
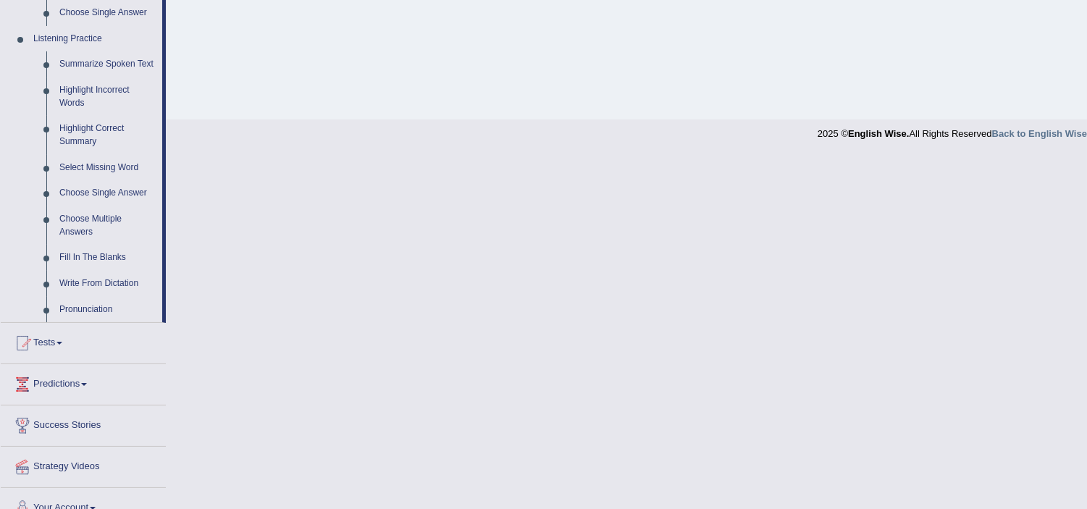
scroll to position [626, 0]
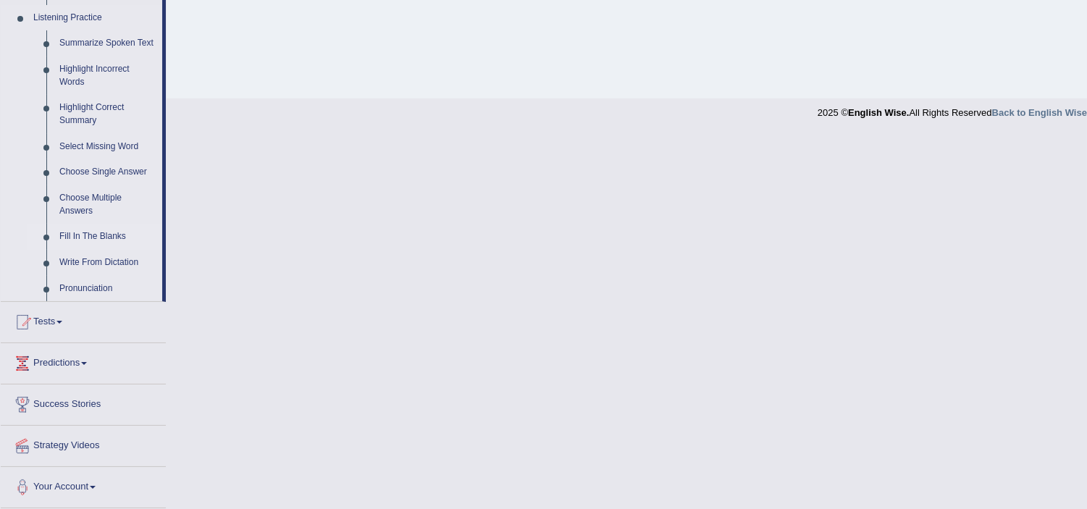
click at [89, 240] on link "Fill In The Blanks" at bounding box center [107, 237] width 109 height 26
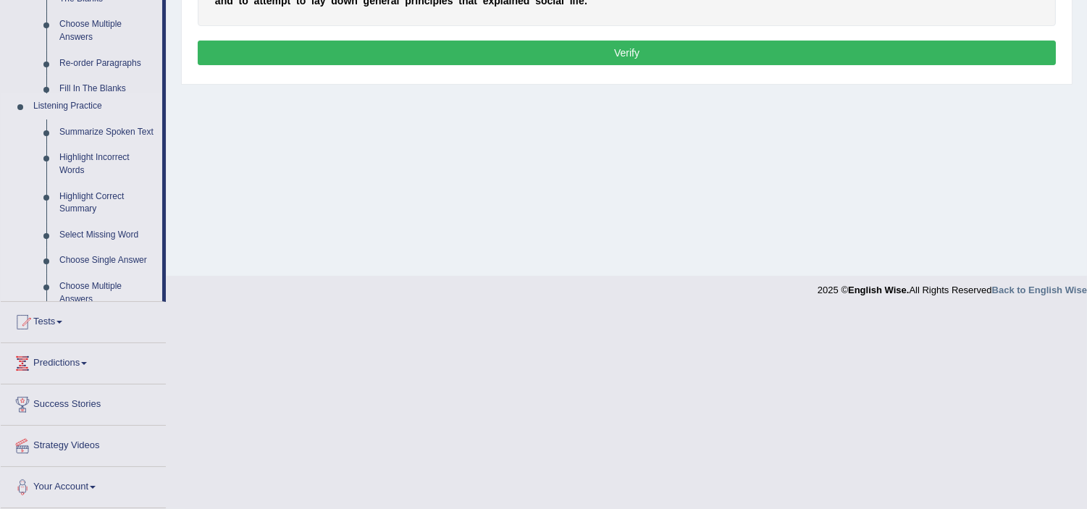
scroll to position [251, 0]
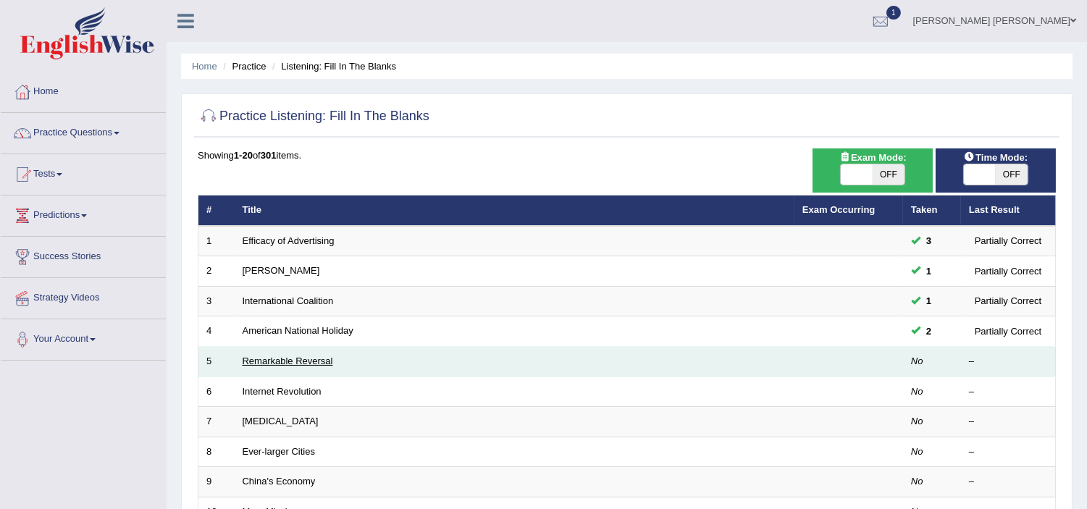
click at [282, 361] on link "Remarkable Reversal" at bounding box center [288, 361] width 91 height 11
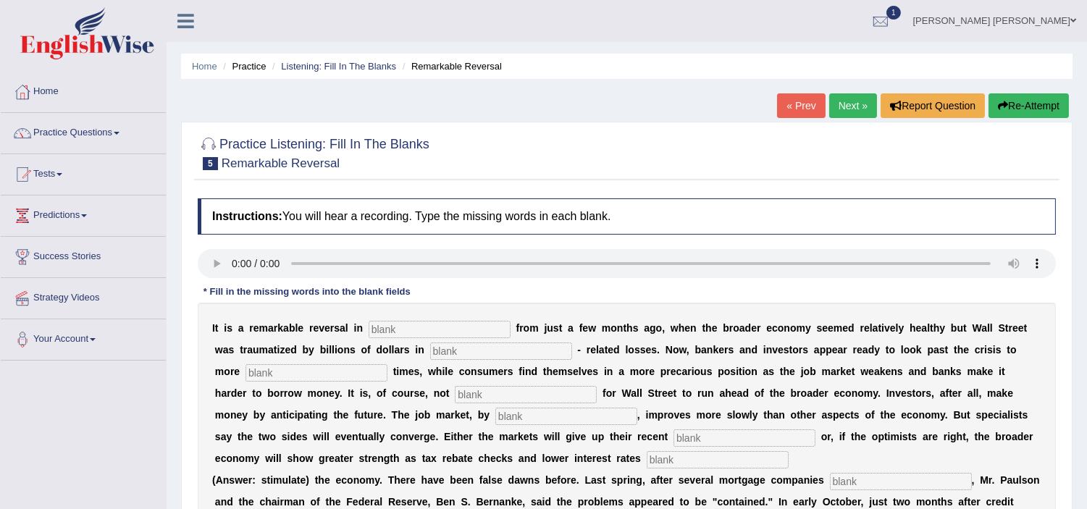
click at [283, 371] on input "text" at bounding box center [316, 372] width 142 height 17
click at [737, 393] on b "a" at bounding box center [740, 393] width 6 height 12
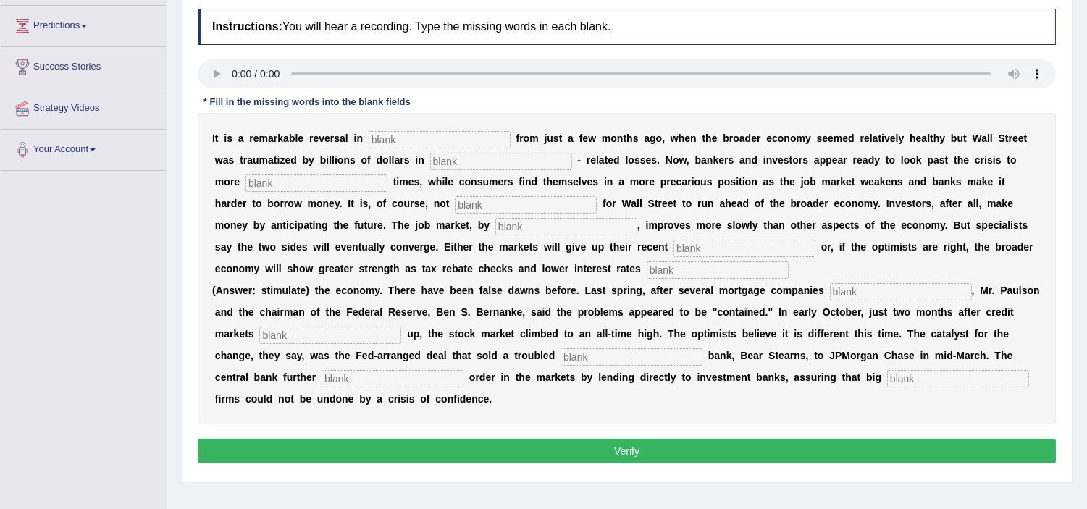
scroll to position [193, 0]
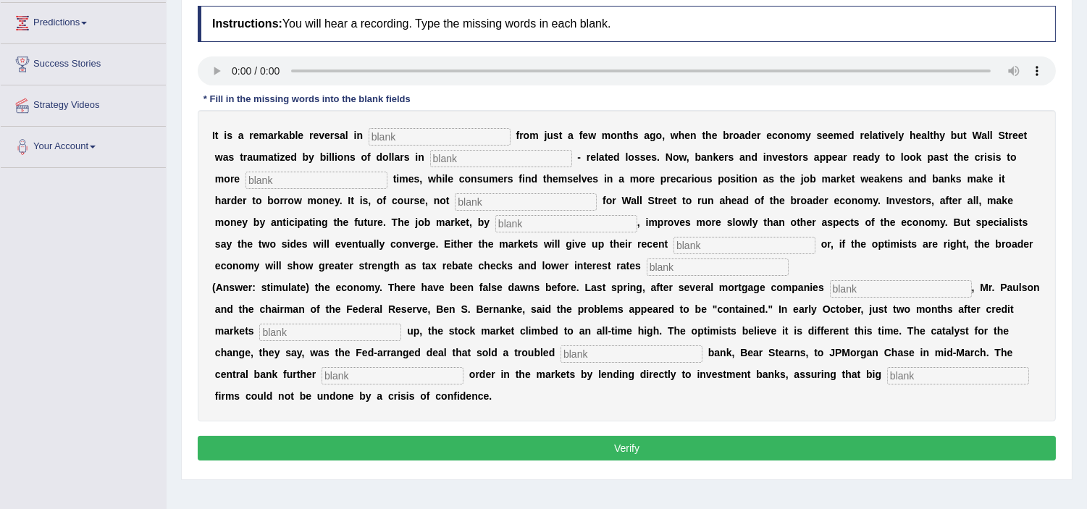
click at [905, 373] on input "text" at bounding box center [958, 375] width 142 height 17
type input "security"
click at [432, 133] on input "text" at bounding box center [440, 136] width 142 height 17
click at [220, 213] on div "Instructions: You will hear a recording. Type the missing words in each blank. …" at bounding box center [626, 236] width 865 height 474
click at [424, 133] on input "revorse" at bounding box center [440, 136] width 142 height 17
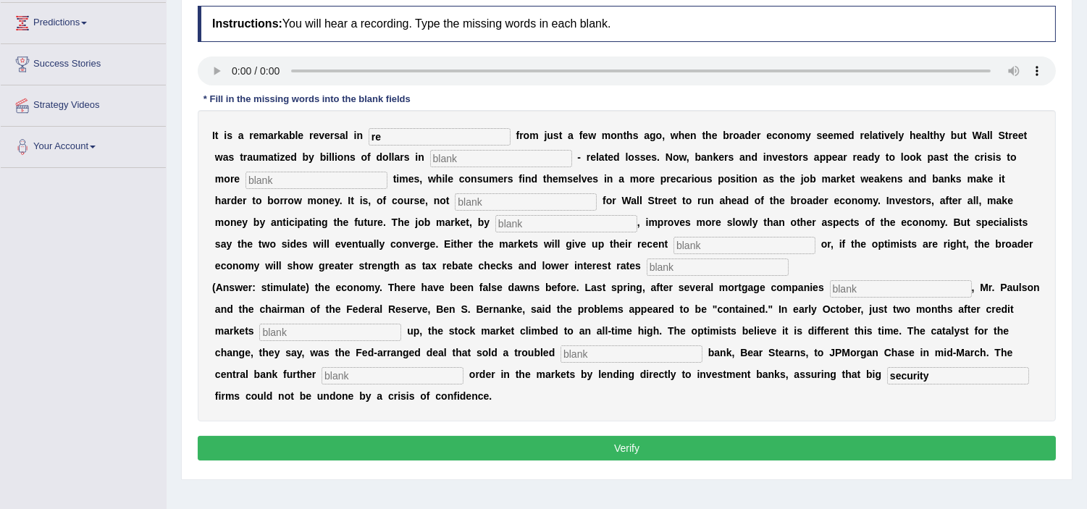
type input "r"
click at [474, 156] on input "text" at bounding box center [501, 158] width 142 height 17
type input "morgage"
click at [324, 172] on input "text" at bounding box center [316, 180] width 142 height 17
type input "profitable"
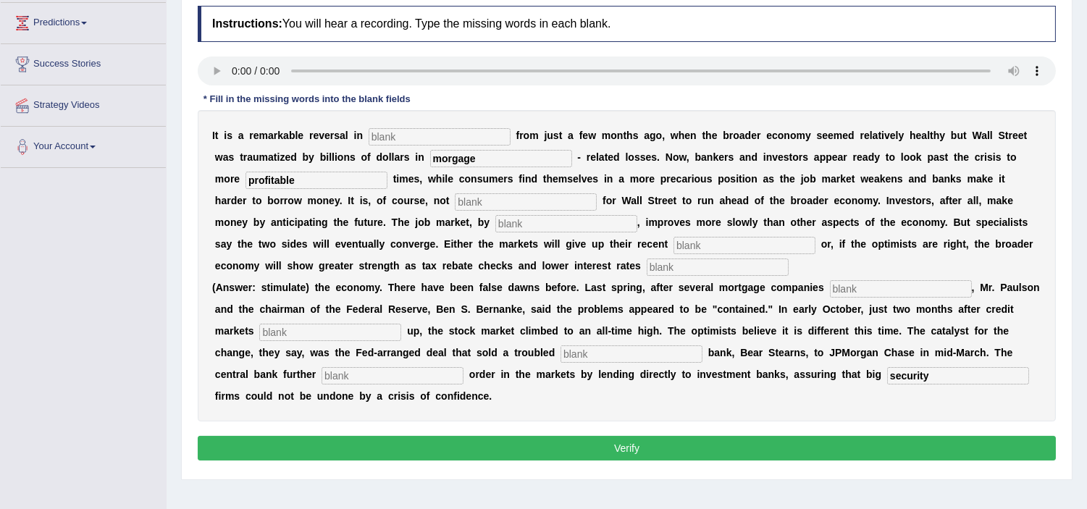
click at [455, 193] on input "text" at bounding box center [526, 201] width 142 height 17
type input "uncommon"
click at [495, 221] on input "text" at bounding box center [566, 223] width 142 height 17
click at [673, 243] on input "text" at bounding box center [744, 245] width 142 height 17
type input "gain"
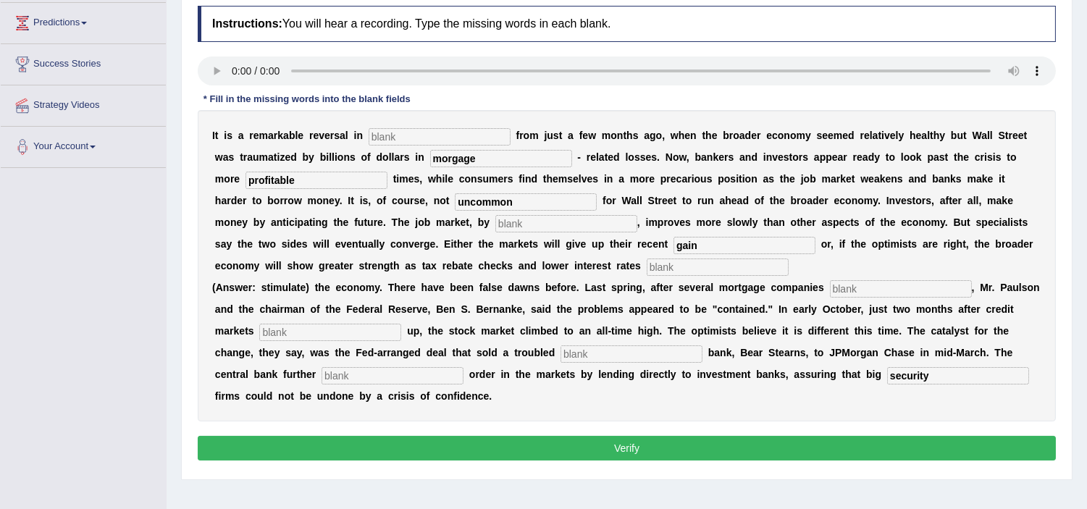
click at [454, 153] on input "morgage" at bounding box center [501, 158] width 142 height 17
type input "mortgage"
click at [673, 240] on input "gain" at bounding box center [744, 245] width 142 height 17
type input "gains"
click at [647, 261] on input "text" at bounding box center [718, 267] width 142 height 17
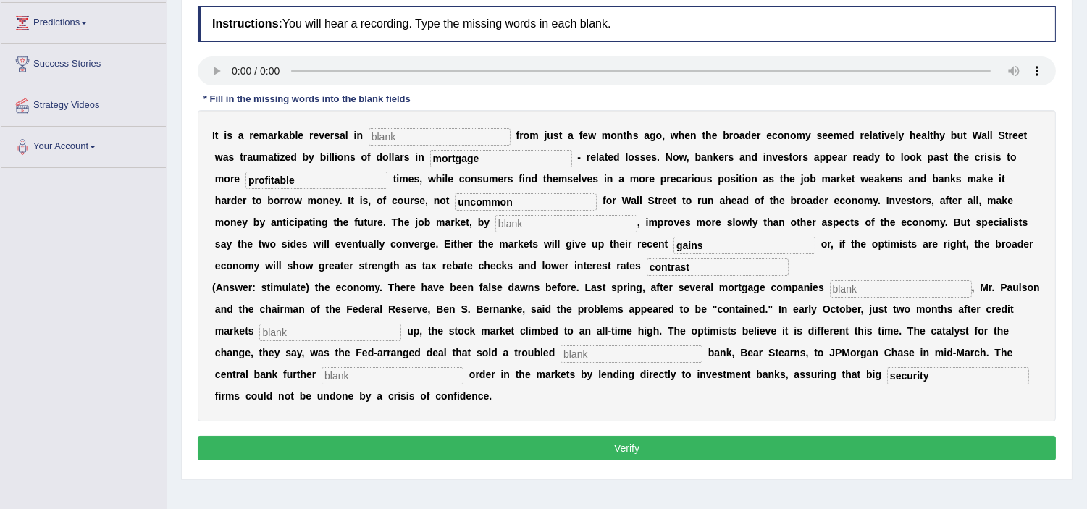
click at [327, 334] on input "text" at bounding box center [330, 332] width 142 height 17
click at [495, 221] on input "text" at bounding box center [566, 223] width 142 height 17
click at [647, 263] on input "contrast" at bounding box center [718, 267] width 142 height 17
type input "c"
click at [647, 263] on input "text" at bounding box center [718, 267] width 142 height 17
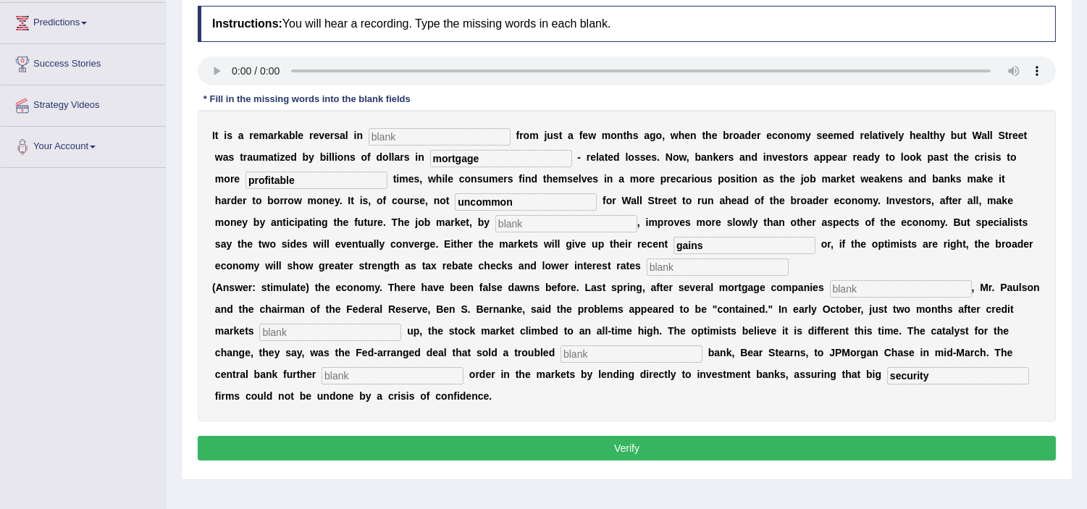
click at [518, 220] on input "text" at bounding box center [566, 223] width 142 height 17
type input "contrast"
click at [647, 264] on input "text" at bounding box center [718, 267] width 142 height 17
type input "stimulate"
click at [857, 286] on input "text" at bounding box center [901, 288] width 142 height 17
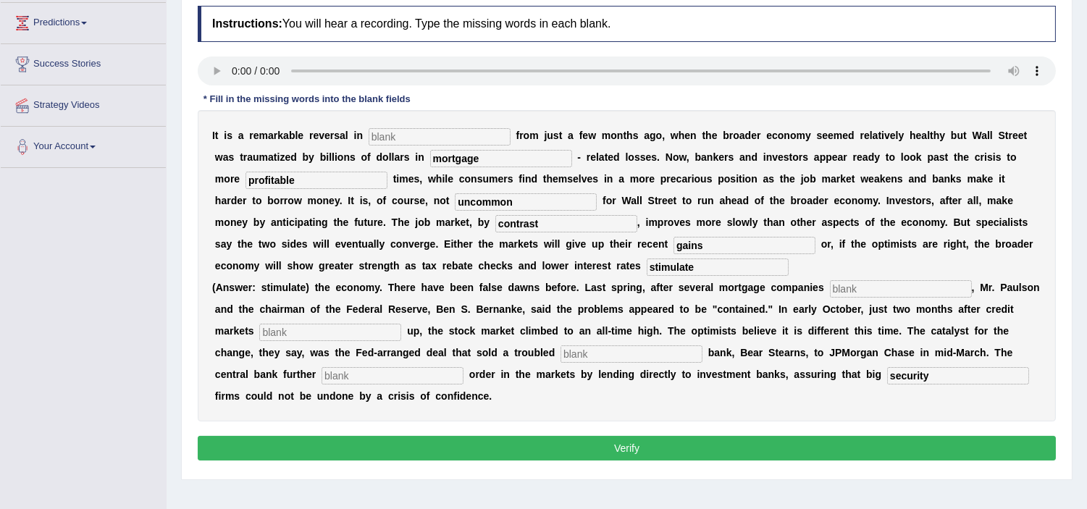
click at [932, 370] on input "security" at bounding box center [958, 375] width 142 height 17
type input "securities"
click at [314, 324] on input "text" at bounding box center [330, 332] width 142 height 17
type input "froze"
click at [414, 135] on input "text" at bounding box center [440, 136] width 142 height 17
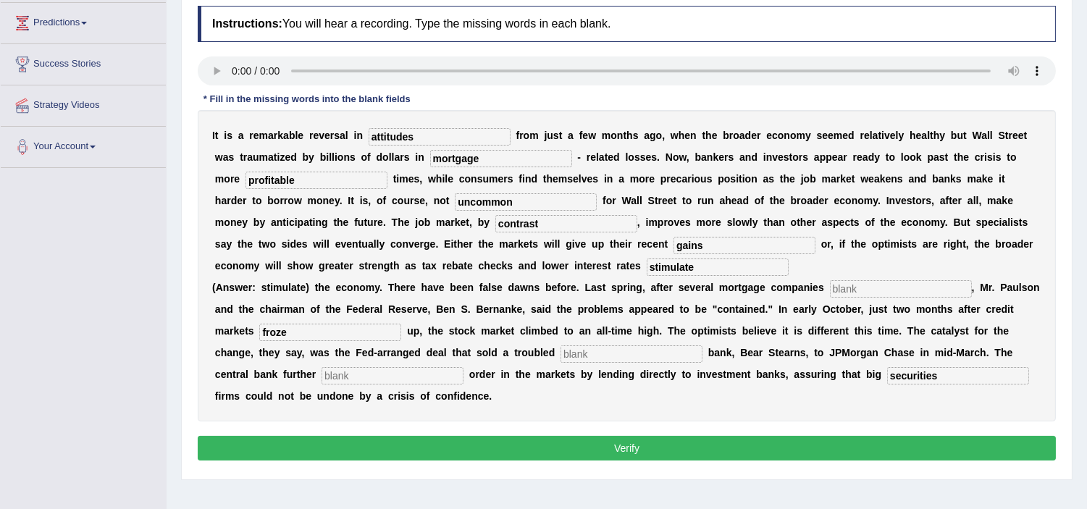
type input "attitudes"
click at [850, 286] on input "text" at bounding box center [901, 288] width 142 height 17
click at [849, 284] on input "cloppes" at bounding box center [901, 288] width 142 height 17
click at [869, 286] on input "collppes" at bounding box center [901, 288] width 142 height 17
type input "c"
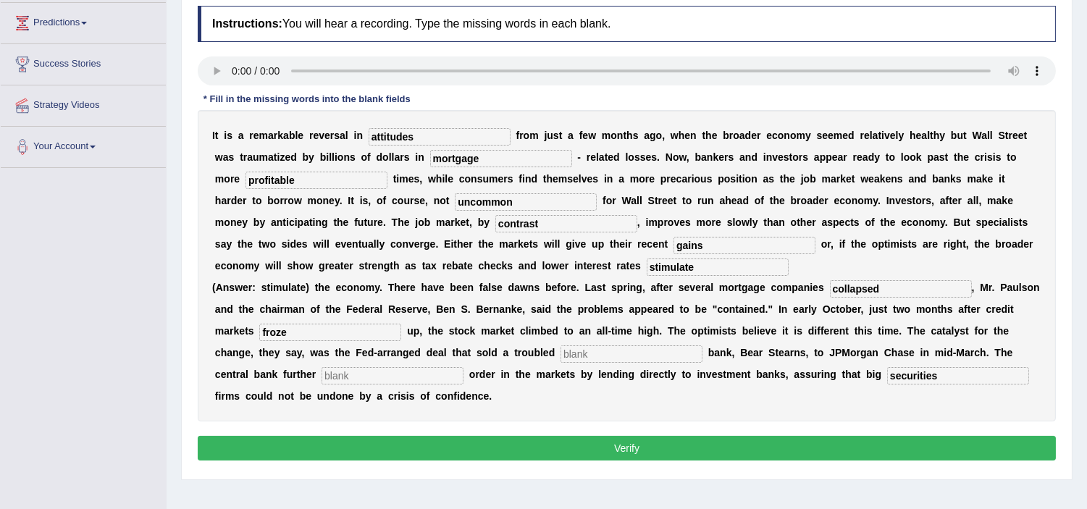
type input "collapsed"
click at [589, 356] on input "text" at bounding box center [632, 353] width 142 height 17
type input "investment"
click at [363, 374] on input "text" at bounding box center [393, 375] width 142 height 17
type input "restored"
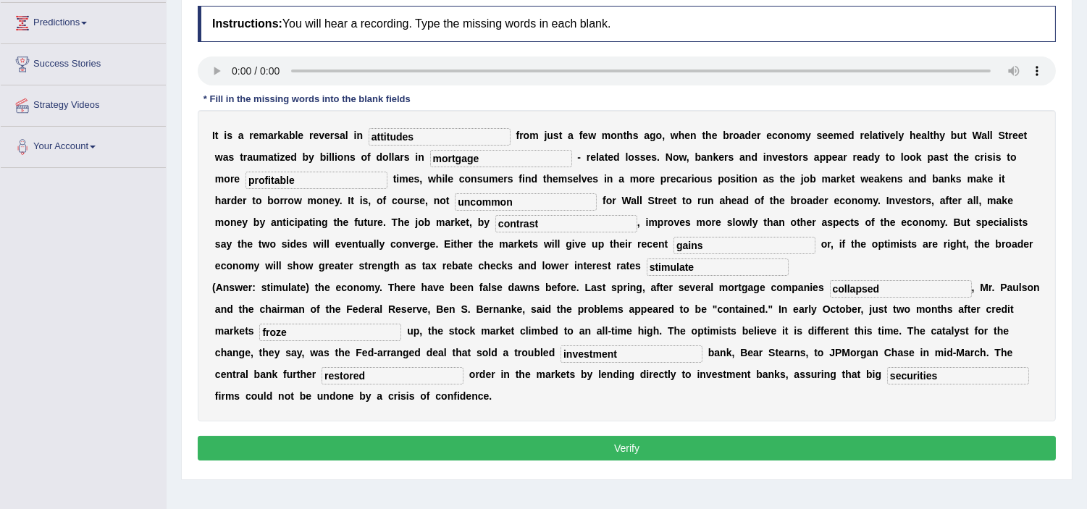
click at [556, 449] on button "Verify" at bounding box center [627, 448] width 858 height 25
